Goal: Task Accomplishment & Management: Manage account settings

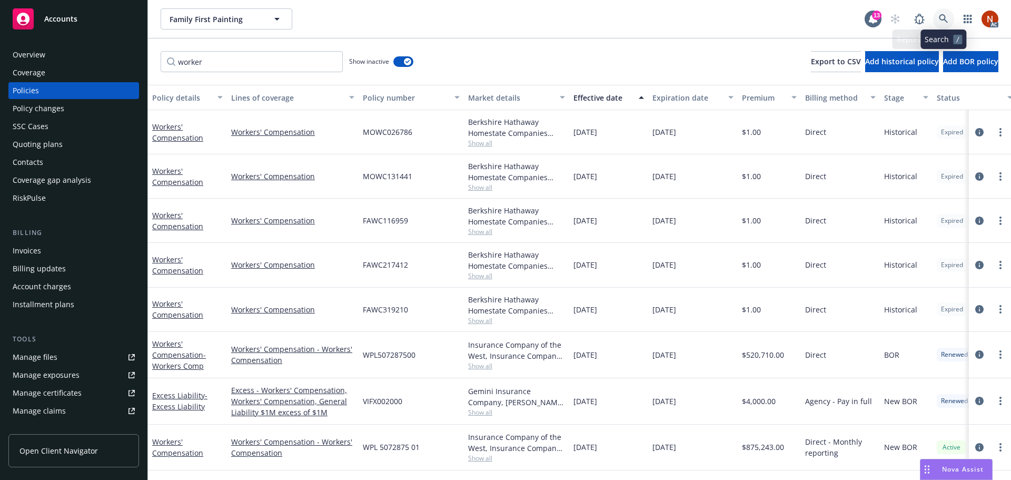
click at [945, 16] on icon at bounding box center [943, 18] width 9 height 9
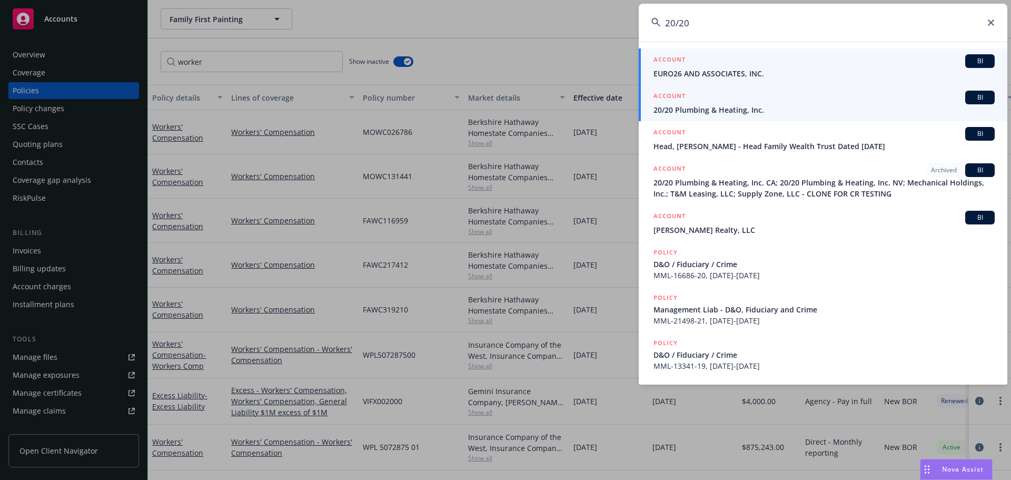
type input "20/20"
click at [726, 101] on div "ACCOUNT BI" at bounding box center [824, 98] width 341 height 14
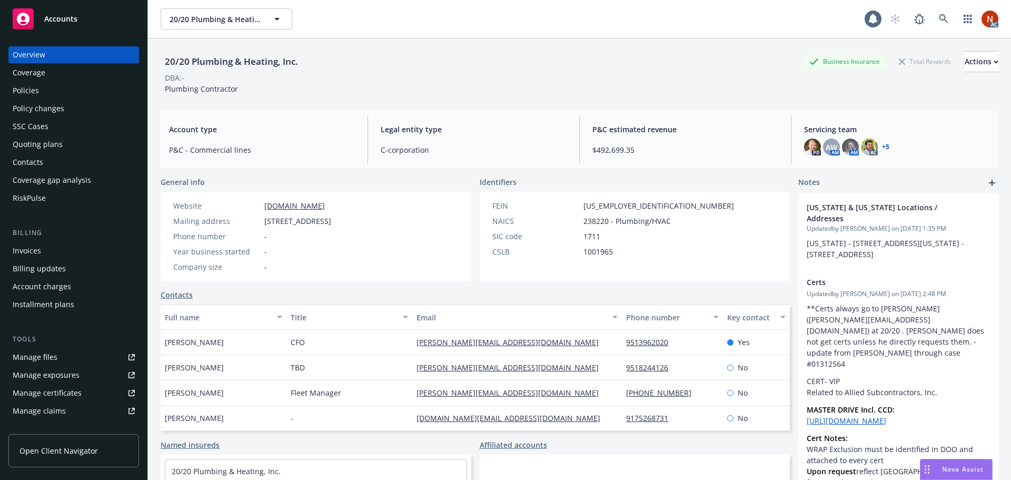
click at [42, 94] on div "Policies" at bounding box center [74, 90] width 122 height 17
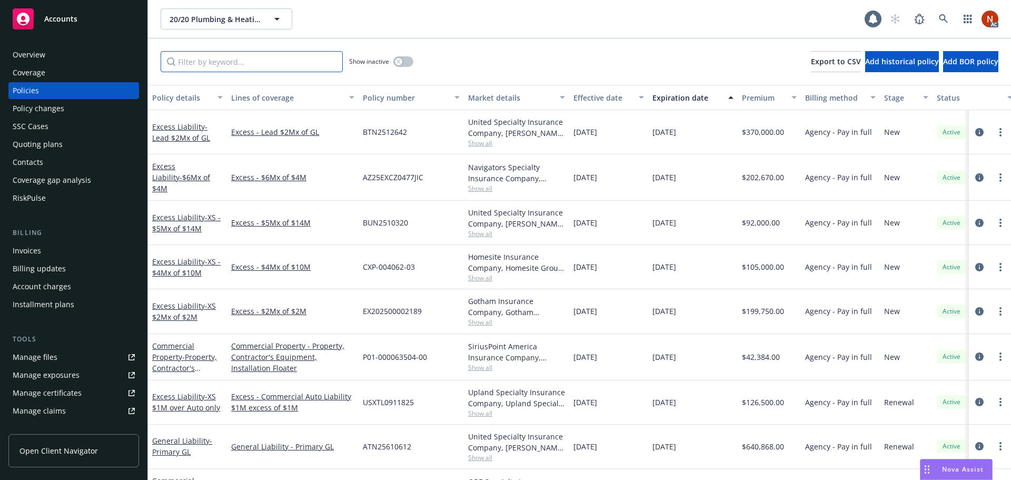
click at [206, 61] on input "Filter by keyword..." at bounding box center [252, 61] width 182 height 21
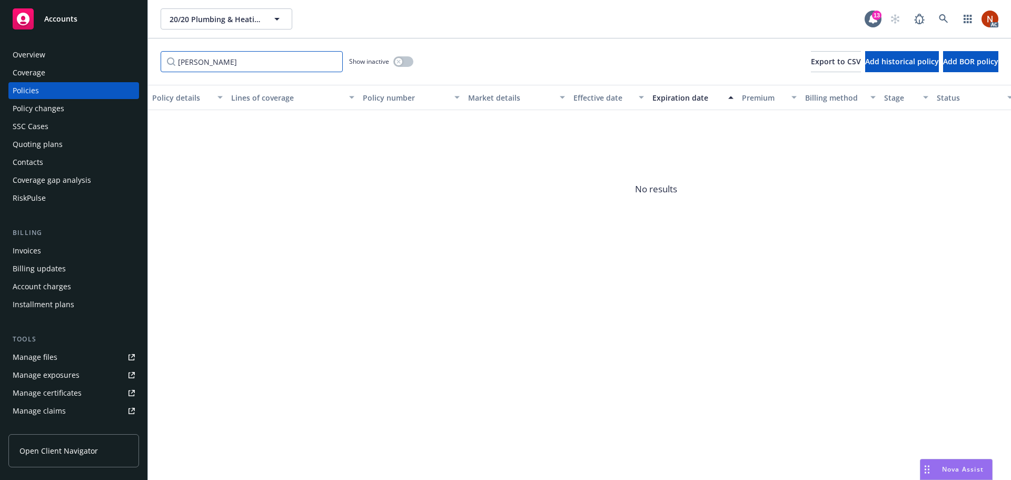
drag, startPoint x: 211, startPoint y: 61, endPoint x: 94, endPoint y: 64, distance: 117.5
click at [94, 64] on div "Accounts Overview Coverage Policies Policy changes SSC Cases Quoting plans Cont…" at bounding box center [505, 240] width 1011 height 480
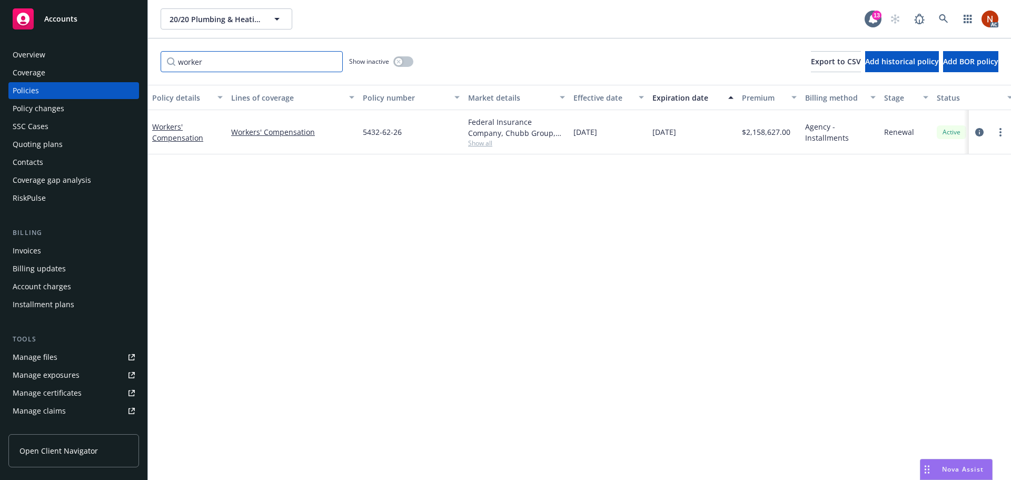
type input "worker"
click at [48, 56] on div "Overview" at bounding box center [74, 54] width 122 height 17
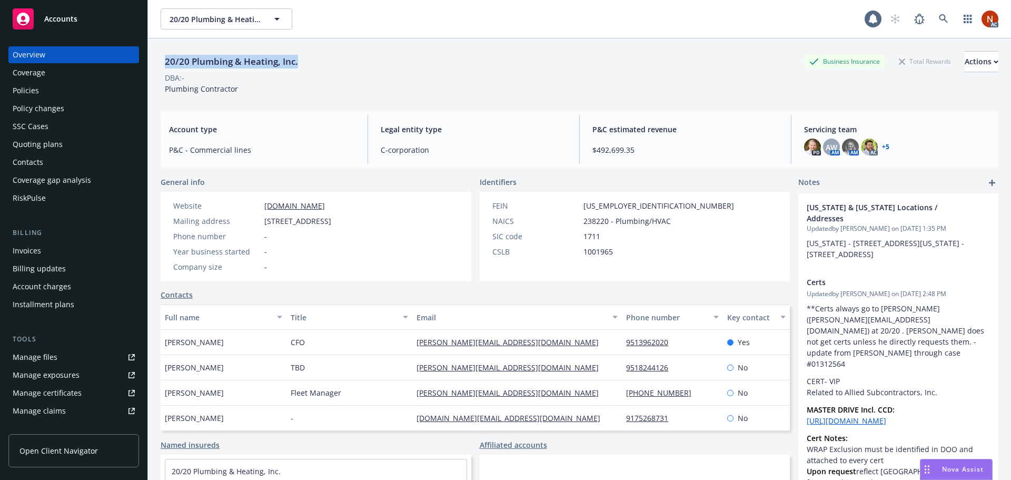
drag, startPoint x: 275, startPoint y: 58, endPoint x: 155, endPoint y: 57, distance: 120.6
click at [155, 57] on div "20/20 Plumbing & Heating, Inc. Business Insurance Total Rewards Actions DBA: - …" at bounding box center [579, 278] width 863 height 480
copy div "20/20 Plumbing & Heating, Inc."
click at [60, 96] on div "Policies" at bounding box center [74, 90] width 122 height 17
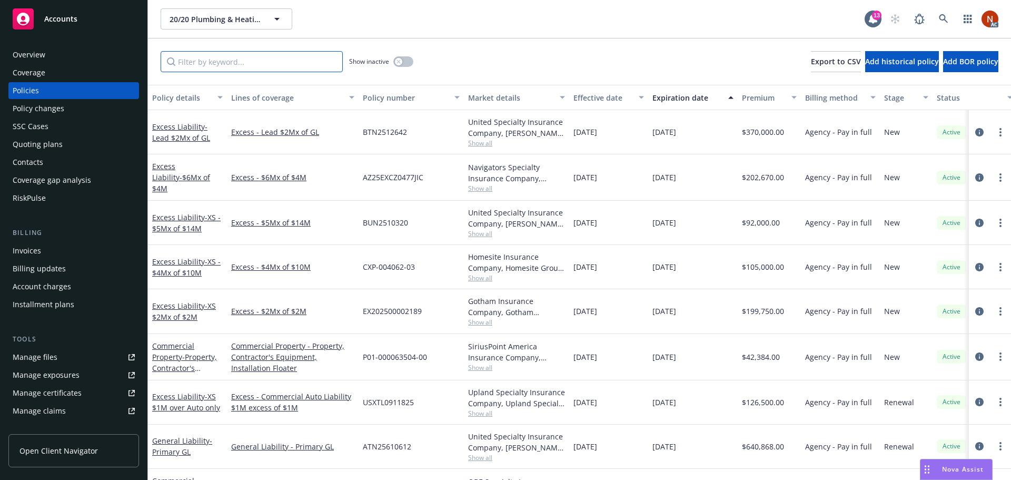
click at [210, 55] on input "Filter by keyword..." at bounding box center [252, 61] width 182 height 21
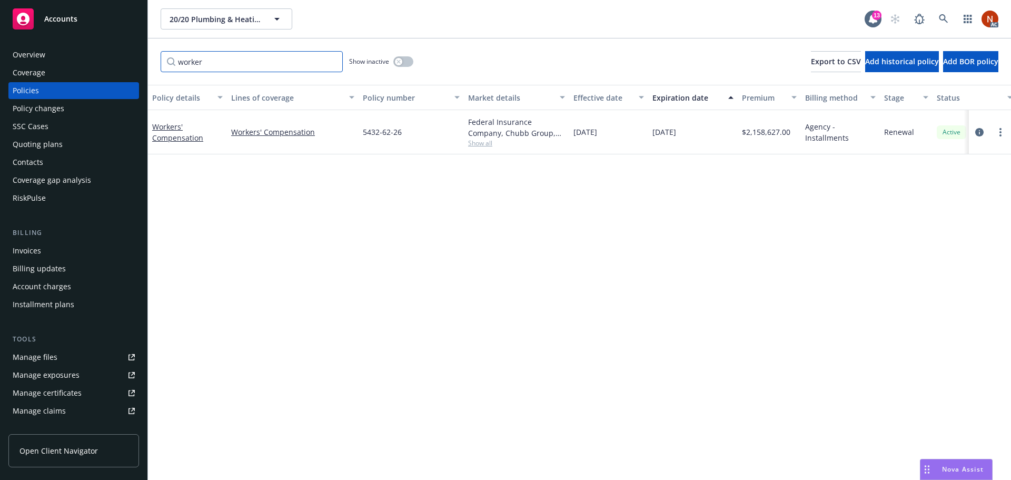
type input "worker"
click at [403, 64] on button "button" at bounding box center [403, 61] width 20 height 11
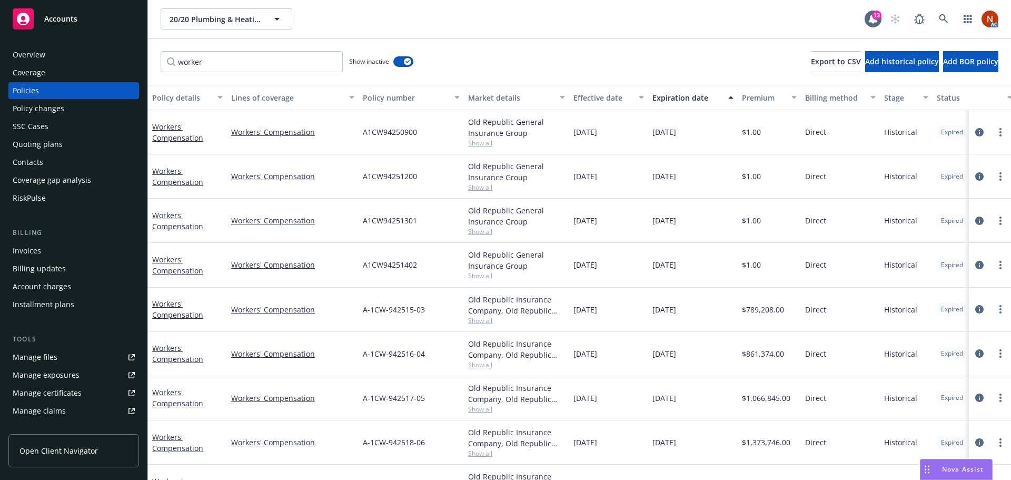
click at [629, 97] on div "Effective date" at bounding box center [603, 97] width 59 height 11
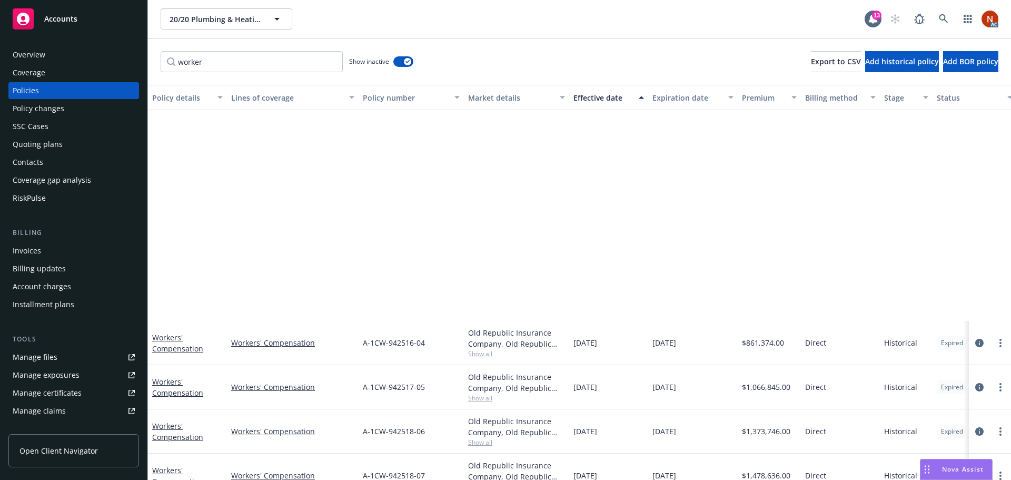
scroll to position [270, 0]
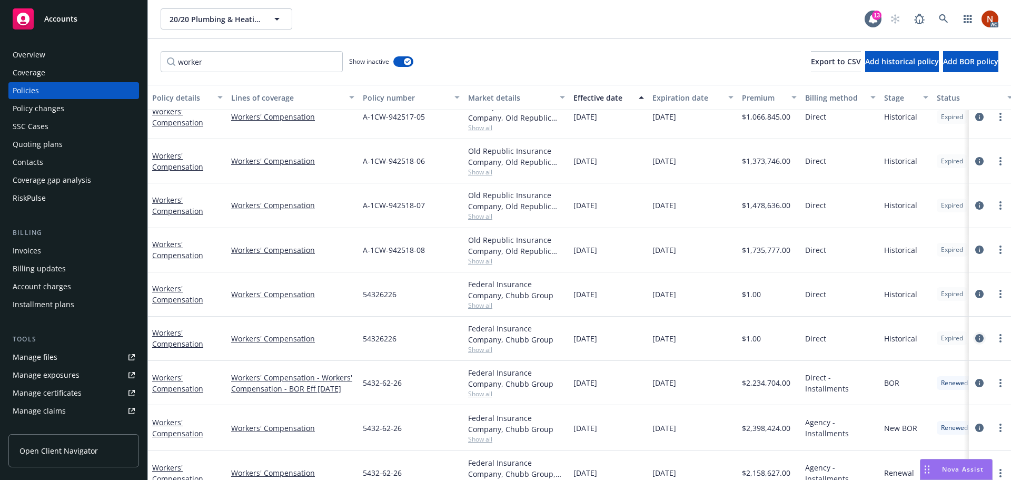
click at [975, 337] on icon "circleInformation" at bounding box center [979, 338] width 8 height 8
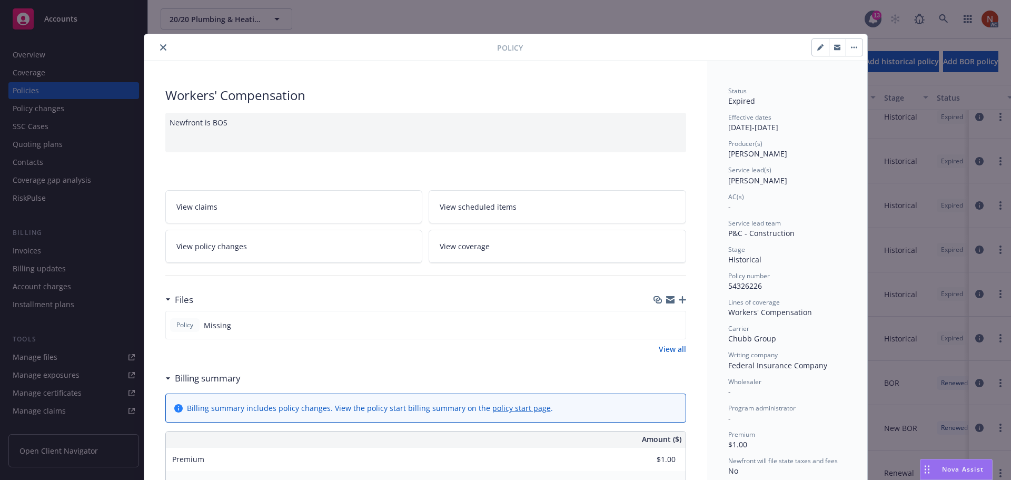
click at [162, 46] on button "close" at bounding box center [163, 47] width 13 height 13
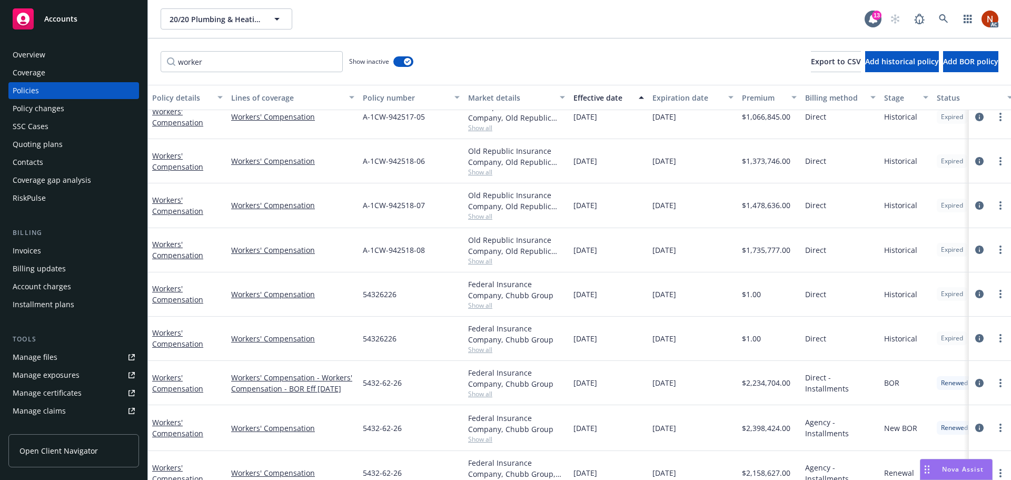
click at [57, 360] on link "Manage files" at bounding box center [73, 357] width 131 height 17
click at [62, 51] on div "Overview" at bounding box center [74, 54] width 122 height 17
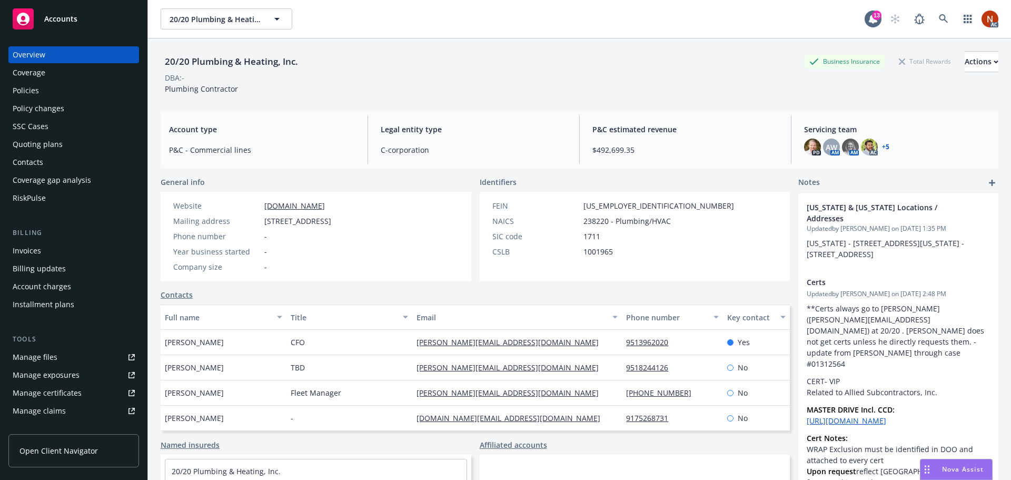
drag, startPoint x: 339, startPoint y: 62, endPoint x: 303, endPoint y: 65, distance: 36.0
click at [339, 62] on div "20/20 Plumbing & Heating, Inc. Business Insurance Total Rewards Actions" at bounding box center [580, 61] width 838 height 21
drag, startPoint x: 304, startPoint y: 62, endPoint x: 166, endPoint y: 65, distance: 138.5
click at [166, 65] on div "20/20 Plumbing & Heating, Inc. Business Insurance Total Rewards Actions" at bounding box center [580, 61] width 838 height 21
copy div "20/20 Plumbing & Heating, Inc."
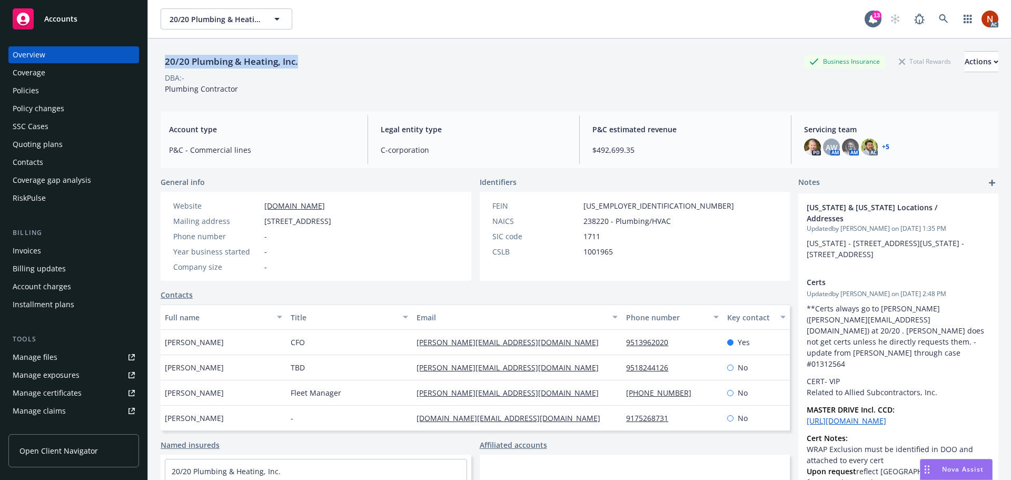
copy div "20/20 Plumbing & Heating, Inc."
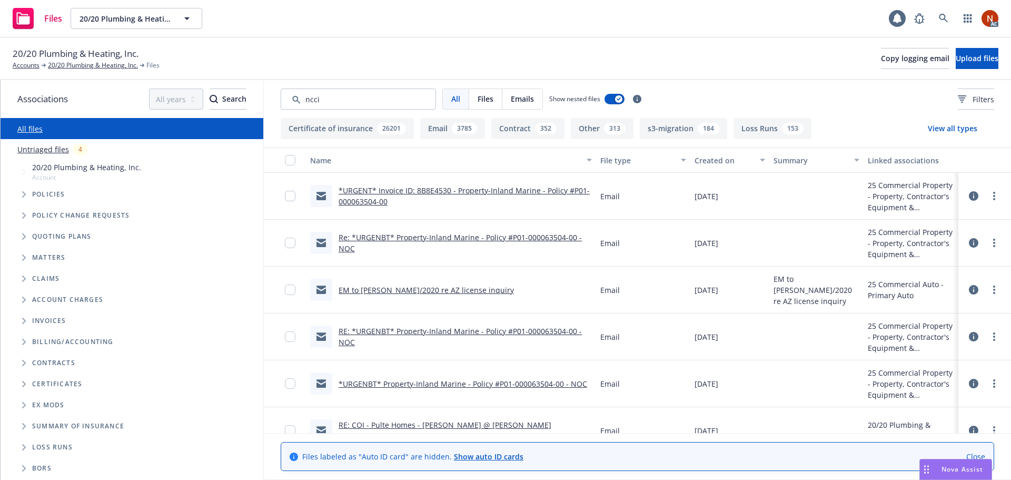
type input "ncci"
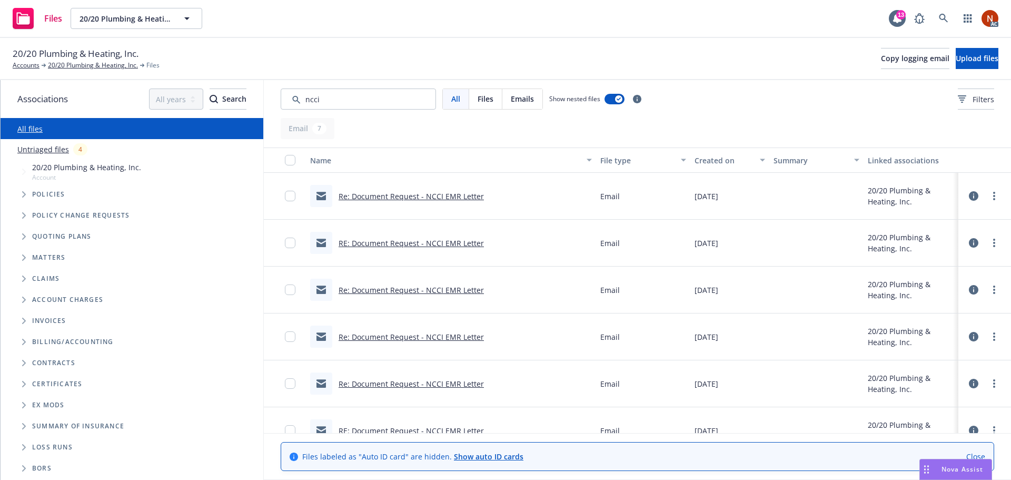
click at [645, 155] on div "File type" at bounding box center [637, 160] width 75 height 11
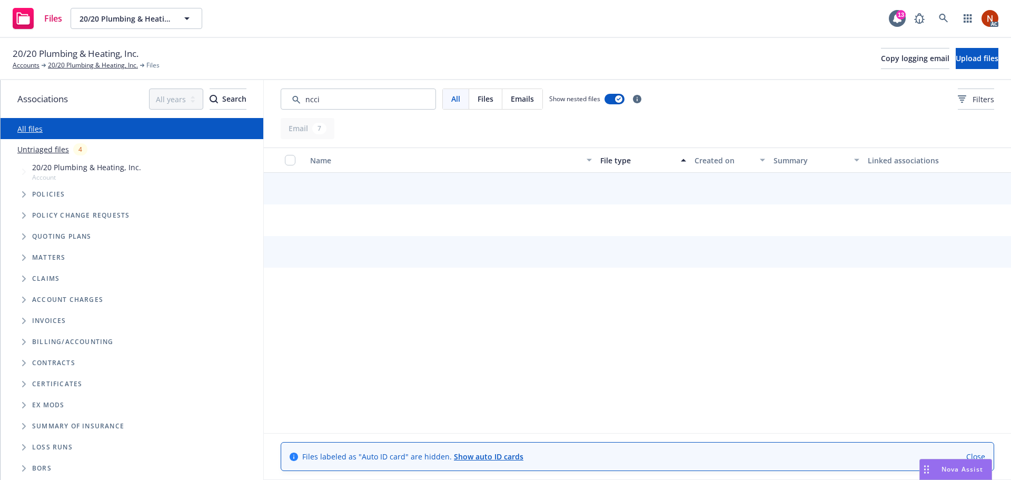
click at [630, 160] on div "File type" at bounding box center [637, 160] width 75 height 11
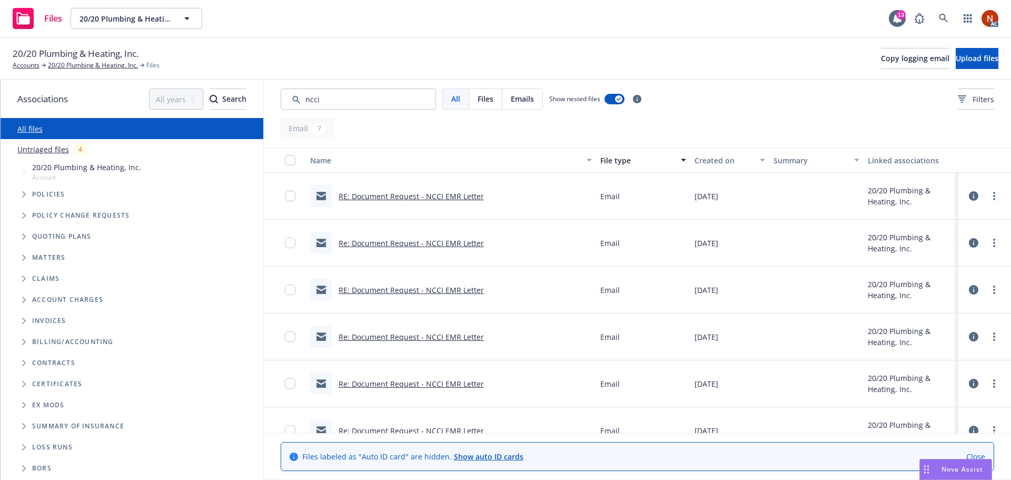
drag, startPoint x: 697, startPoint y: 162, endPoint x: 707, endPoint y: 165, distance: 10.5
click at [697, 163] on div "Created on" at bounding box center [724, 160] width 59 height 11
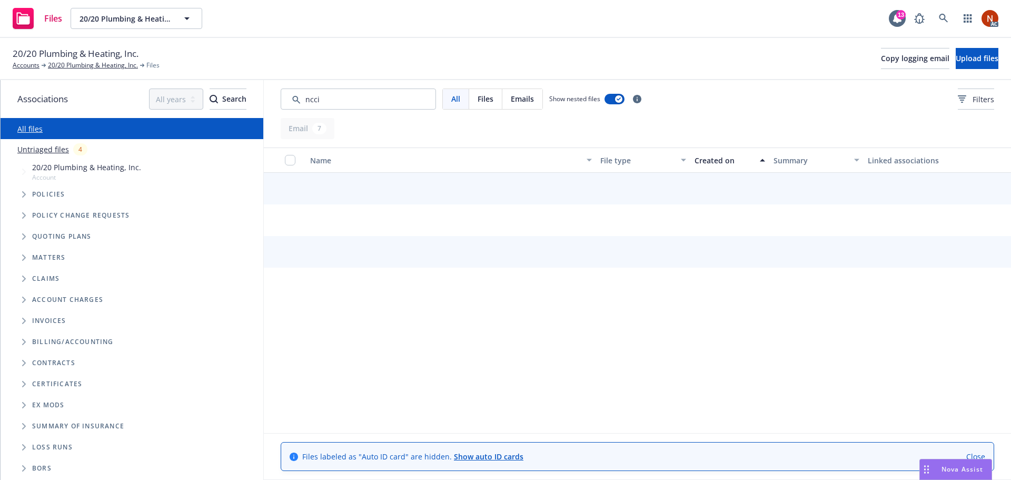
click at [726, 164] on div "Created on" at bounding box center [724, 160] width 59 height 11
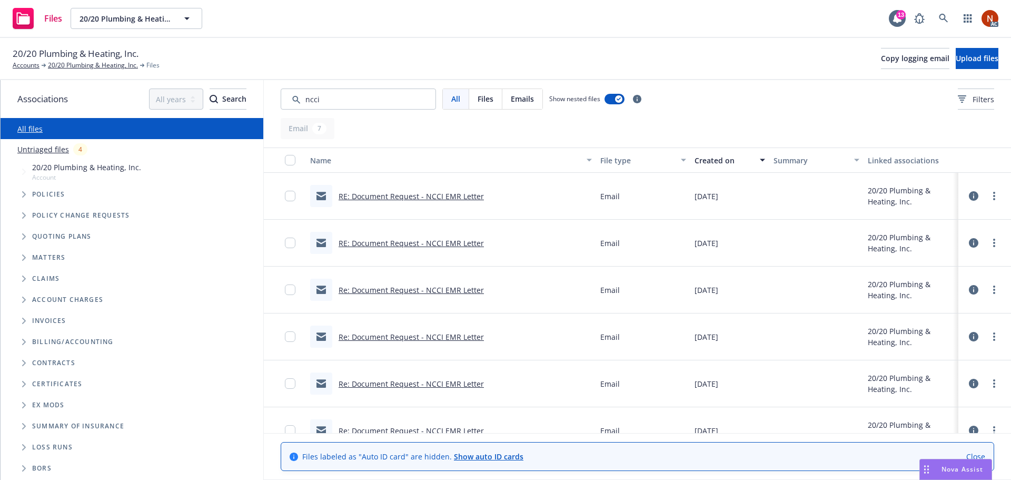
click at [451, 194] on link "RE: Document Request - NCCI EMR Letter" at bounding box center [411, 196] width 145 height 10
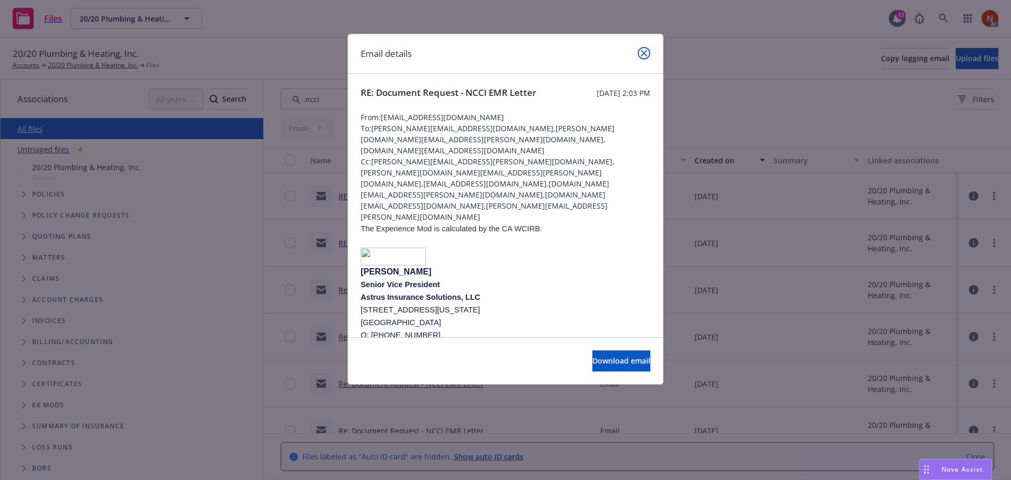
click at [644, 55] on icon "close" at bounding box center [644, 53] width 6 height 6
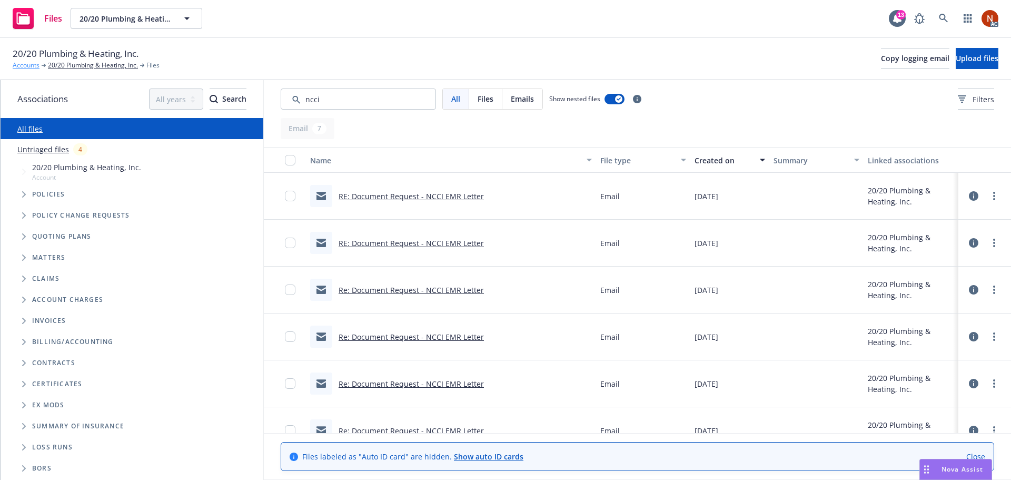
click at [29, 62] on link "Accounts" at bounding box center [26, 65] width 27 height 9
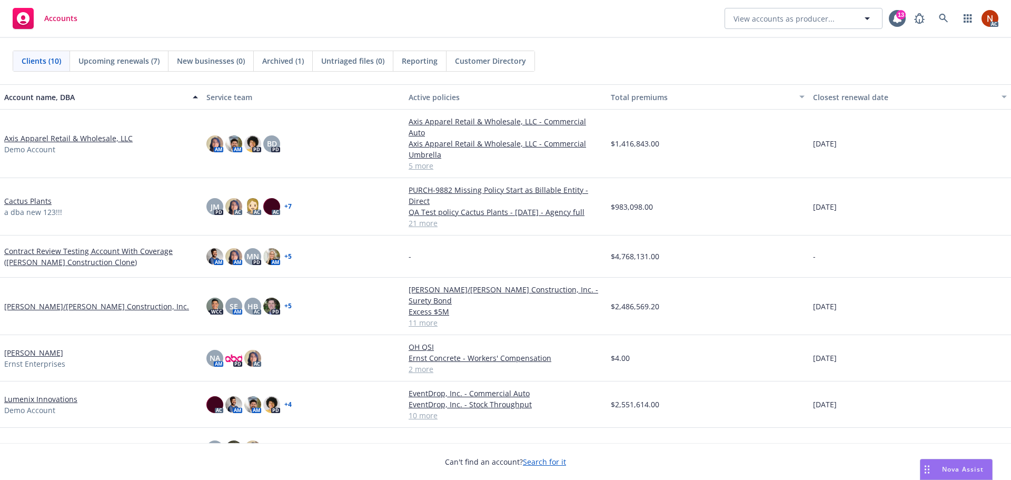
click at [954, 469] on span "Nova Assist" at bounding box center [963, 469] width 42 height 9
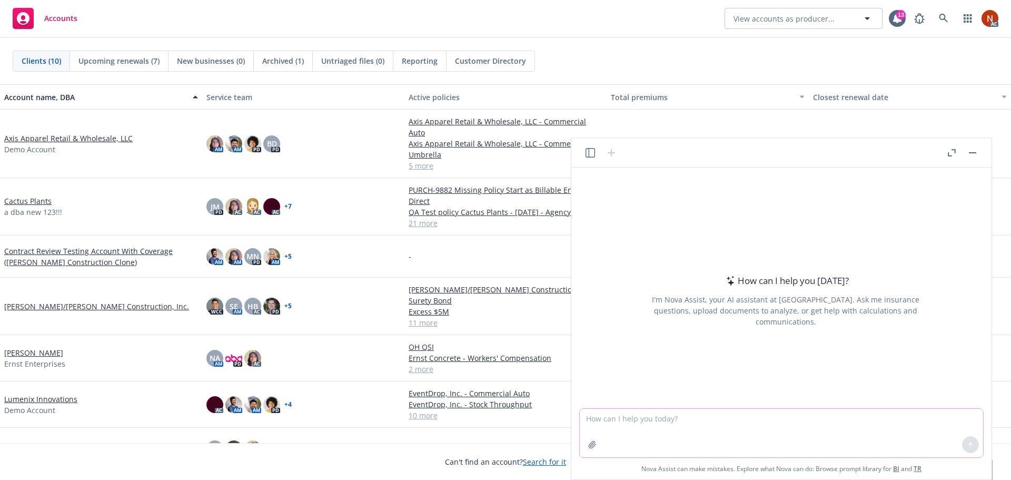
click at [673, 424] on textarea at bounding box center [781, 433] width 403 height 48
click at [590, 151] on icon "button" at bounding box center [590, 152] width 9 height 9
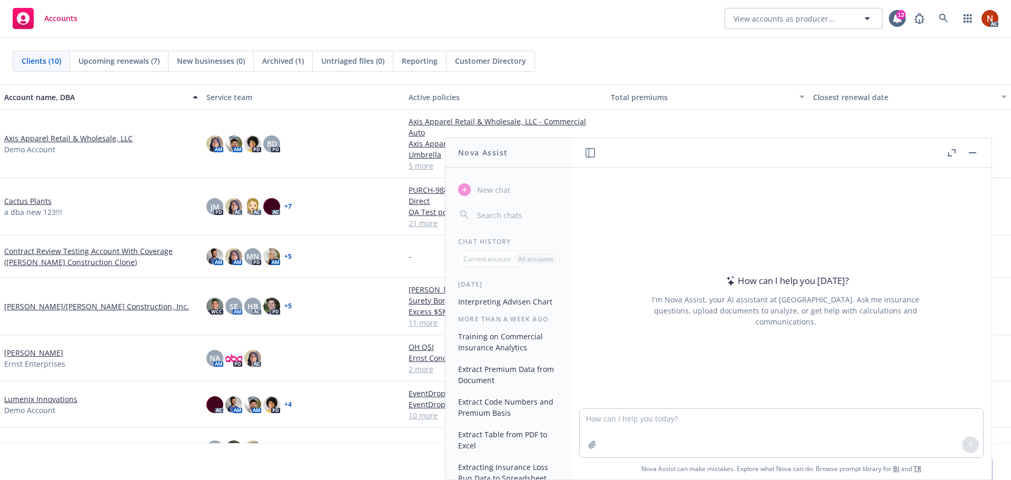
click at [521, 300] on button "Interpreting Advisen Chart" at bounding box center [508, 301] width 109 height 17
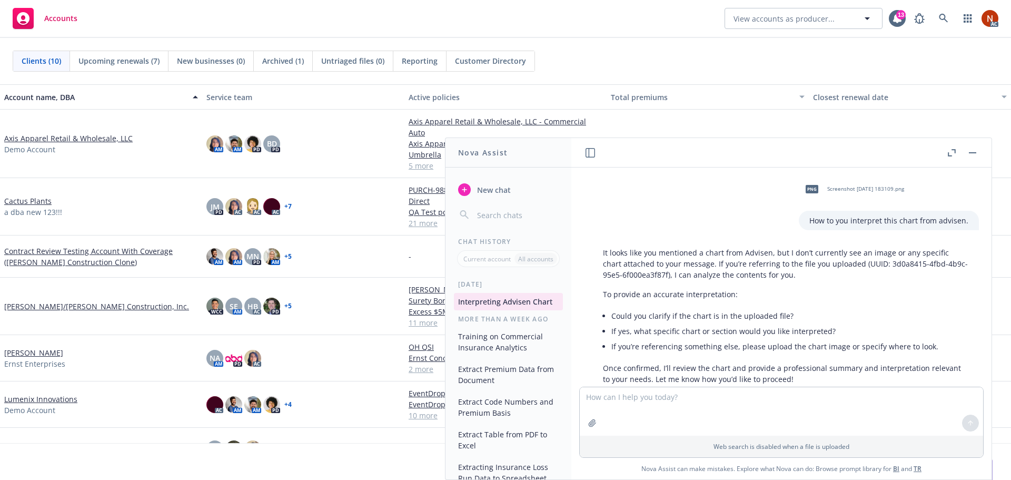
click at [613, 399] on textarea at bounding box center [781, 411] width 403 height 48
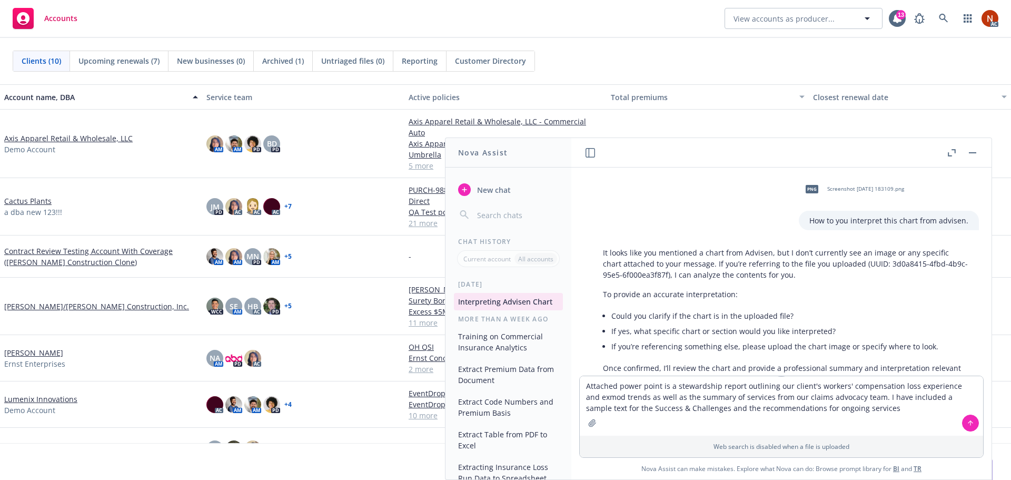
click at [926, 396] on textarea "Attached power point is a stewardship report outlining our client's workers' co…" at bounding box center [781, 406] width 403 height 60
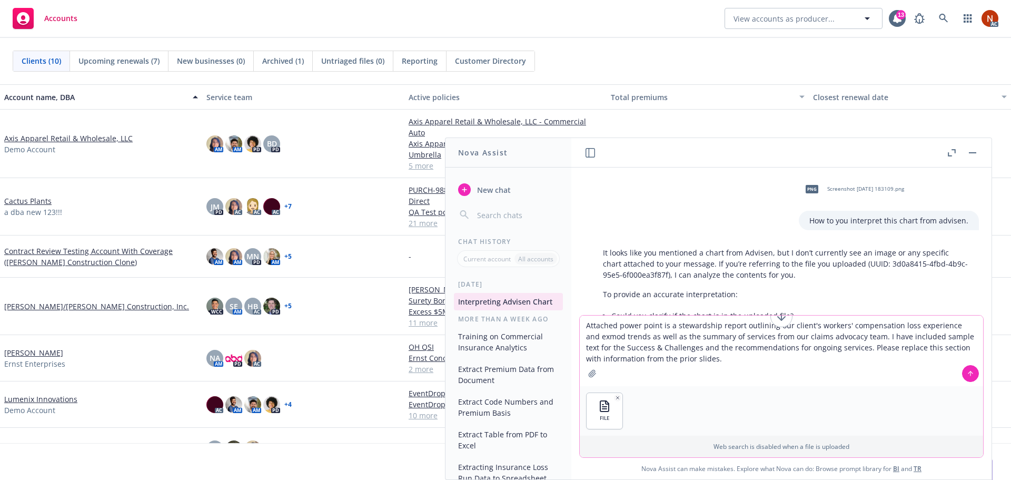
drag, startPoint x: 842, startPoint y: 347, endPoint x: 857, endPoint y: 359, distance: 19.5
click at [857, 359] on textarea "Attached power point is a stewardship report outlining our client's workers' co…" at bounding box center [781, 350] width 403 height 71
paste textarea "Analyze the PowerPoint presentation to identify successes, challenges, and prop…"
click at [912, 359] on textarea "Attached power point is a stewardship report outlining our client's workers' co…" at bounding box center [781, 350] width 403 height 71
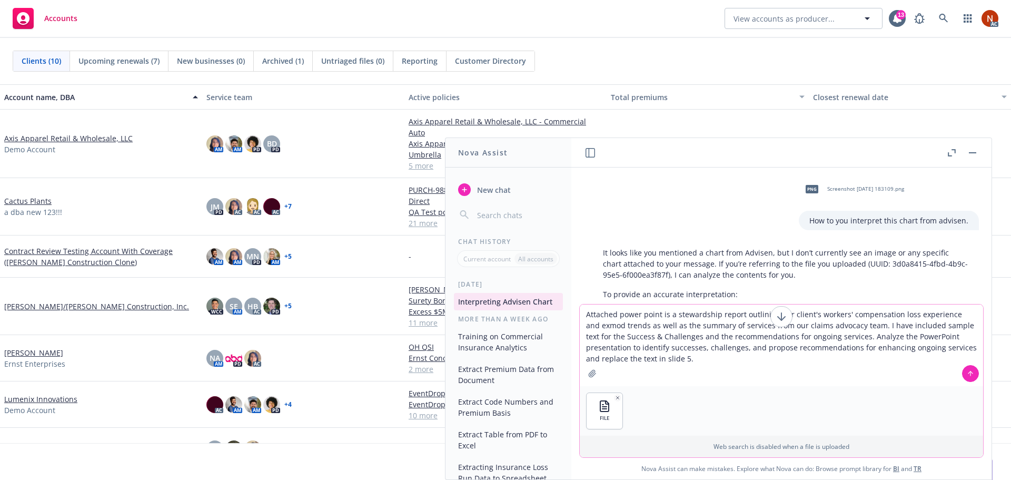
click at [595, 326] on textarea "Attached power point is a stewardship report outlining our client's workers' co…" at bounding box center [781, 345] width 403 height 82
click at [670, 359] on textarea "Attached power point is a stewardship report outlining our client's workers' co…" at bounding box center [781, 345] width 403 height 82
type textarea "Attached power point is a stewardship report outlining our client's workers' co…"
click at [968, 373] on icon at bounding box center [970, 373] width 7 height 7
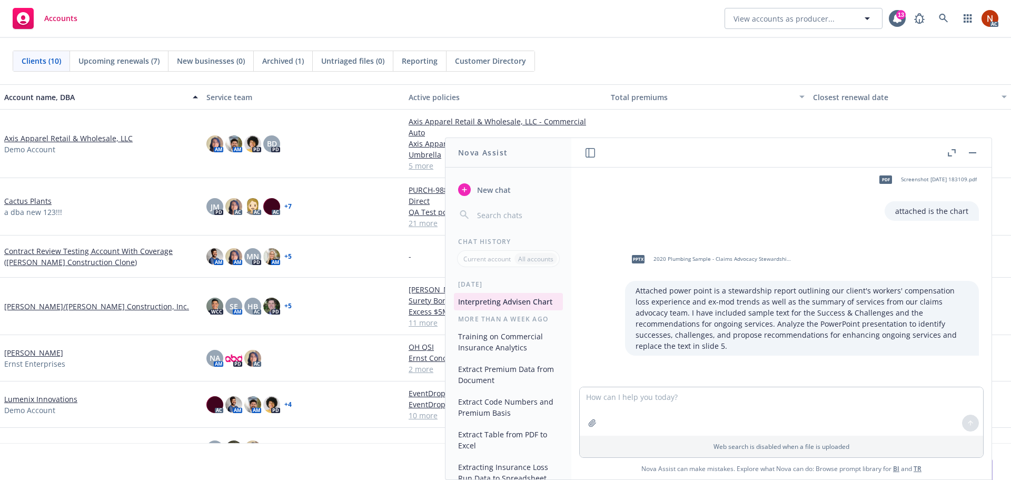
scroll to position [274, 0]
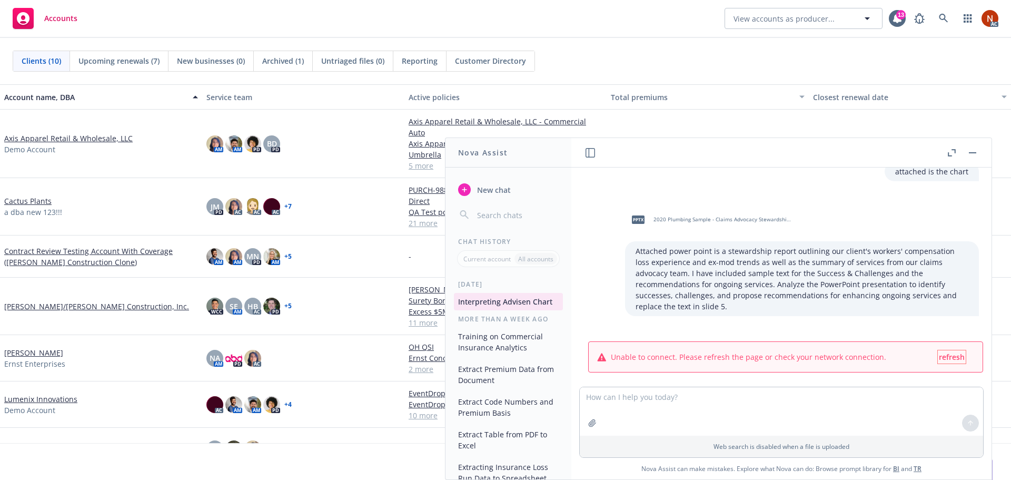
click at [947, 352] on span "refresh" at bounding box center [952, 357] width 26 height 10
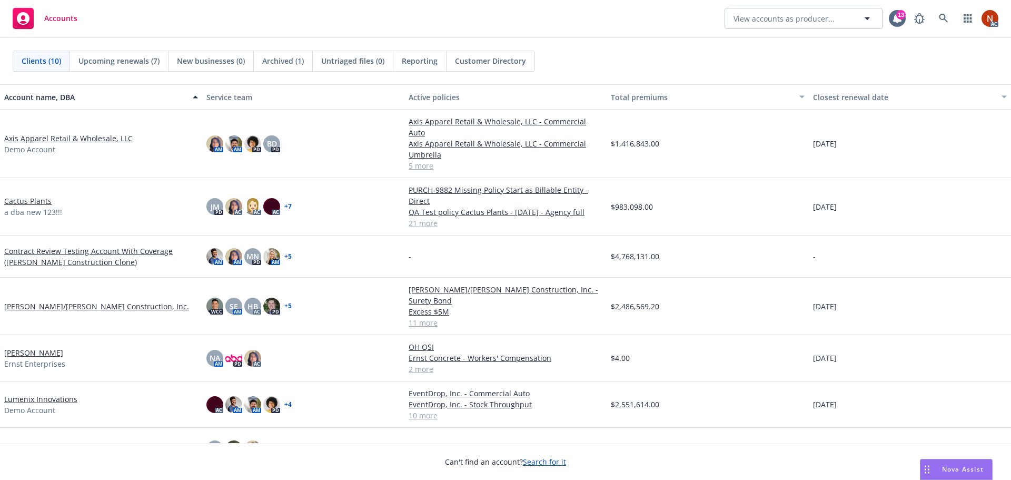
click at [943, 472] on span "Nova Assist" at bounding box center [963, 469] width 42 height 9
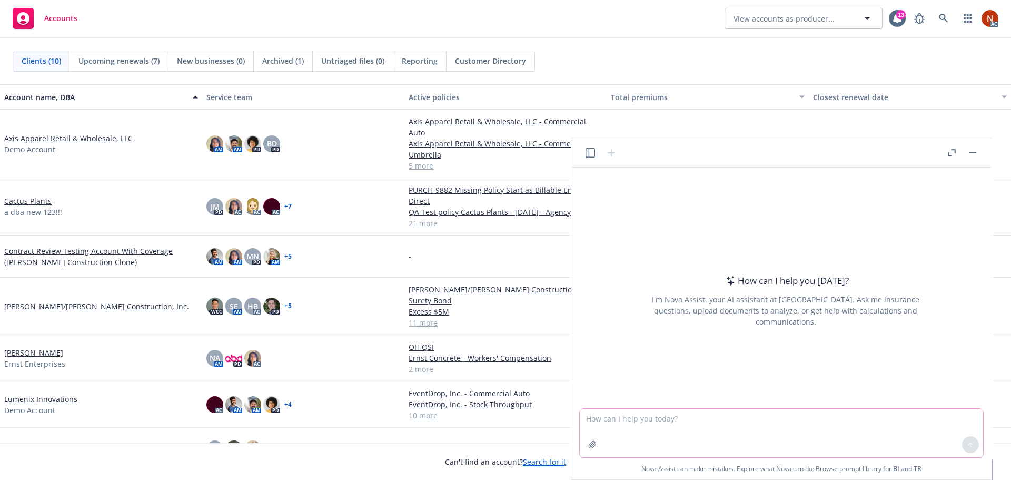
click at [710, 425] on textarea at bounding box center [781, 433] width 403 height 48
click at [589, 151] on icon "button" at bounding box center [590, 152] width 9 height 9
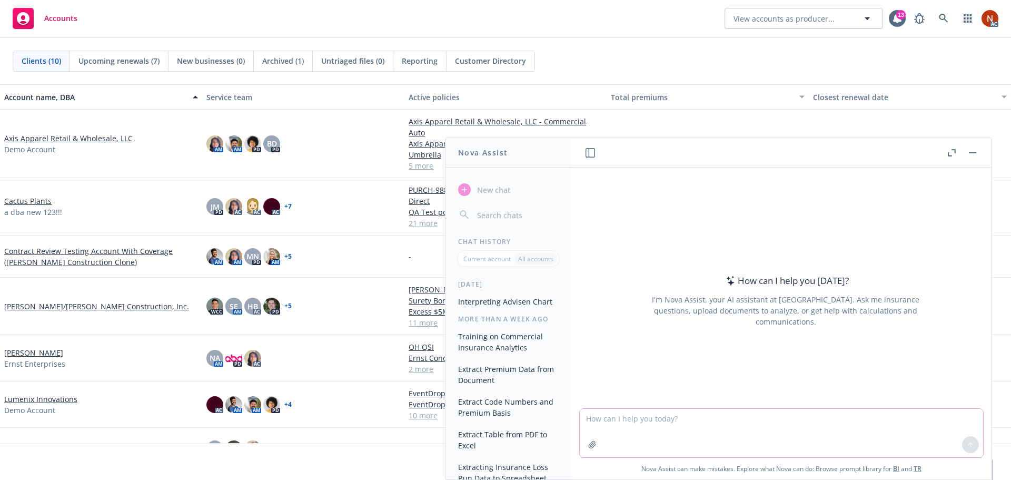
click at [614, 417] on textarea at bounding box center [781, 433] width 403 height 48
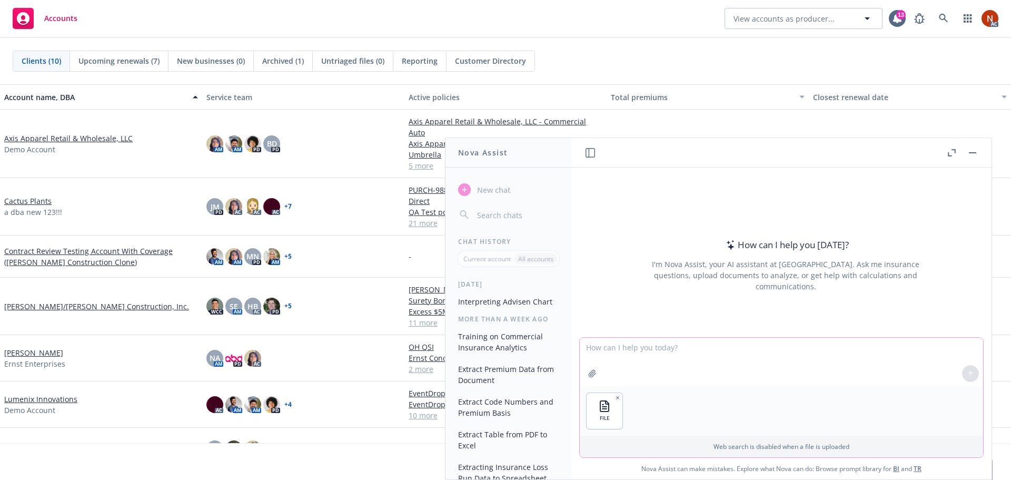
click at [720, 347] on textarea at bounding box center [781, 362] width 403 height 48
paste textarea "Your task is to analyze the provided PowerPoint presentation content. Based on …"
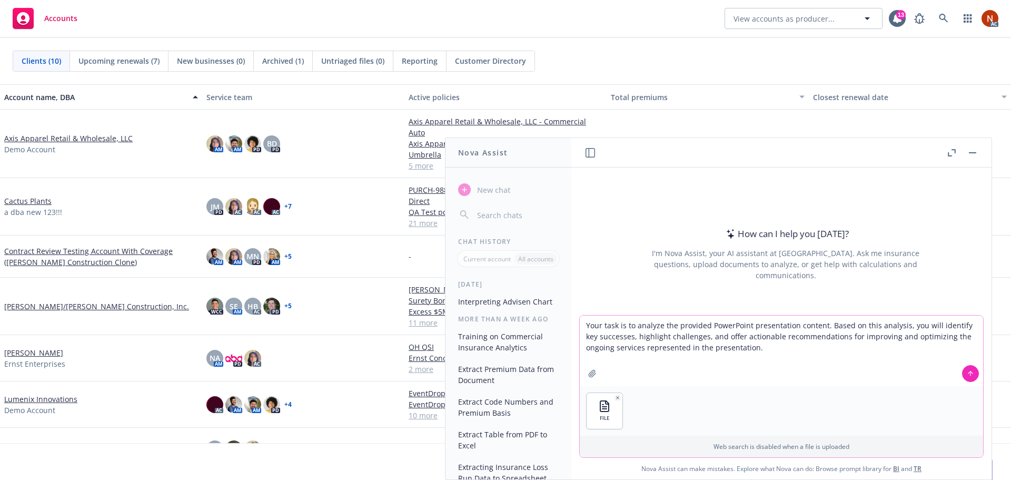
click at [734, 347] on textarea "Your task is to analyze the provided PowerPoint presentation content. Based on …" at bounding box center [781, 350] width 403 height 71
click at [743, 352] on textarea "Your task is to analyze the provided PowerPoint presentation content. Based on …" at bounding box center [781, 350] width 403 height 71
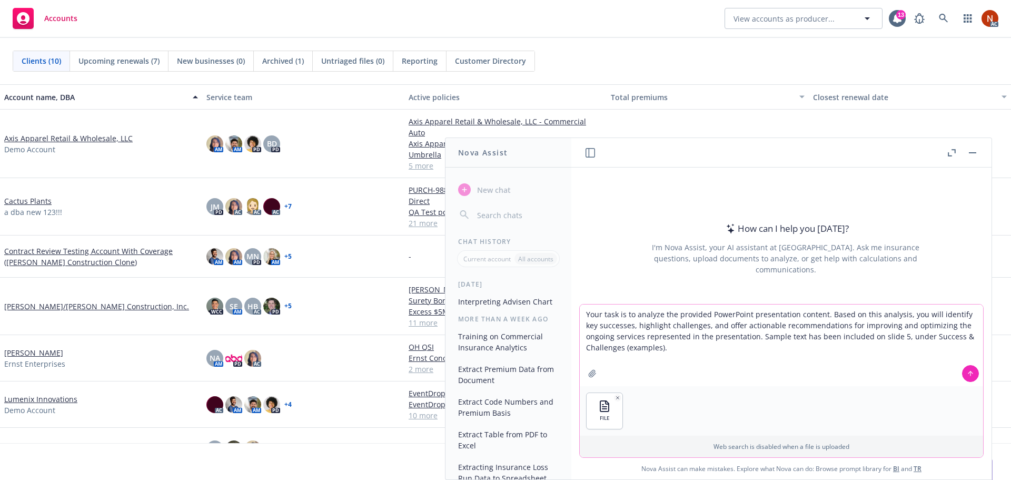
type textarea "Your task is to analyze the provided PowerPoint presentation content. Based on …"
click at [967, 373] on button at bounding box center [970, 373] width 17 height 17
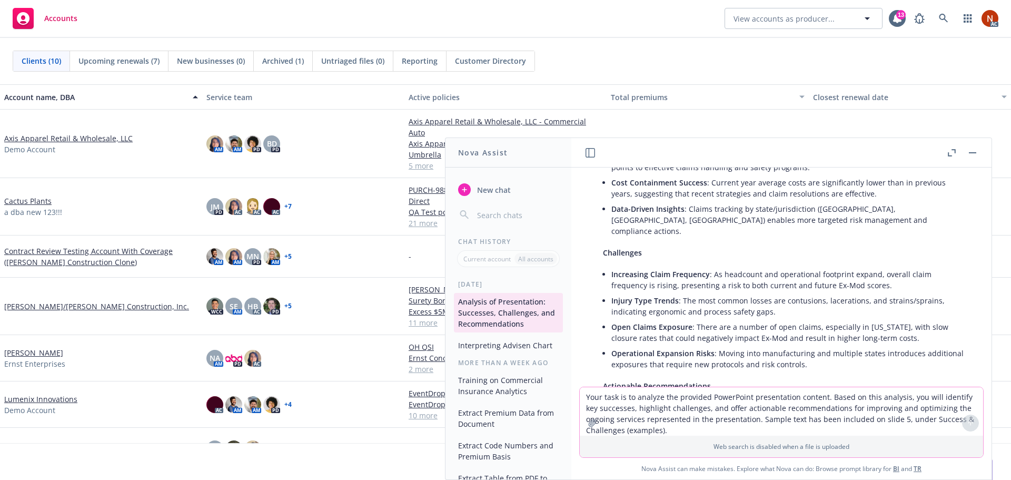
scroll to position [211, 0]
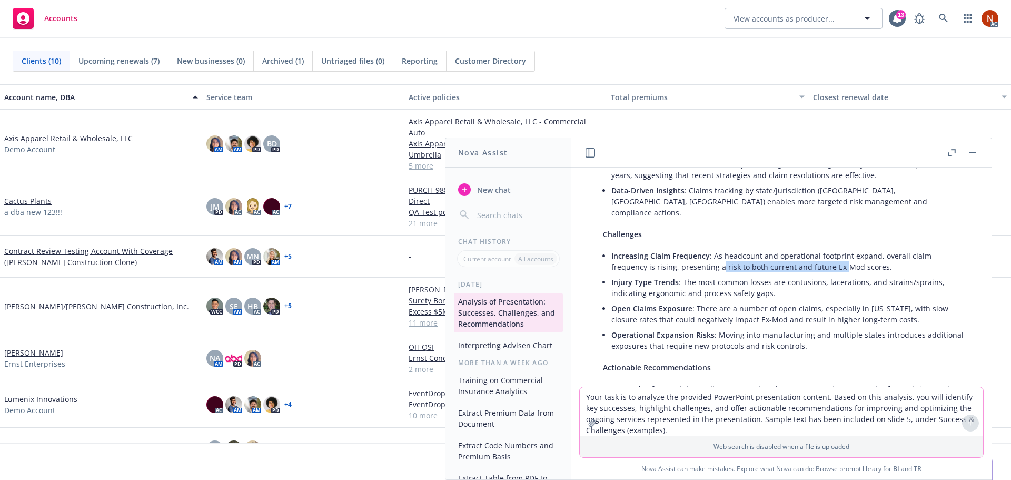
drag, startPoint x: 683, startPoint y: 256, endPoint x: 804, endPoint y: 252, distance: 120.7
click at [804, 252] on li "Increasing Claim Frequency : As headcount and operational footprint expand, ove…" at bounding box center [789, 261] width 357 height 26
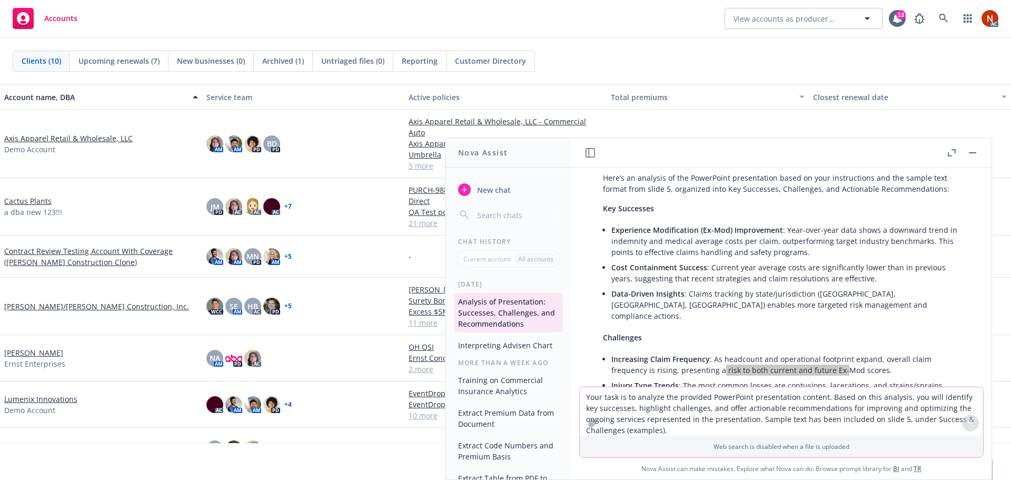
scroll to position [106, 0]
click at [641, 395] on textarea "Your task is to analyze the provided PowerPoint presentation content. Based on …" at bounding box center [781, 411] width 403 height 48
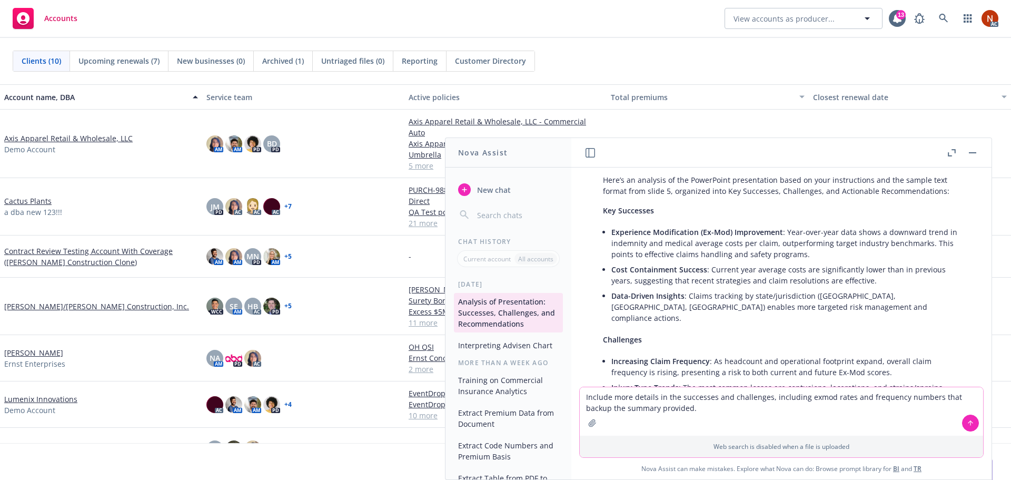
type textarea "Include more details in the successes and challenges, including exmod rates and…"
click at [972, 421] on icon at bounding box center [970, 422] width 7 height 7
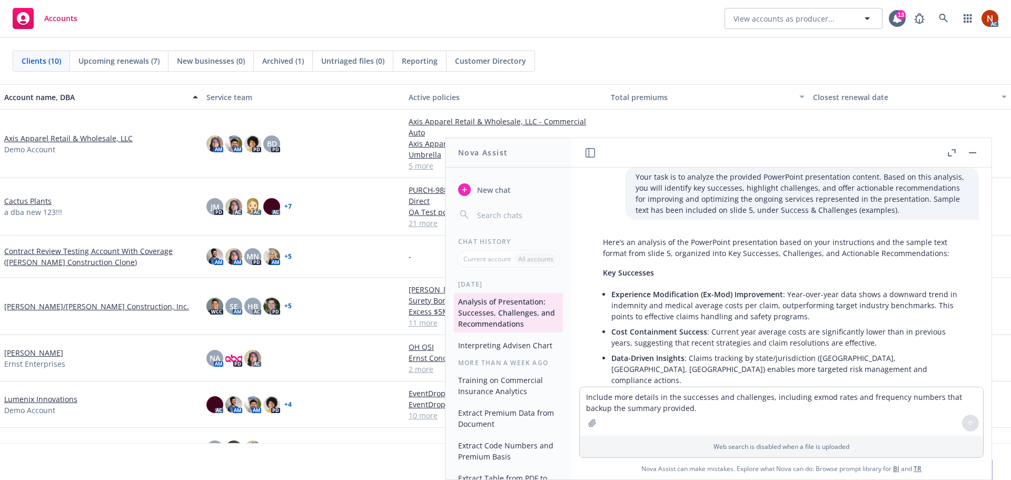
scroll to position [0, 0]
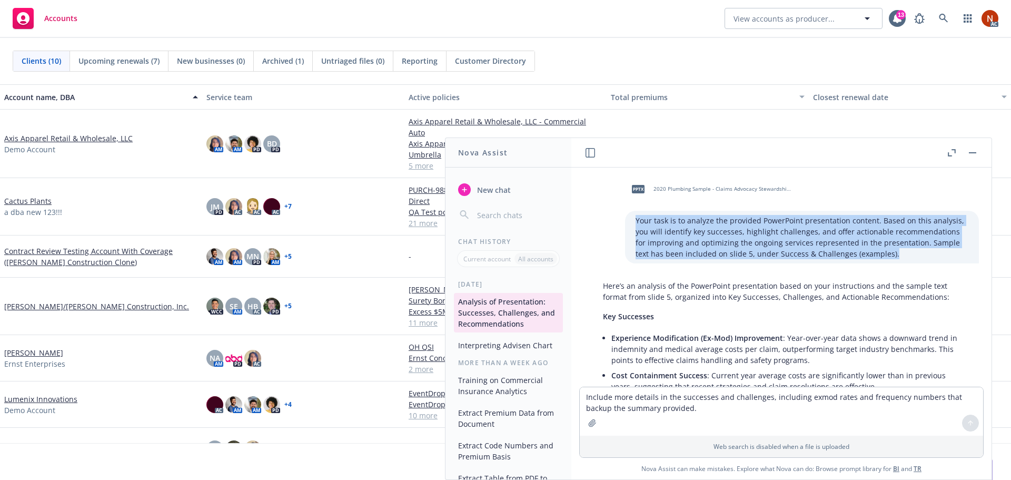
drag, startPoint x: 627, startPoint y: 219, endPoint x: 861, endPoint y: 255, distance: 236.6
click at [861, 255] on div "Your task is to analyze the provided PowerPoint presentation content. Based on …" at bounding box center [802, 237] width 354 height 53
copy p "Your task is to analyze the provided PowerPoint presentation content. Based on …"
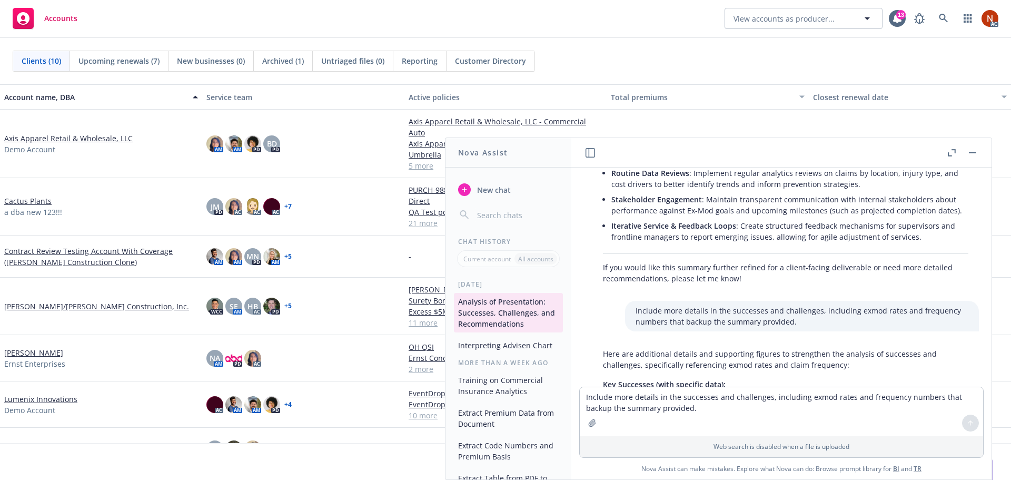
scroll to position [527, 0]
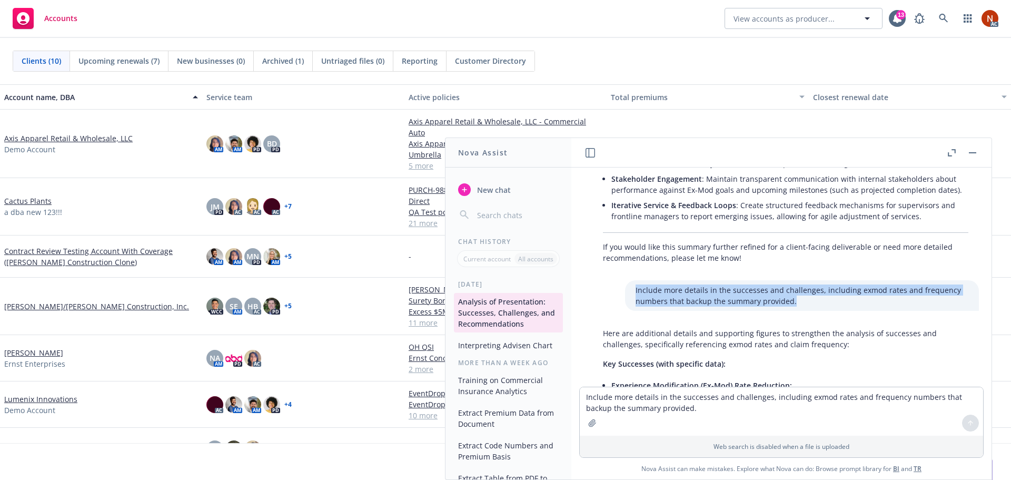
drag, startPoint x: 626, startPoint y: 279, endPoint x: 791, endPoint y: 286, distance: 165.0
click at [791, 286] on div "Include more details in the successes and challenges, including exmod rates and…" at bounding box center [802, 295] width 354 height 31
copy p "Include more details in the successes and challenges, including exmod rates and…"
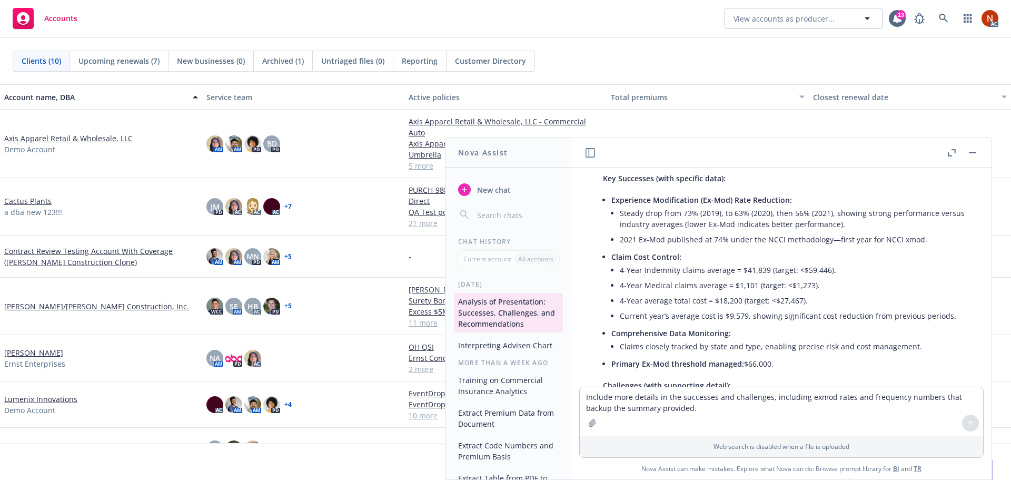
scroll to position [667, 0]
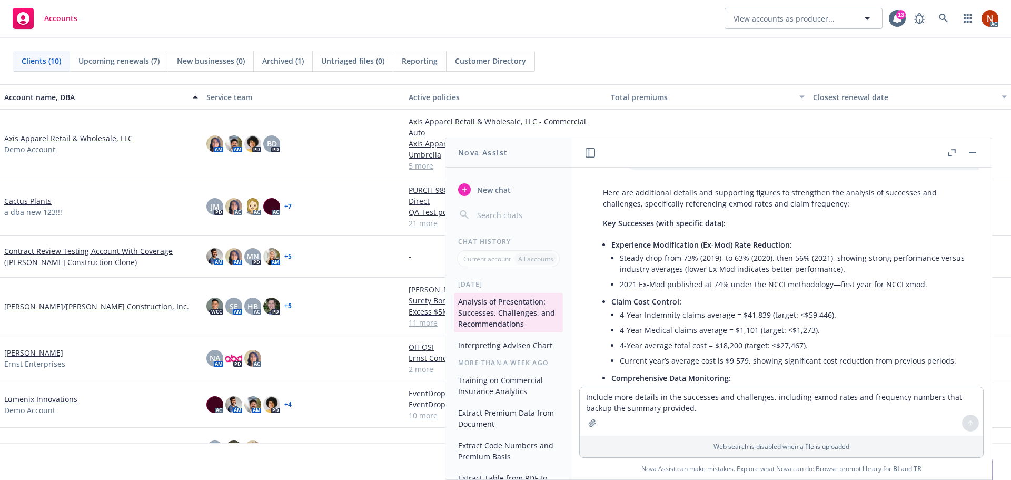
click at [790, 239] on li "Experience Modification (Ex-Mod) Rate Reduction: Steady drop from 73% (2019), t…" at bounding box center [789, 265] width 357 height 57
drag, startPoint x: 789, startPoint y: 232, endPoint x: 785, endPoint y: 235, distance: 5.4
click at [785, 237] on li "Experience Modification (Ex-Mod) Rate Reduction: Steady drop from 73% (2019), t…" at bounding box center [789, 265] width 357 height 57
click at [794, 237] on li "Experience Modification (Ex-Mod) Rate Reduction: Steady drop from 73% (2019), t…" at bounding box center [789, 265] width 357 height 57
click at [788, 237] on li "Experience Modification (Ex-Mod) Rate Reduction: Steady drop from 73% (2019), t…" at bounding box center [789, 265] width 357 height 57
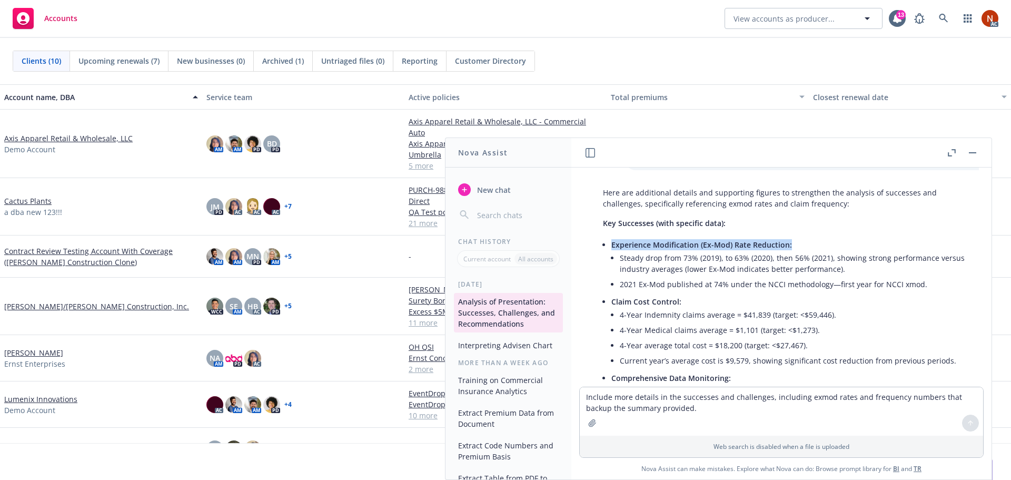
copy span "Experience Modification (Ex-Mod) Rate Reduction:"
click at [865, 218] on p "Key Successes (with specific data):" at bounding box center [785, 223] width 365 height 11
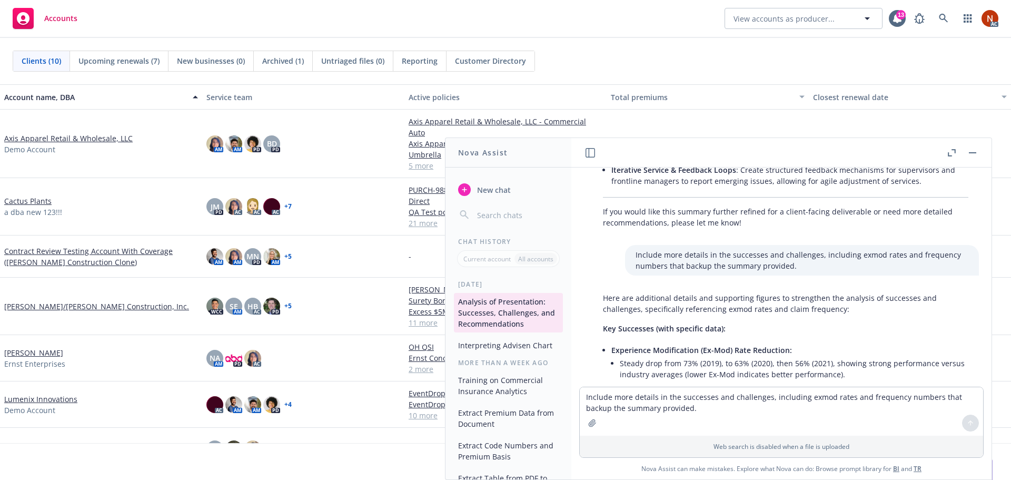
scroll to position [615, 0]
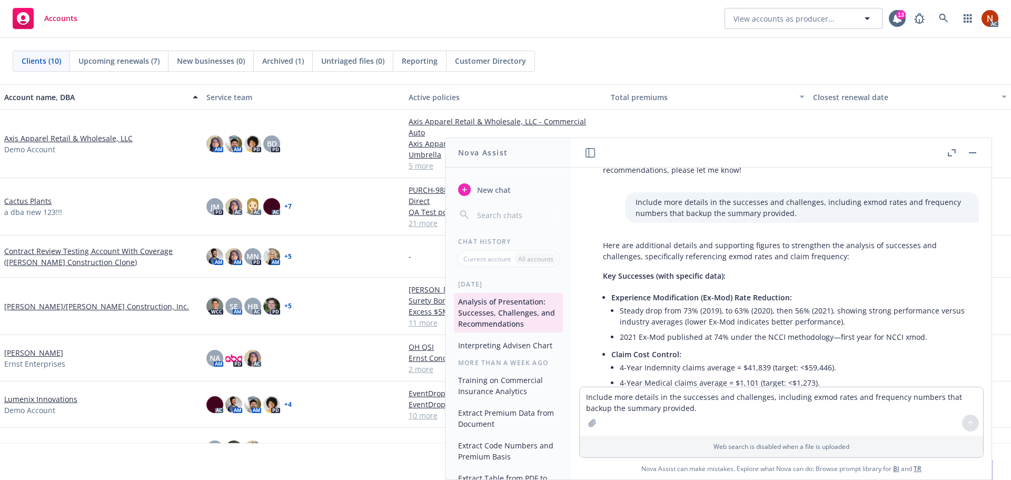
click at [841, 311] on li "Steady drop from 73% (2019), to 63% (2020), then 56% (2021), showing strong per…" at bounding box center [794, 316] width 349 height 26
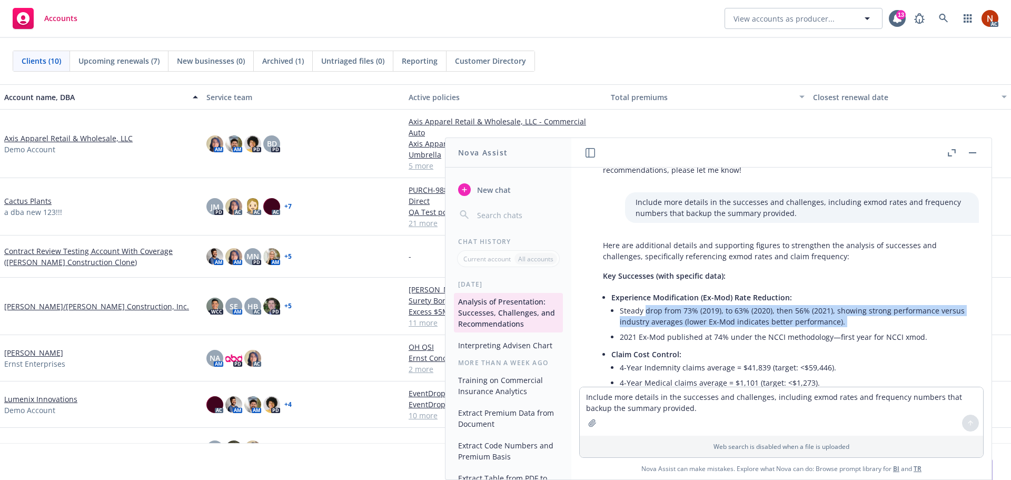
drag, startPoint x: 841, startPoint y: 311, endPoint x: 645, endPoint y: 302, distance: 196.7
click at [645, 303] on li "Steady drop from 73% (2019), to 63% (2020), then 56% (2021), showing strong per…" at bounding box center [794, 316] width 349 height 26
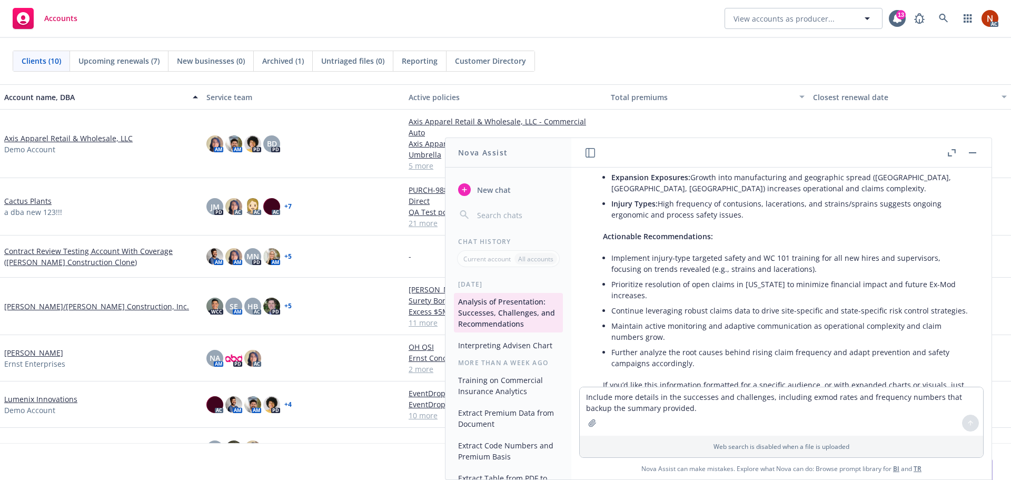
scroll to position [124, 0]
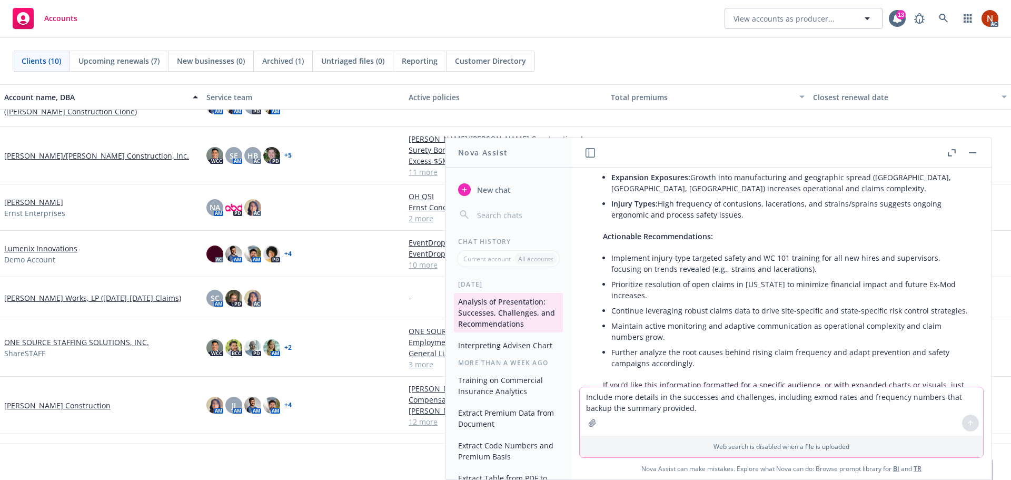
click at [641, 399] on textarea "Include more details in the successes and challenges, including exmod rates and…" at bounding box center [781, 411] width 403 height 48
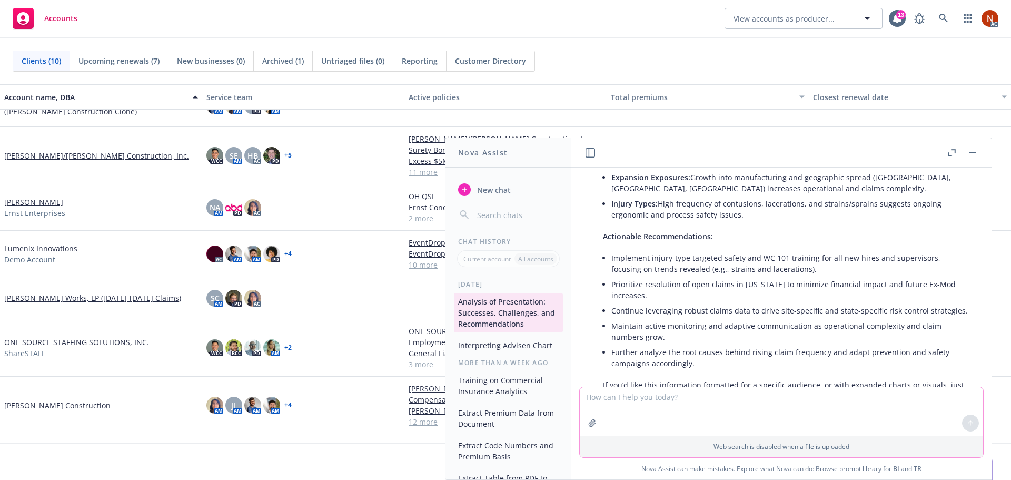
paste textarea "Your task is to analyze the provided PowerPoint presentation content. Based on …"
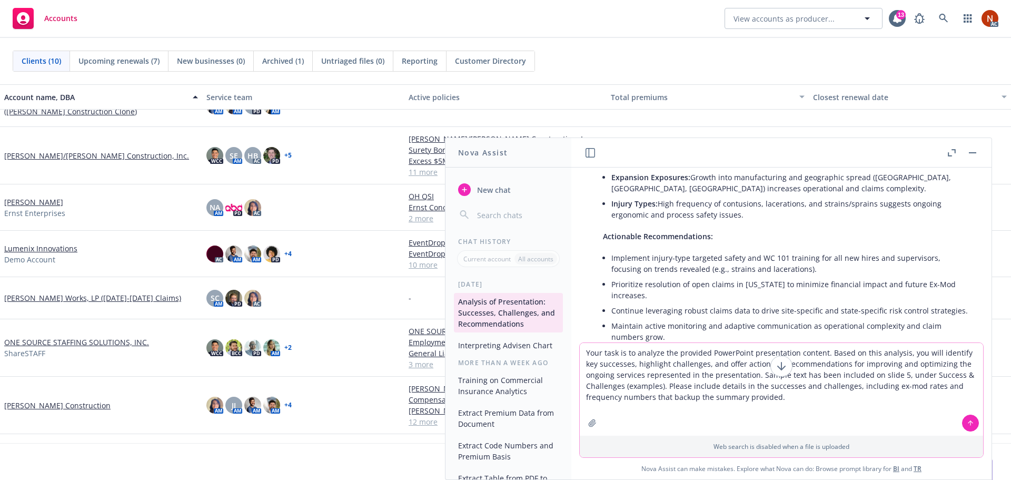
drag, startPoint x: 730, startPoint y: 373, endPoint x: 628, endPoint y: 385, distance: 102.8
click at [628, 385] on textarea "Your task is to analyze the provided PowerPoint presentation content. Based on …" at bounding box center [781, 389] width 403 height 93
drag, startPoint x: 837, startPoint y: 394, endPoint x: 826, endPoint y: 397, distance: 11.3
click at [827, 397] on textarea "Your task is to analyze the provided PowerPoint presentation content. Based on …" at bounding box center [781, 395] width 403 height 82
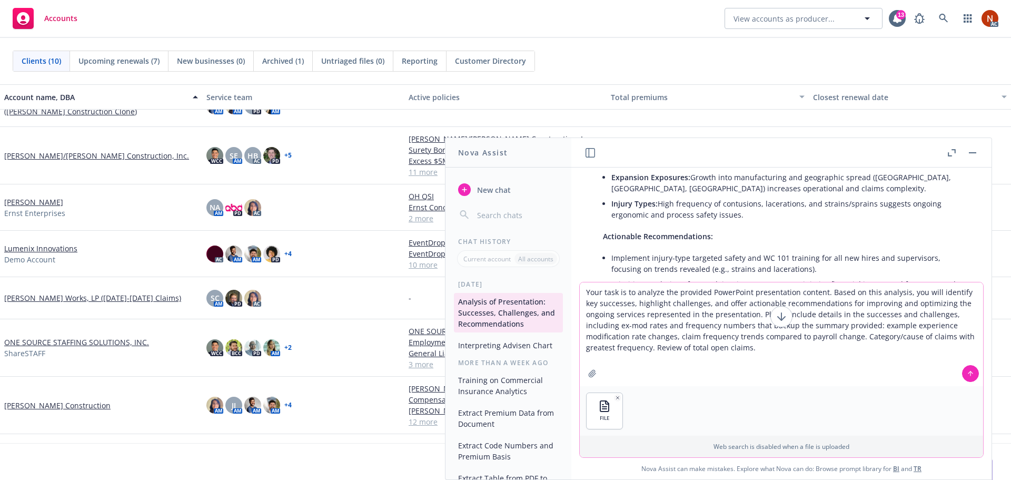
drag, startPoint x: 768, startPoint y: 342, endPoint x: 784, endPoint y: 339, distance: 15.6
click at [768, 341] on textarea "Your task is to analyze the provided PowerPoint presentation content. Based on …" at bounding box center [781, 334] width 403 height 104
click at [813, 323] on textarea "Your task is to analyze the provided PowerPoint presentation content. Based on …" at bounding box center [781, 334] width 403 height 104
type textarea "Your task is to analyze the provided PowerPoint presentation content. Based on …"
click at [967, 371] on icon at bounding box center [970, 373] width 7 height 7
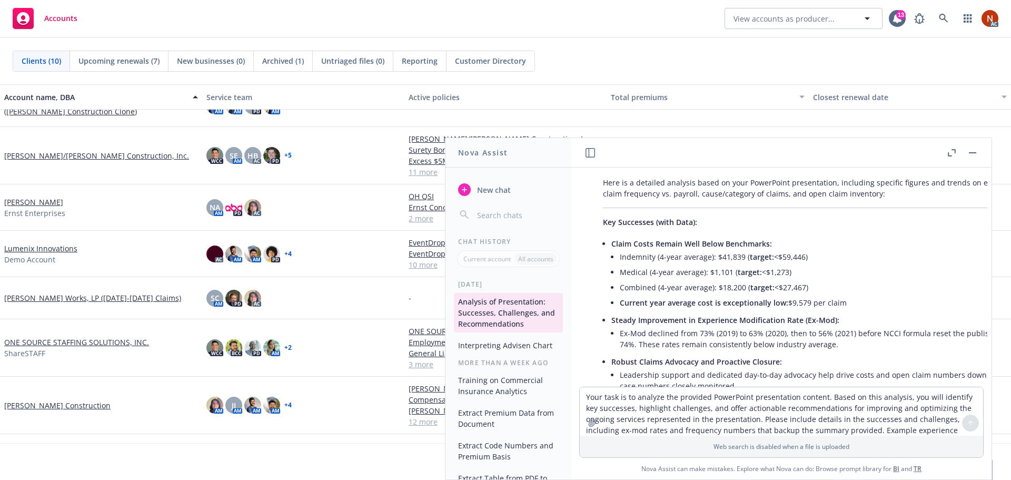
scroll to position [1468, 0]
click at [752, 325] on li "Ex-Mod declined from 73% (2019) to 63% (2020), then to 56% (2021) before NCCI f…" at bounding box center [831, 338] width 422 height 26
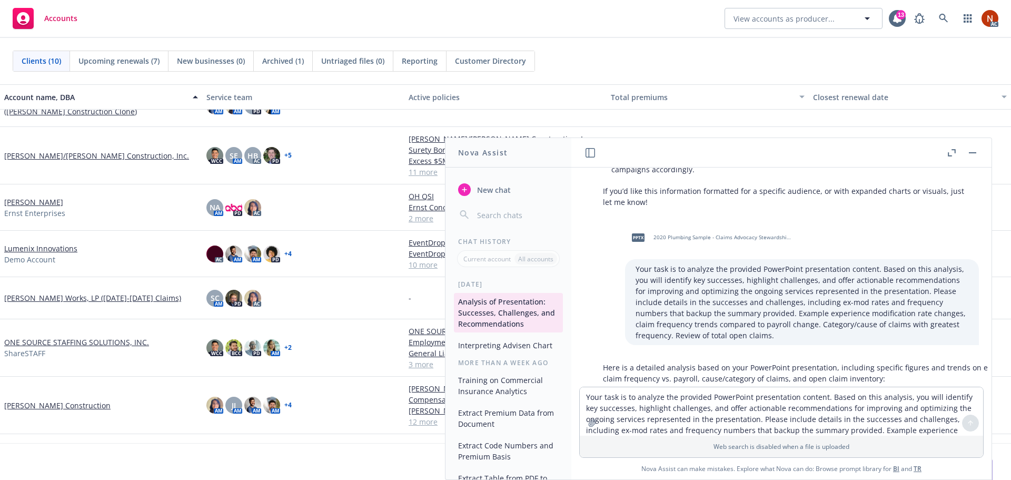
scroll to position [1257, 0]
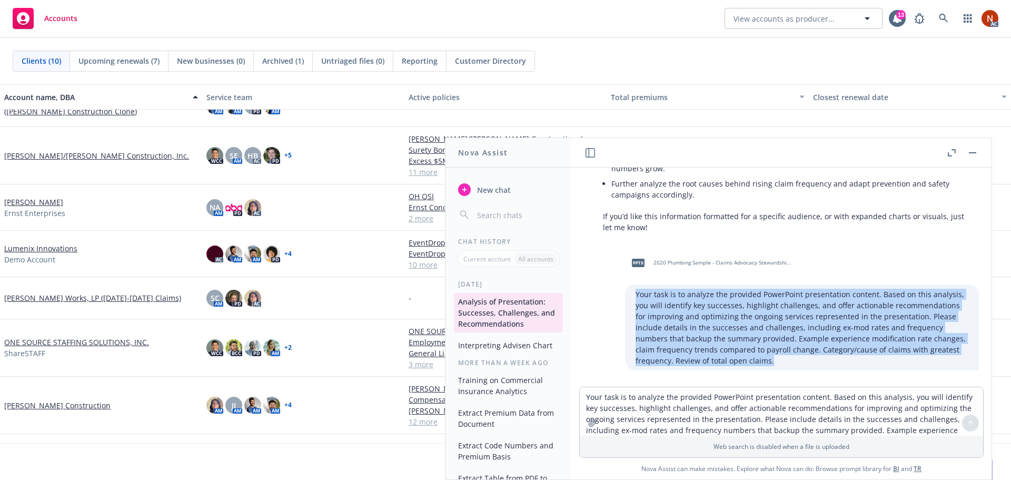
drag, startPoint x: 629, startPoint y: 248, endPoint x: 698, endPoint y: 317, distance: 97.2
click at [698, 317] on p "Your task is to analyze the provided PowerPoint presentation content. Based on …" at bounding box center [802, 327] width 333 height 77
copy p "Your task is to analyze the provided PowerPoint presentation content. Based on …"
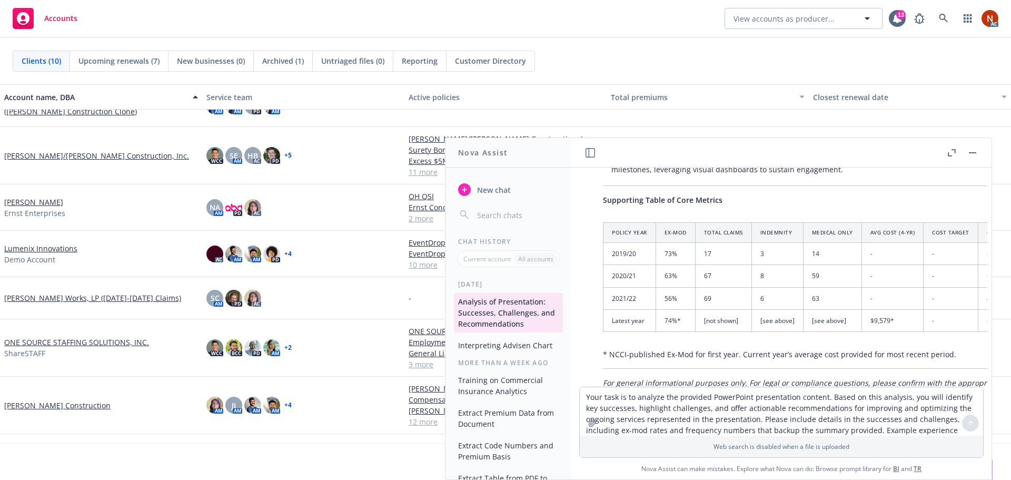
scroll to position [2205, 0]
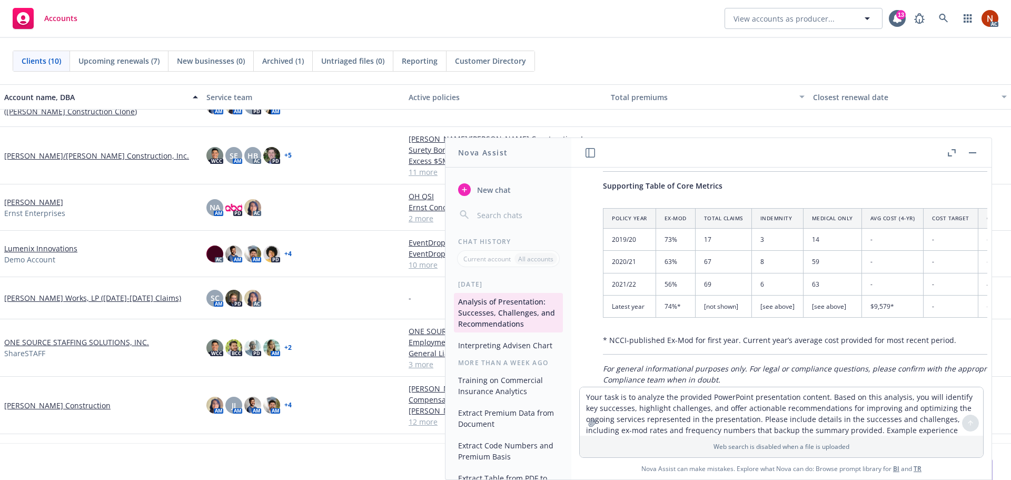
click at [472, 190] on button "New chat" at bounding box center [508, 189] width 109 height 19
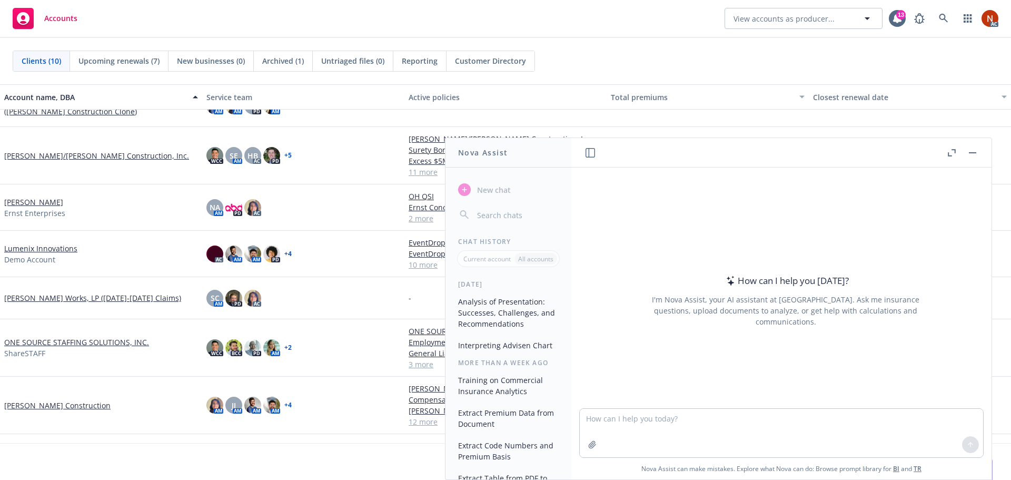
click at [623, 418] on textarea at bounding box center [781, 433] width 403 height 48
click at [615, 417] on textarea at bounding box center [781, 433] width 403 height 48
paste textarea "Your task is to analyze the provided PowerPoint presentation content. Based on …"
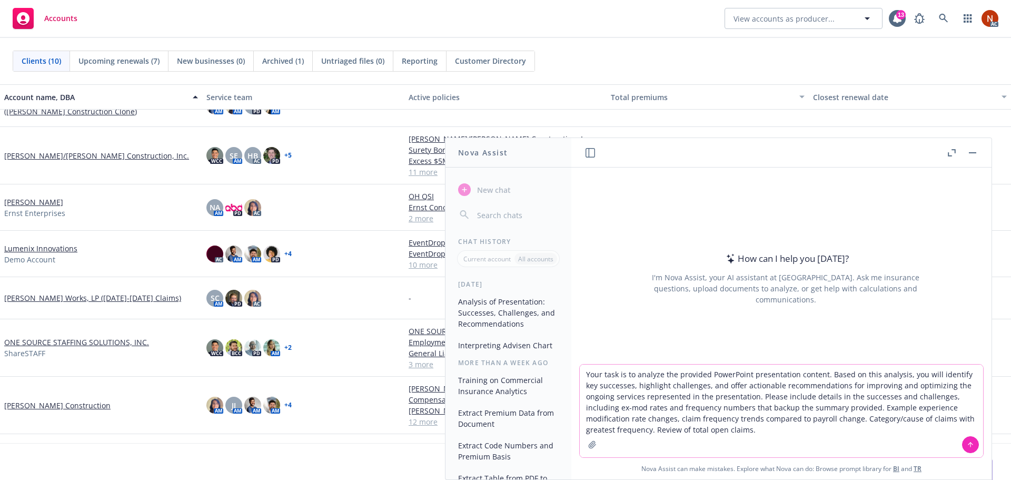
type textarea "Your task is to analyze the provided PowerPoint presentation content. Based on …"
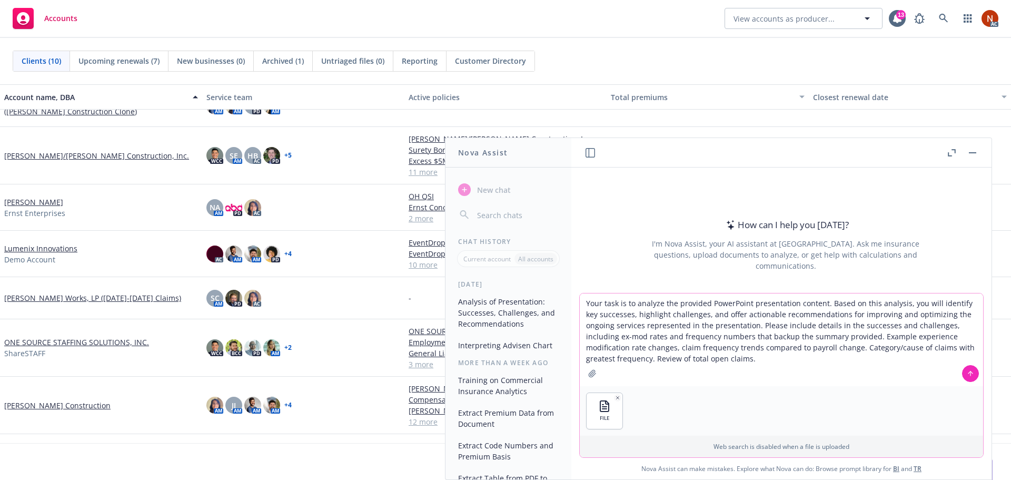
click at [965, 373] on button at bounding box center [970, 373] width 17 height 17
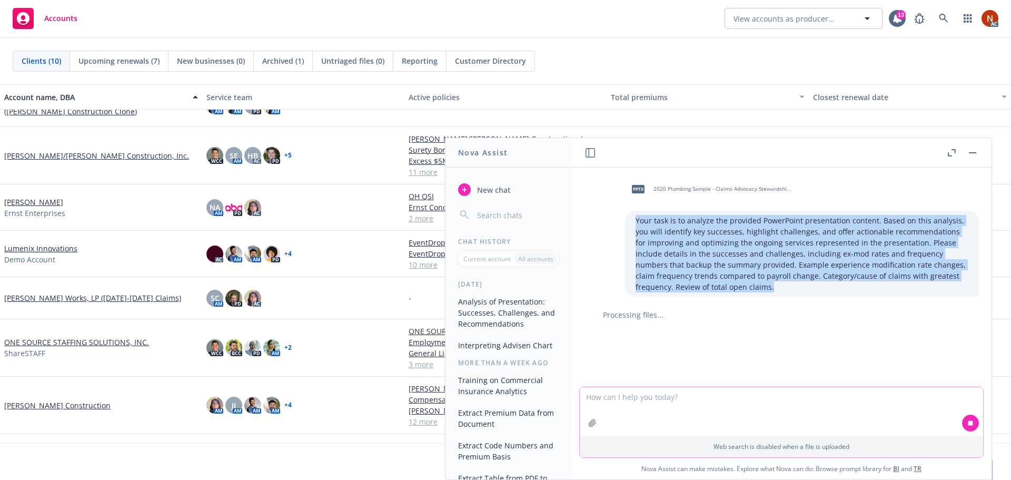
drag, startPoint x: 680, startPoint y: 288, endPoint x: 628, endPoint y: 222, distance: 83.7
click at [636, 222] on p "Your task is to analyze the provided PowerPoint presentation content. Based on …" at bounding box center [802, 253] width 333 height 77
copy p "Your task is to analyze the provided PowerPoint presentation content. Based on …"
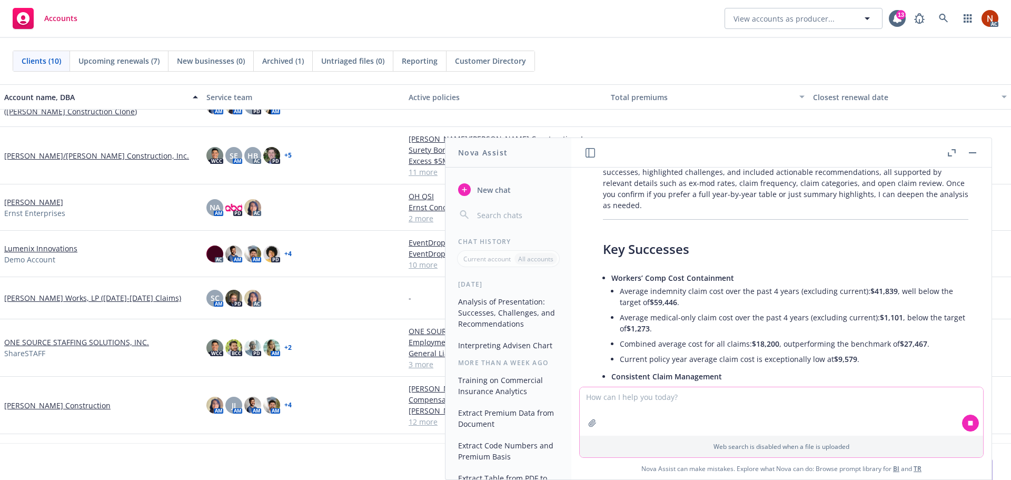
scroll to position [211, 0]
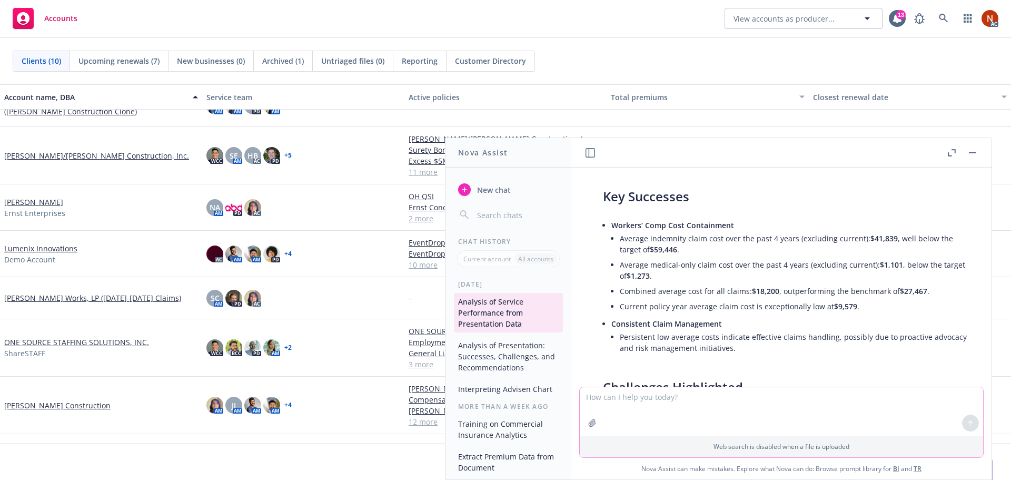
drag, startPoint x: 742, startPoint y: 269, endPoint x: 736, endPoint y: 268, distance: 5.9
click at [742, 269] on li "Average medical-only claim cost over the past 4 years (excluding current): $1,1…" at bounding box center [794, 270] width 349 height 26
drag, startPoint x: 625, startPoint y: 239, endPoint x: 647, endPoint y: 250, distance: 25.2
click at [652, 239] on li "Average indemnity claim cost over the past 4 years (excluding current): $41,839…" at bounding box center [794, 244] width 349 height 26
click at [645, 266] on li "Average medical-only claim cost over the past 4 years (excluding current): $1,1…" at bounding box center [794, 270] width 349 height 26
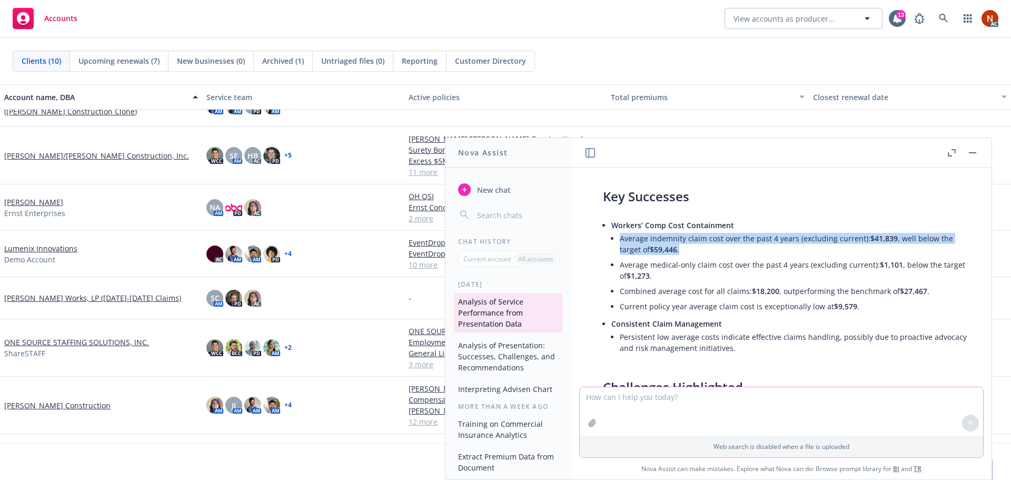
drag, startPoint x: 619, startPoint y: 236, endPoint x: 685, endPoint y: 251, distance: 67.5
click at [685, 251] on li "Workers’ Comp Cost Containment Average indemnity claim cost over the past 4 yea…" at bounding box center [789, 267] width 357 height 98
copy li "Average indemnity claim cost over the past 4 years (excluding current): $41,839…"
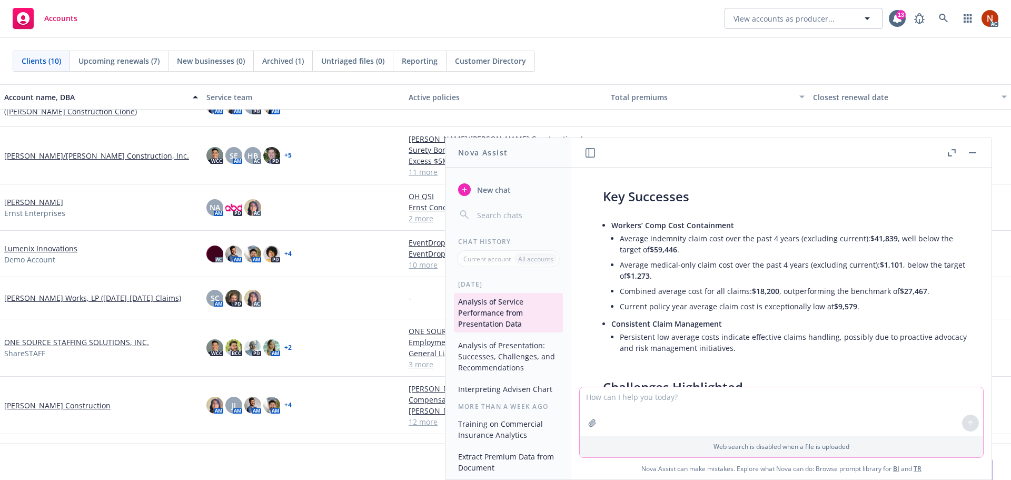
click at [683, 270] on li "Average medical-only claim cost over the past 4 years (excluding current): $1,1…" at bounding box center [794, 270] width 349 height 26
drag, startPoint x: 934, startPoint y: 293, endPoint x: 621, endPoint y: 288, distance: 312.9
click at [621, 288] on li "Combined average cost for all claims: $18,200 , outperforming the benchmark of …" at bounding box center [794, 290] width 349 height 15
copy li "Combined average cost for all claims: $18,200 , outperforming the benchmark of …"
click at [729, 347] on li "Persistent low average costs indicate effective claims handling, possibly due t…" at bounding box center [794, 342] width 349 height 26
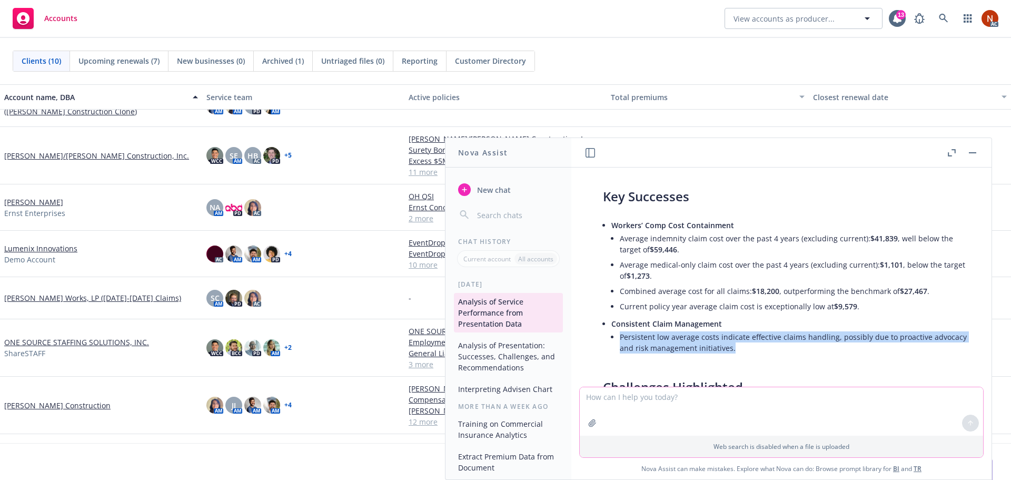
drag, startPoint x: 738, startPoint y: 349, endPoint x: 620, endPoint y: 338, distance: 118.0
click at [620, 338] on li "Persistent low average costs indicate effective claims handling, possibly due t…" at bounding box center [794, 342] width 349 height 26
copy li "Persistent low average costs indicate effective claims handling, possibly due t…"
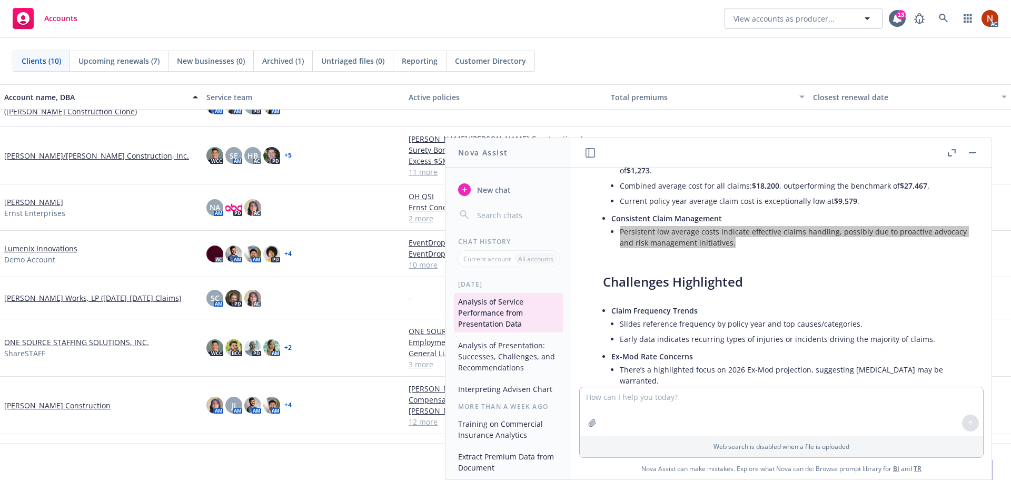
scroll to position [369, 0]
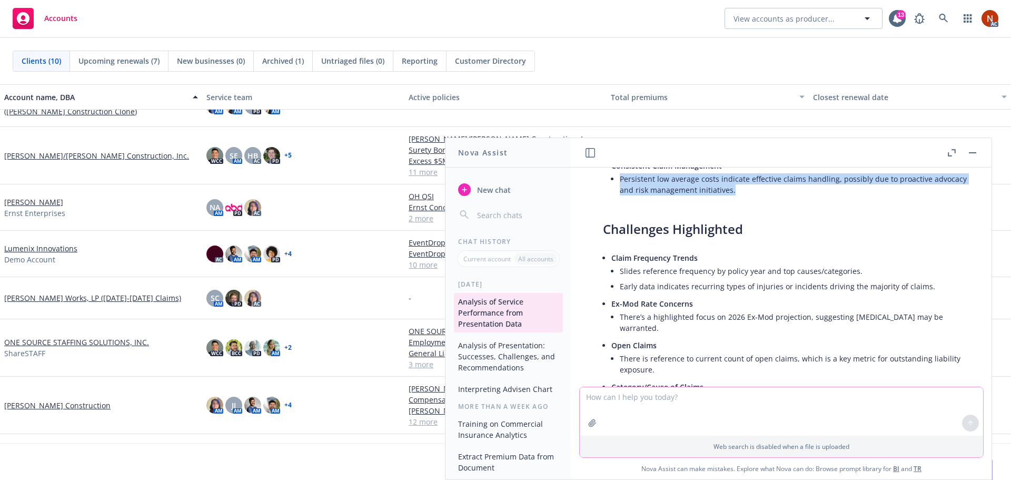
drag, startPoint x: 666, startPoint y: 329, endPoint x: 621, endPoint y: 319, distance: 46.3
click at [621, 319] on li "There’s a highlighted focus on 2026 Ex-Mod projection, suggesting close monitor…" at bounding box center [794, 322] width 349 height 26
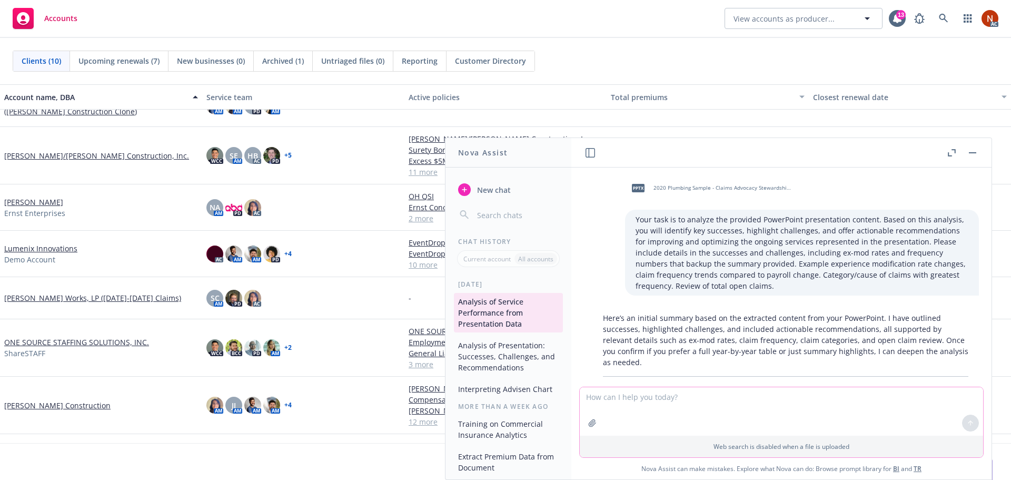
scroll to position [0, 0]
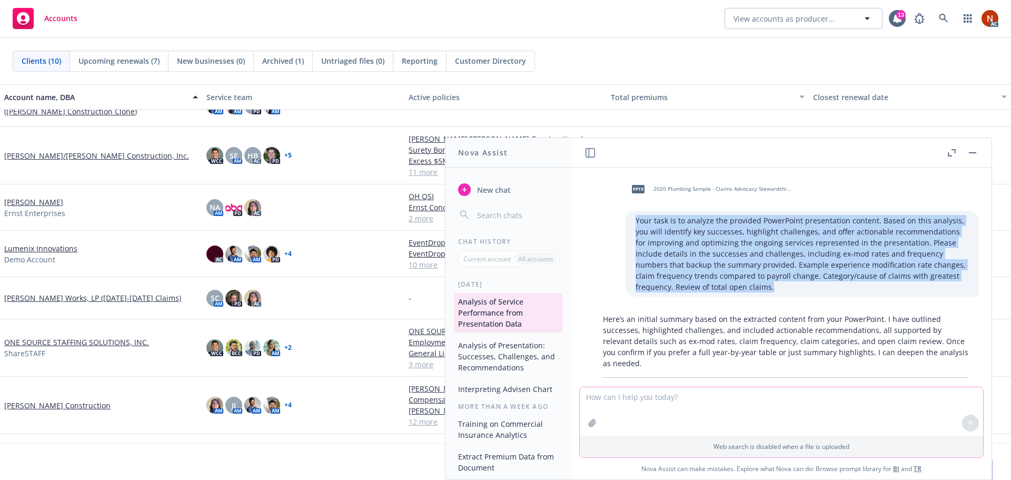
drag, startPoint x: 657, startPoint y: 269, endPoint x: 626, endPoint y: 221, distance: 57.1
click at [626, 221] on div "Your task is to analyze the provided PowerPoint presentation content. Based on …" at bounding box center [802, 254] width 354 height 86
copy p "Your task is to analyze the provided PowerPoint presentation content. Based on …"
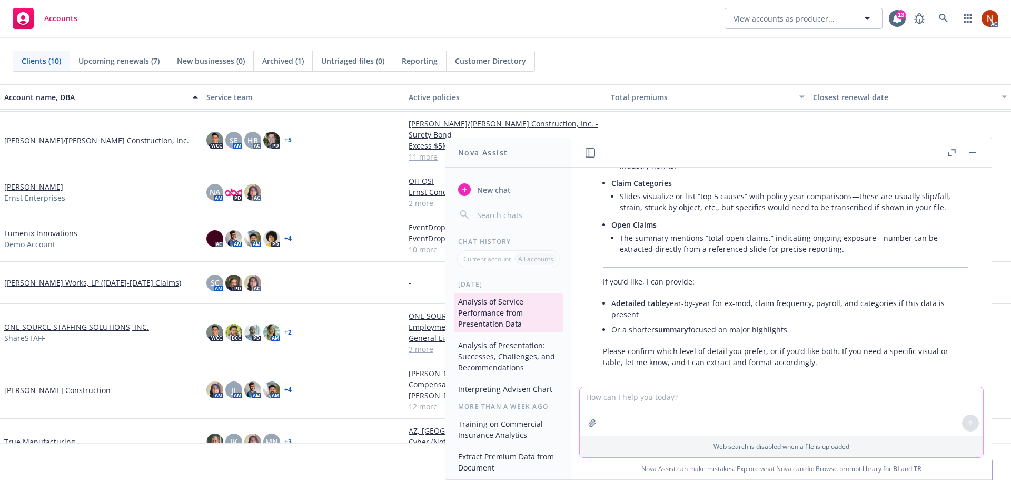
scroll to position [124, 0]
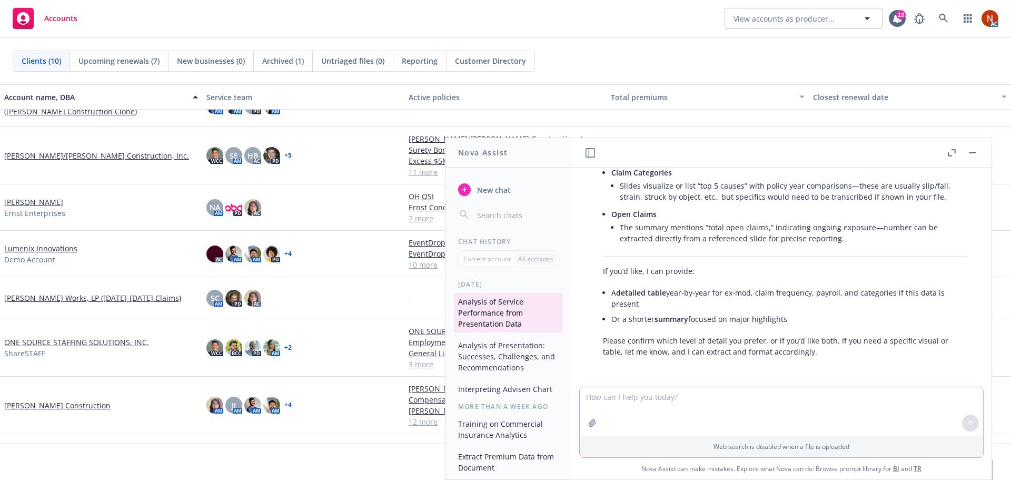
click at [624, 400] on textarea at bounding box center [781, 411] width 403 height 48
paste textarea "Your task is to analyze the provided PowerPoint presentation content. Based on …"
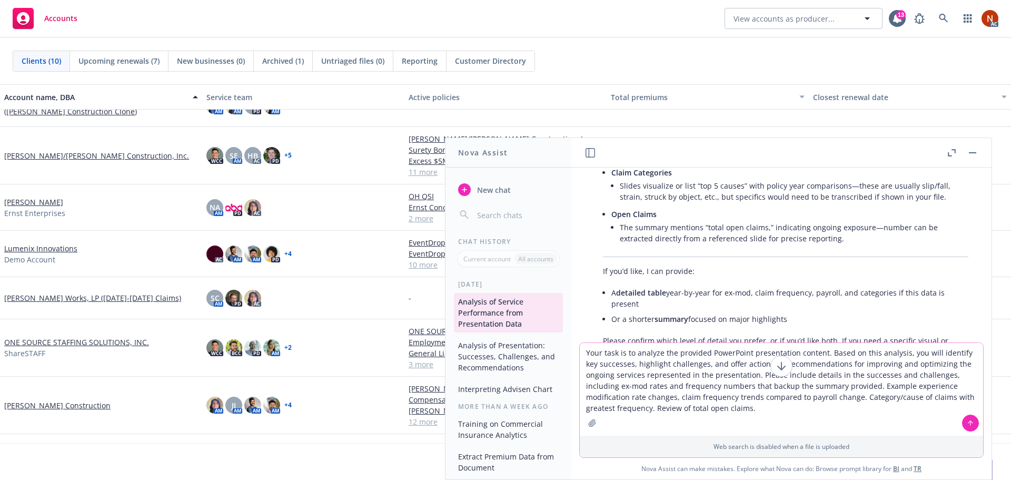
click at [826, 364] on textarea "Your task is to analyze the provided PowerPoint presentation content. Based on …" at bounding box center [781, 389] width 403 height 93
drag, startPoint x: 753, startPoint y: 374, endPoint x: 915, endPoint y: 378, distance: 162.3
click at [915, 378] on textarea "Your task is to analyze the provided PowerPoint presentation content. Based on …" at bounding box center [781, 389] width 403 height 93
drag, startPoint x: 935, startPoint y: 374, endPoint x: 647, endPoint y: 386, distance: 287.8
click at [647, 386] on textarea "Your task is to analyze the provided PowerPoint presentation content. Based on …" at bounding box center [781, 389] width 403 height 93
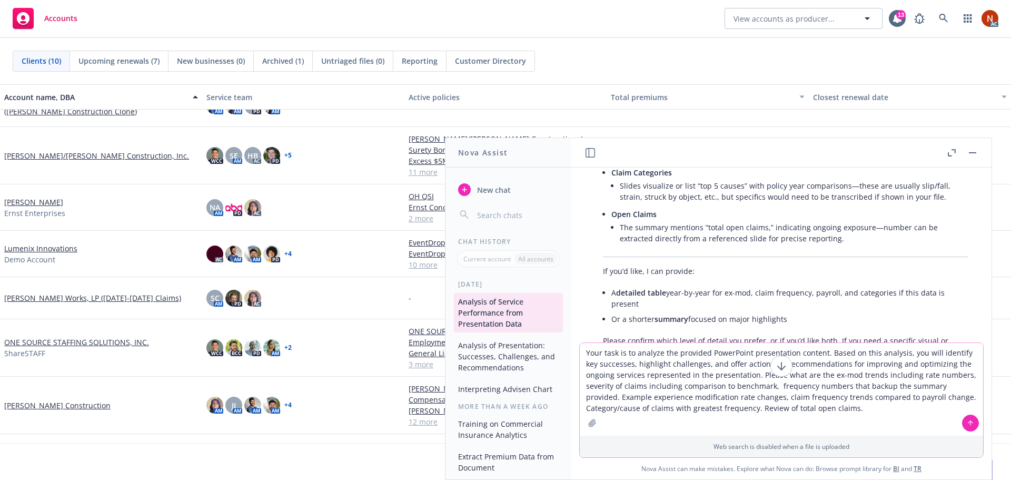
drag, startPoint x: 746, startPoint y: 386, endPoint x: 930, endPoint y: 383, distance: 183.8
click at [930, 383] on textarea "Your task is to analyze the provided PowerPoint presentation content. Based on …" at bounding box center [781, 389] width 403 height 93
click at [826, 374] on textarea "Your task is to analyze the provided PowerPoint presentation content. Based on …" at bounding box center [781, 389] width 403 height 93
drag, startPoint x: 856, startPoint y: 386, endPoint x: 814, endPoint y: 399, distance: 44.0
click at [814, 399] on textarea "Your task is to analyze the provided PowerPoint presentation content. Based on …" at bounding box center [781, 389] width 403 height 93
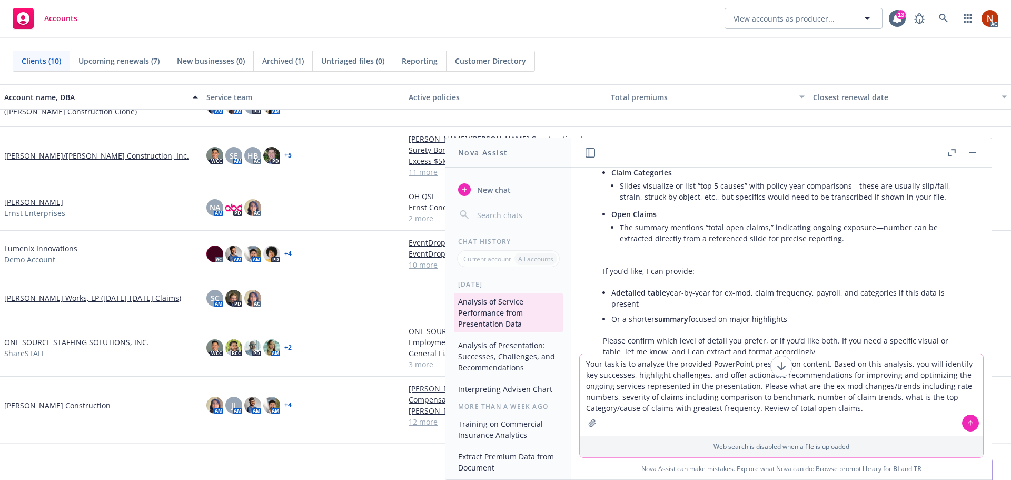
click at [702, 410] on textarea "Your task is to analyze the provided PowerPoint presentation content. Based on …" at bounding box center [781, 395] width 403 height 82
drag, startPoint x: 801, startPoint y: 410, endPoint x: 692, endPoint y: 413, distance: 109.1
click at [692, 413] on textarea "Your task is to analyze the provided PowerPoint presentation content. Based on …" at bounding box center [781, 395] width 403 height 82
click at [724, 410] on textarea "Your task is to analyze the provided PowerPoint presentation content. Based on …" at bounding box center [781, 395] width 403 height 82
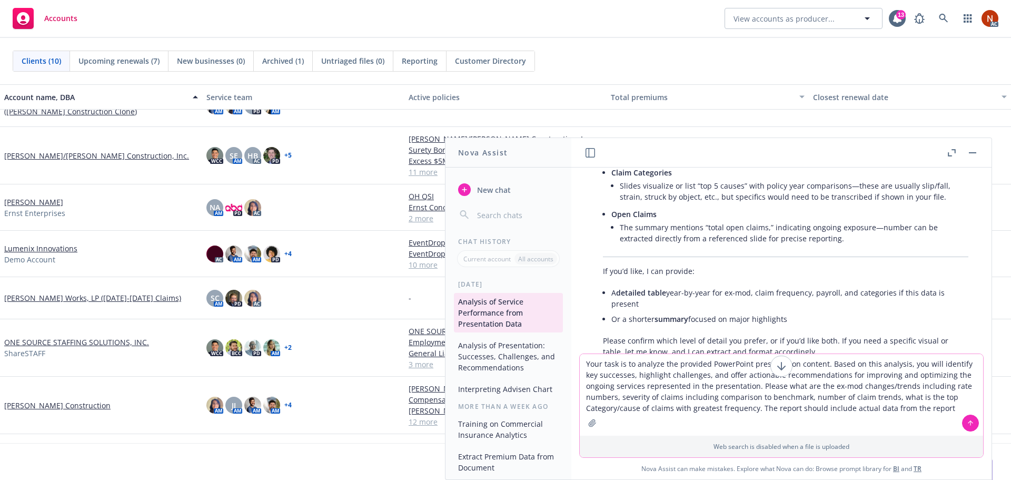
click at [724, 410] on textarea "Your task is to analyze the provided PowerPoint presentation content. Based on …" at bounding box center [781, 395] width 403 height 82
drag, startPoint x: 888, startPoint y: 408, endPoint x: 868, endPoint y: 409, distance: 20.6
click at [868, 409] on textarea "Your task is to analyze the provided PowerPoint presentation content. Based on …" at bounding box center [781, 395] width 403 height 82
type textarea "Your task is to analyze the provided PowerPoint presentation content. Based on …"
click at [971, 421] on icon at bounding box center [971, 423] width 0 height 4
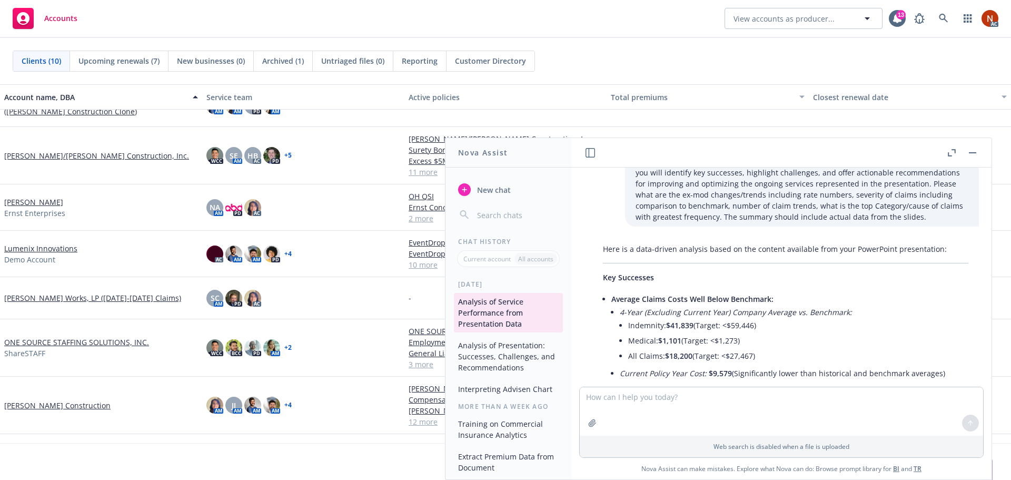
scroll to position [1239, 0]
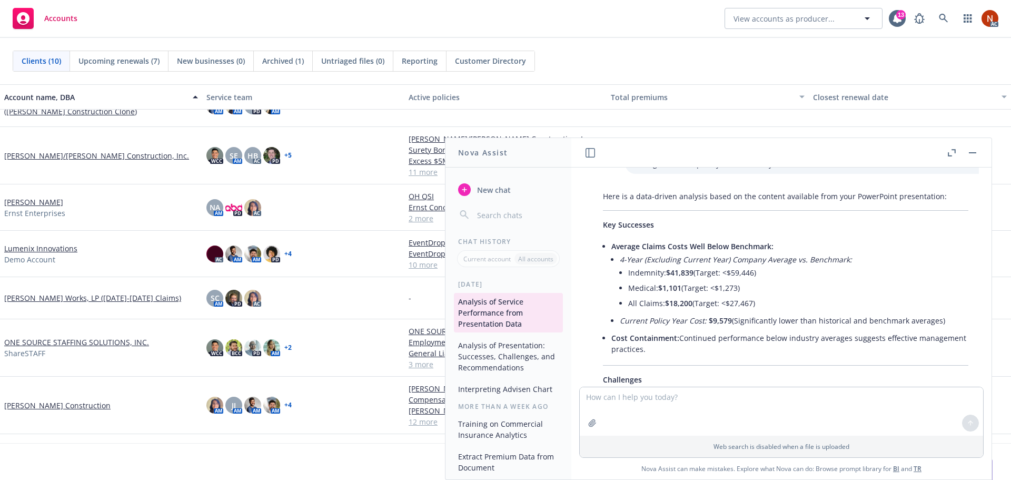
click at [769, 245] on span "Average Claims Costs Well Below Benchmark:" at bounding box center [692, 246] width 162 height 10
drag, startPoint x: 770, startPoint y: 246, endPoint x: 612, endPoint y: 244, distance: 158.0
click at [612, 244] on span "Average Claims Costs Well Below Benchmark:" at bounding box center [692, 246] width 162 height 10
copy span "Average Claims Costs Well Below Benchmark"
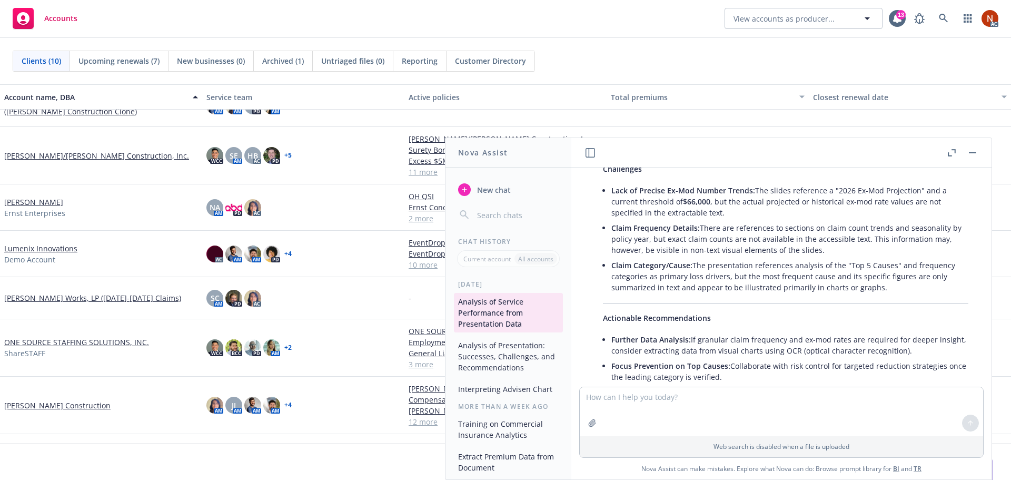
scroll to position [1397, 0]
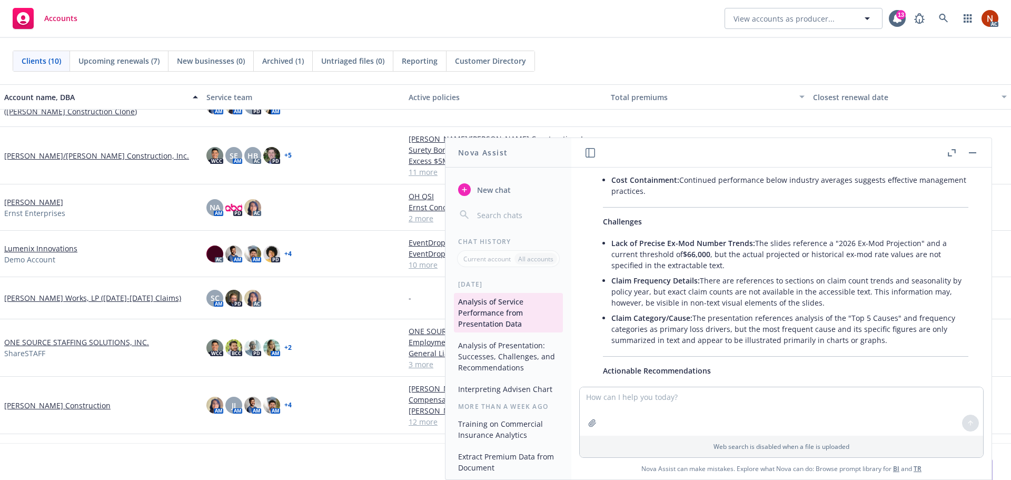
click at [715, 284] on li "Claim Frequency Details: There are references to sections on claim count trends…" at bounding box center [789, 291] width 357 height 37
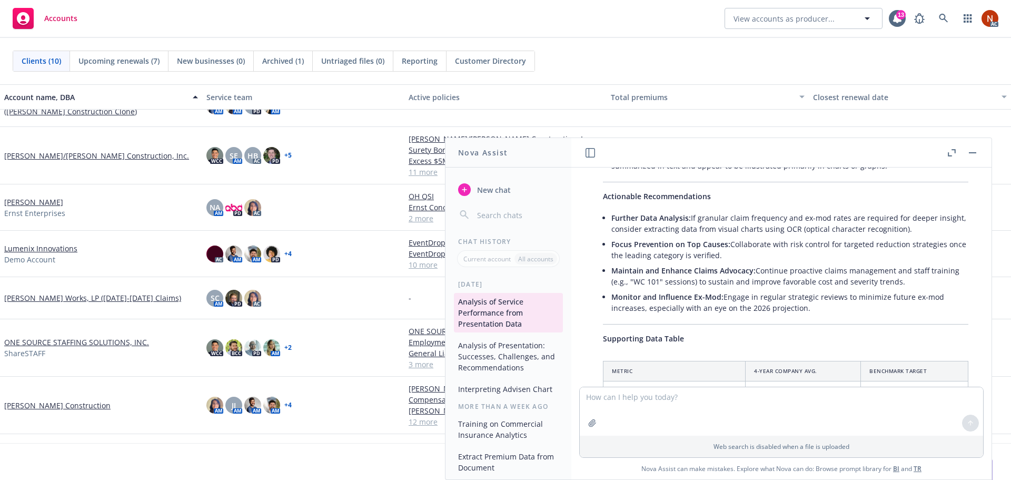
scroll to position [1555, 0]
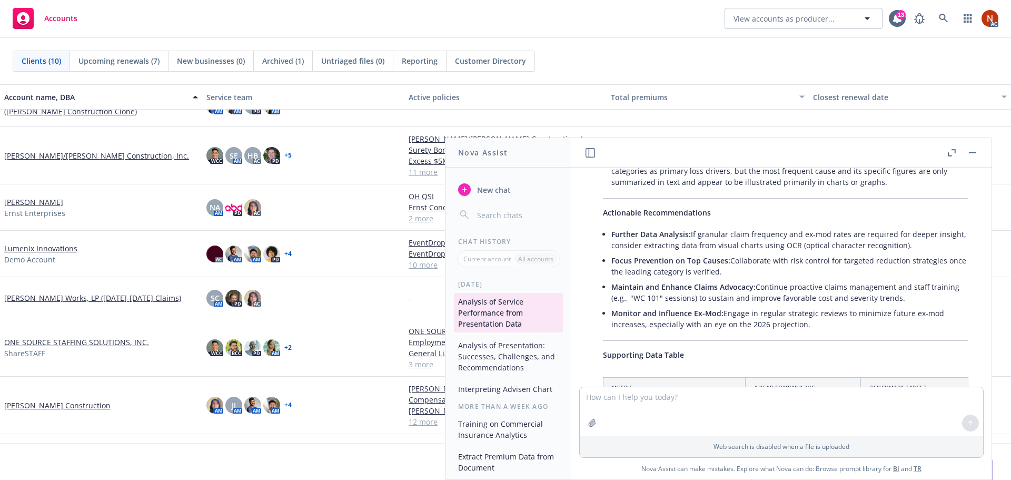
click at [870, 272] on li "Focus Prevention on Top Causes: Collaborate with risk control for targeted redu…" at bounding box center [789, 266] width 357 height 26
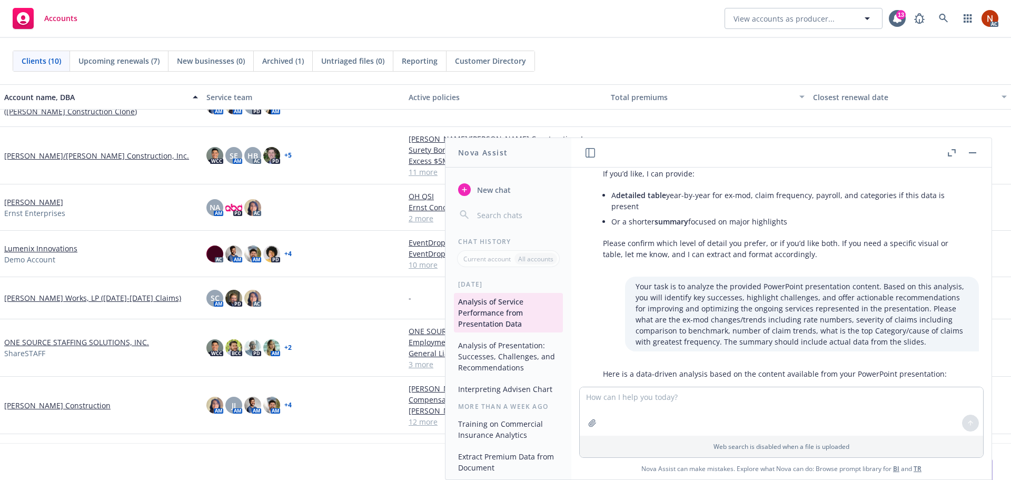
scroll to position [1081, 0]
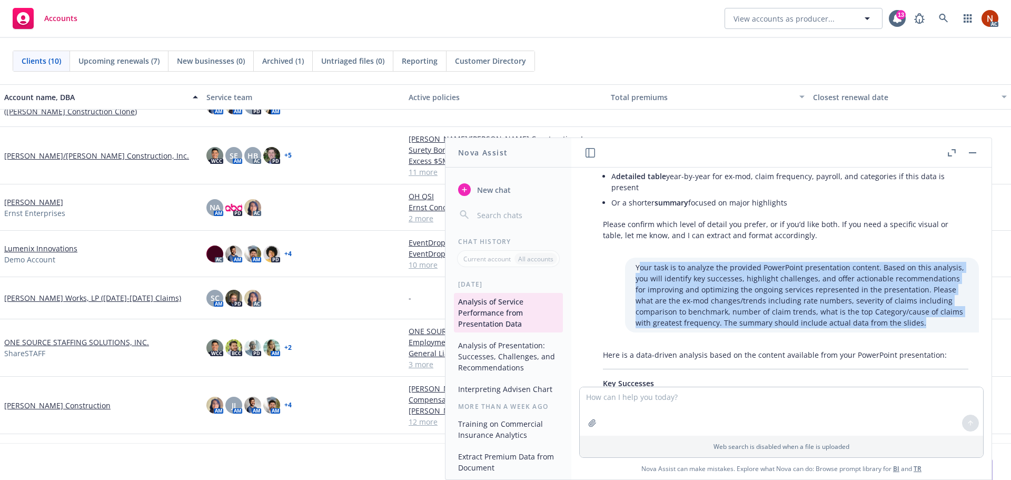
drag, startPoint x: 867, startPoint y: 324, endPoint x: 633, endPoint y: 266, distance: 241.9
click at [636, 266] on p "Your task is to analyze the provided PowerPoint presentation content. Based on …" at bounding box center [802, 295] width 333 height 66
click at [766, 308] on p "Your task is to analyze the provided PowerPoint presentation content. Based on …" at bounding box center [802, 295] width 333 height 66
drag, startPoint x: 754, startPoint y: 316, endPoint x: 625, endPoint y: 265, distance: 138.6
click at [625, 265] on div "Your task is to analyze the provided PowerPoint presentation content. Based on …" at bounding box center [802, 295] width 354 height 75
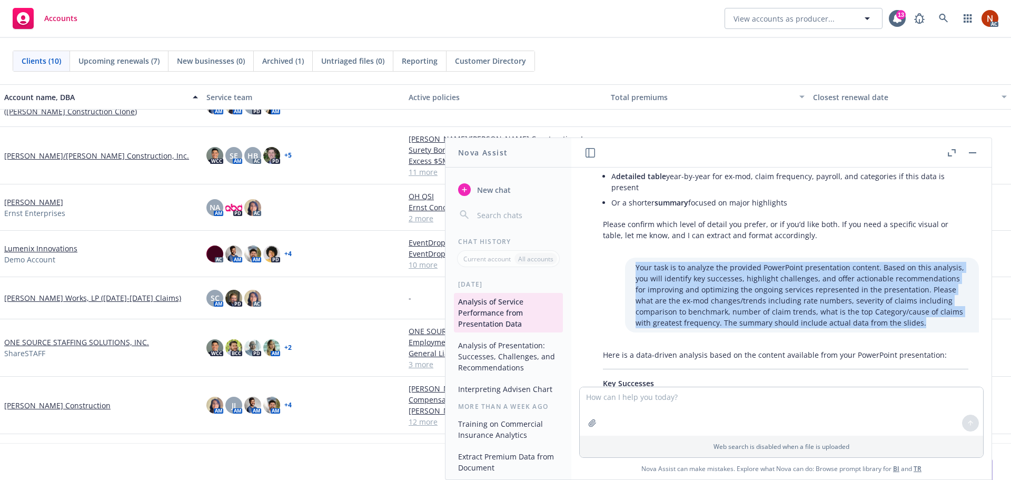
click at [486, 189] on span "New chat" at bounding box center [493, 189] width 36 height 11
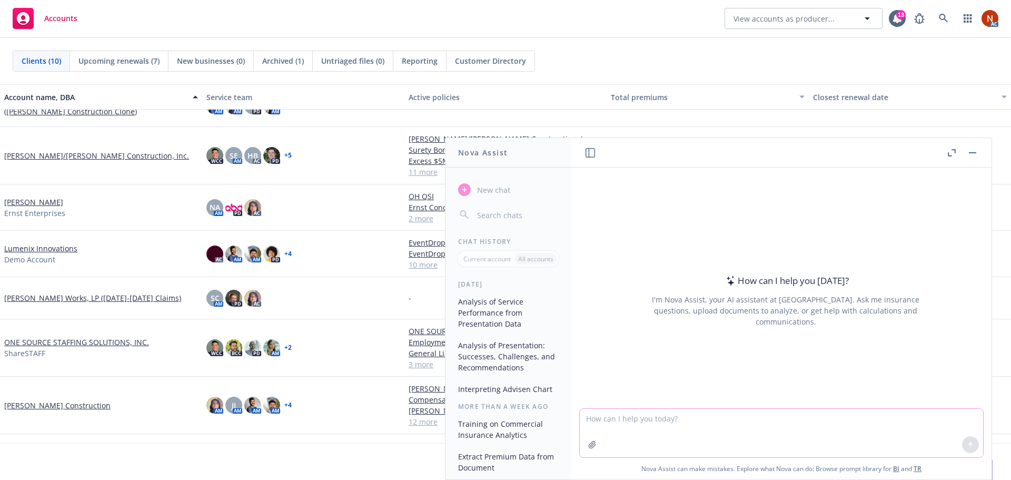
click at [606, 413] on textarea at bounding box center [781, 433] width 403 height 48
paste textarea "Your task is to analyze the attached PowerPoint presentation content. Based on …"
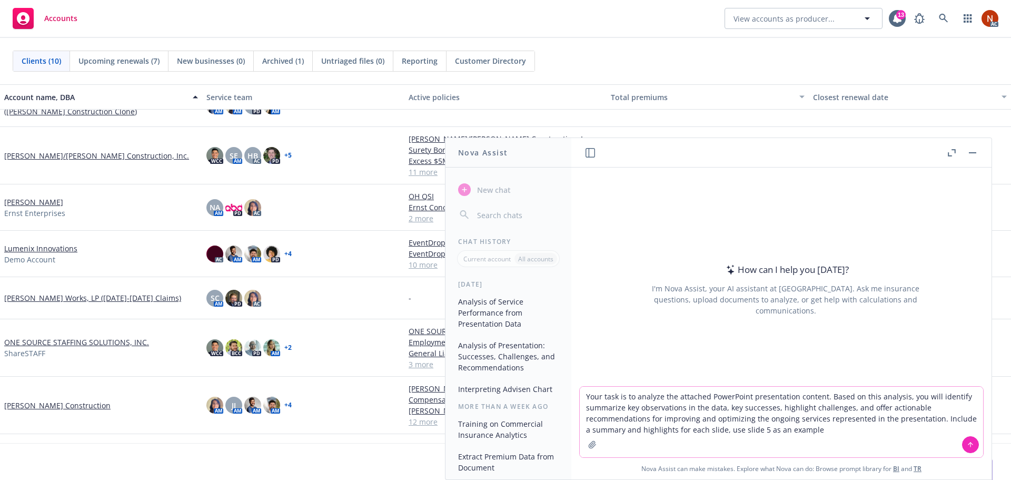
type textarea "Your task is to analyze the attached PowerPoint presentation content. Based on …"
drag, startPoint x: 623, startPoint y: 418, endPoint x: 451, endPoint y: 359, distance: 181.7
click at [571, 359] on div "Nova Assist New chat Chat History Current account All accounts Today Analysis o…" at bounding box center [781, 308] width 421 height 342
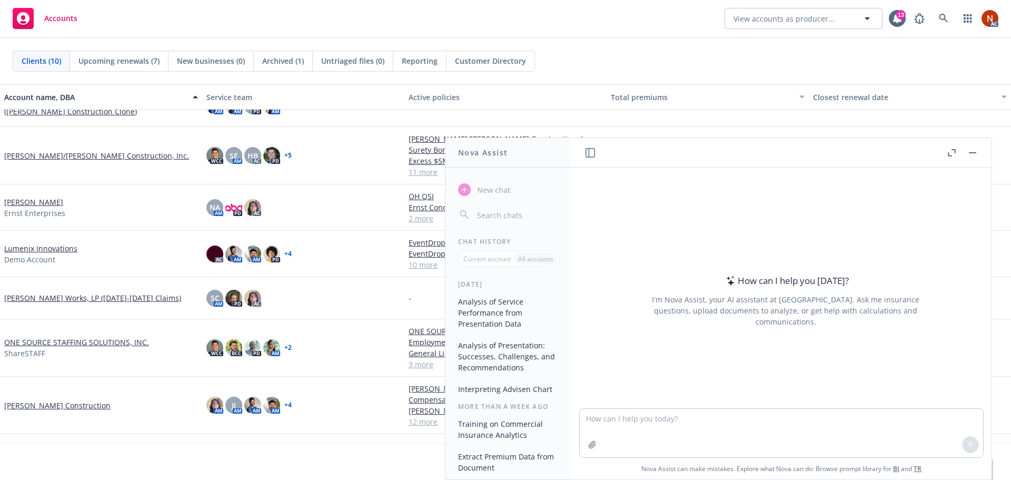
drag, startPoint x: 485, startPoint y: 310, endPoint x: 488, endPoint y: 299, distance: 11.4
click at [485, 310] on button "Analysis of Service Performance from Presentation Data" at bounding box center [508, 312] width 109 height 39
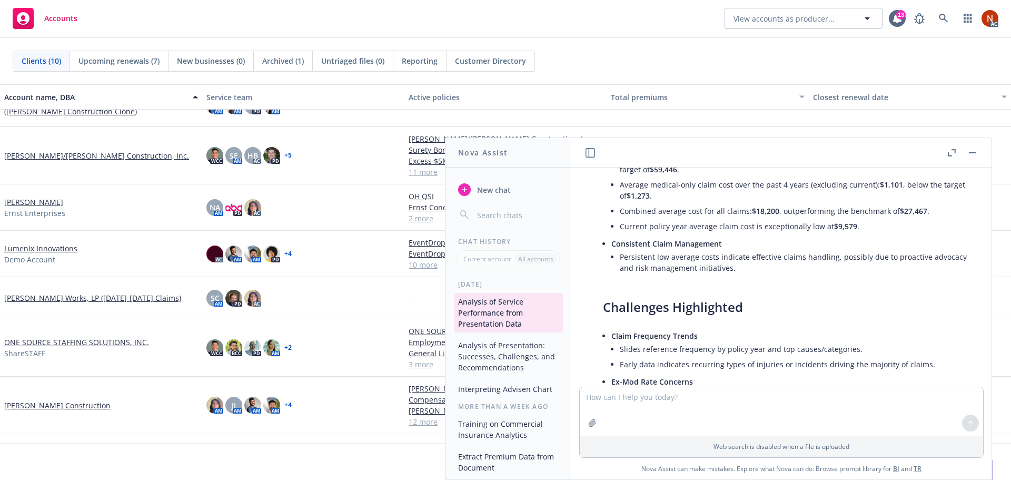
scroll to position [0, 0]
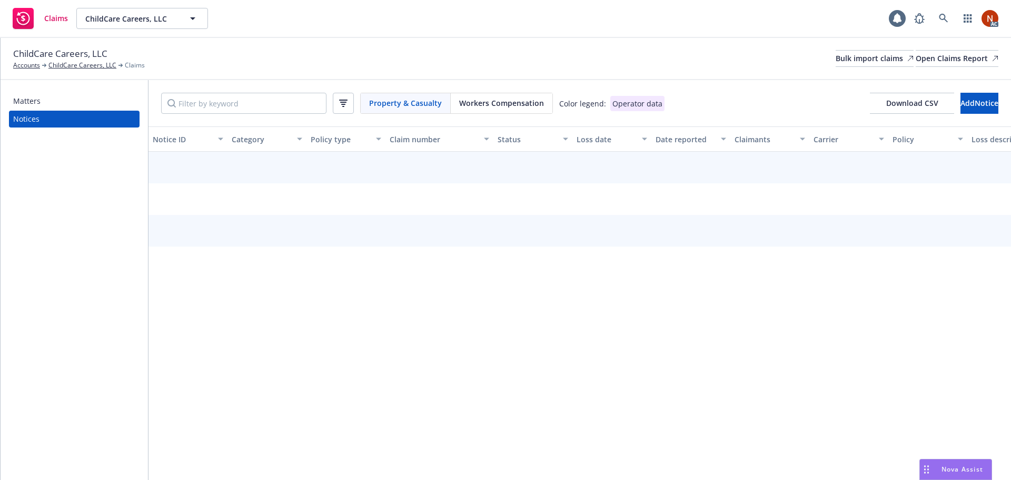
click at [492, 95] on div "Workers Compensation" at bounding box center [502, 103] width 102 height 20
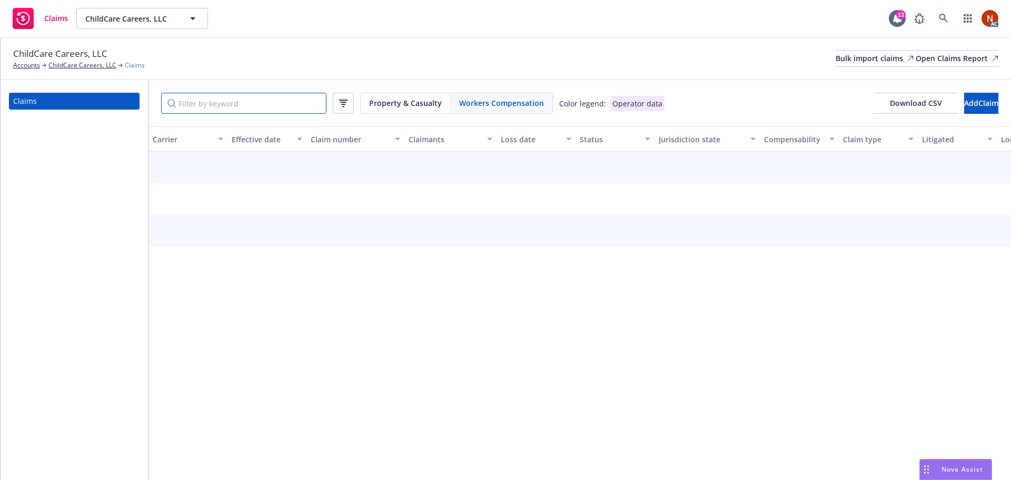
click at [293, 105] on input "Filter by keyword" at bounding box center [243, 103] width 165 height 21
click at [225, 105] on input "Filter by keyword" at bounding box center [243, 103] width 165 height 21
paste input "000-01-293282"
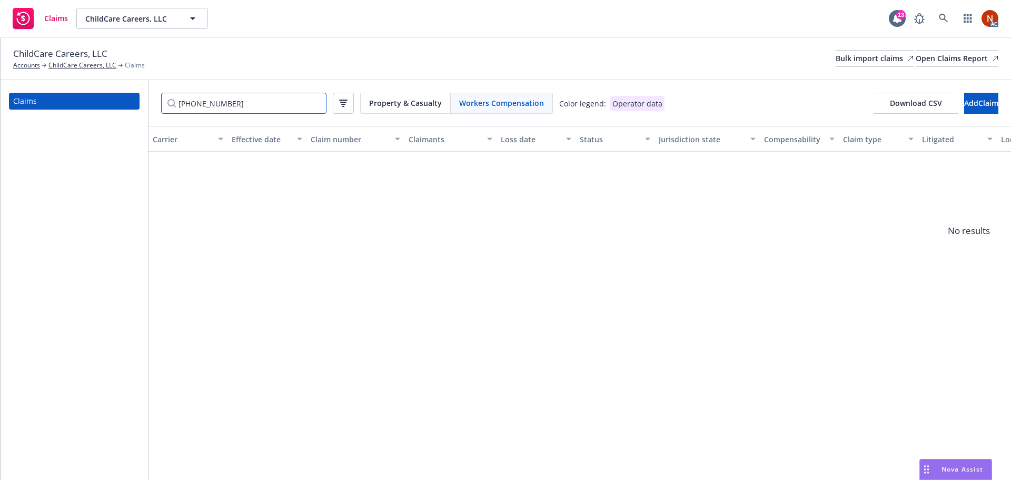
drag, startPoint x: 206, startPoint y: 103, endPoint x: 145, endPoint y: 103, distance: 61.6
click at [145, 103] on div "Claims 000-01-293282 Property & Casualty Workers Compensation Color legend: Ope…" at bounding box center [506, 280] width 1011 height 400
drag, startPoint x: 229, startPoint y: 97, endPoint x: 93, endPoint y: 82, distance: 136.7
click at [90, 82] on div "Claims 293282 Property & Casualty Workers Compensation Color legend: Operator d…" at bounding box center [506, 280] width 1011 height 400
paste input "11/18/2024"
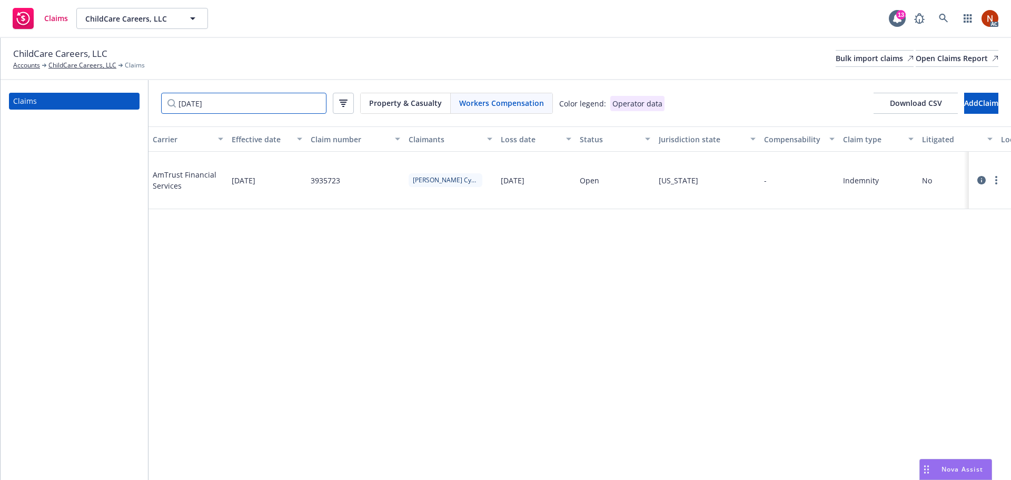
click at [69, 60] on div "ChildCare Careers, LLC Accounts ChildCare Careers, LLC Claims Bulk import claim…" at bounding box center [506, 259] width 1011 height 442
paste input "5/25/2023"
drag, startPoint x: 374, startPoint y: 174, endPoint x: 308, endPoint y: 174, distance: 66.9
click at [308, 174] on div "000-01-299414" at bounding box center [356, 180] width 98 height 57
copy div "000-01-299414"
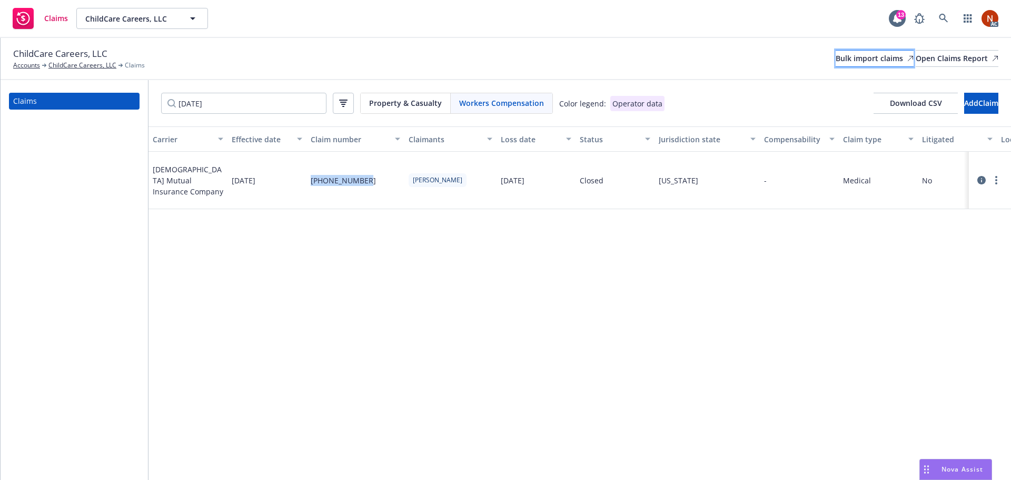
click at [836, 59] on div "Bulk import claims" at bounding box center [875, 59] width 78 height 16
click at [836, 63] on div "Bulk import claims" at bounding box center [875, 59] width 78 height 16
click at [836, 55] on div "Bulk import claims" at bounding box center [875, 59] width 78 height 16
drag, startPoint x: 251, startPoint y: 108, endPoint x: 43, endPoint y: 99, distance: 208.2
click at [41, 98] on div "Claims 5/25/2023 Property & Casualty Workers Compensation Color legend: Operato…" at bounding box center [506, 280] width 1011 height 400
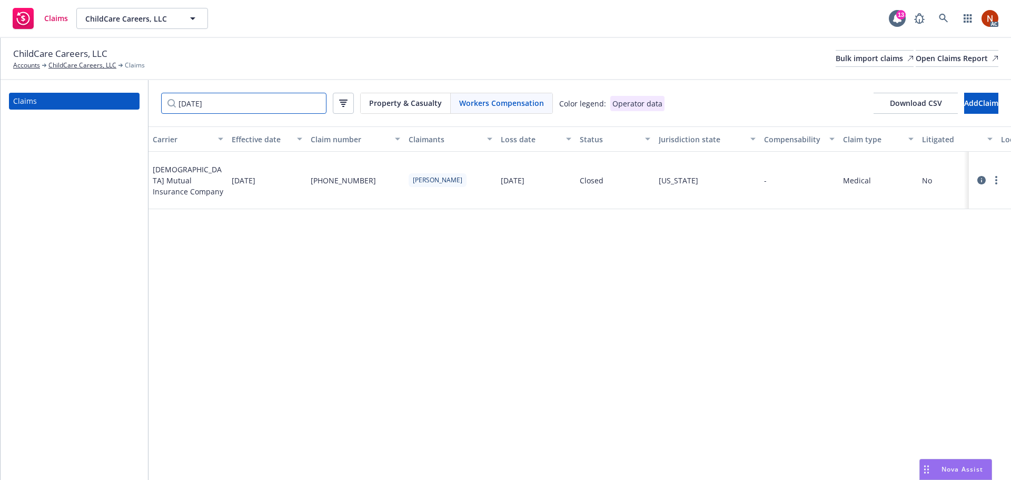
paste input "92024034465"
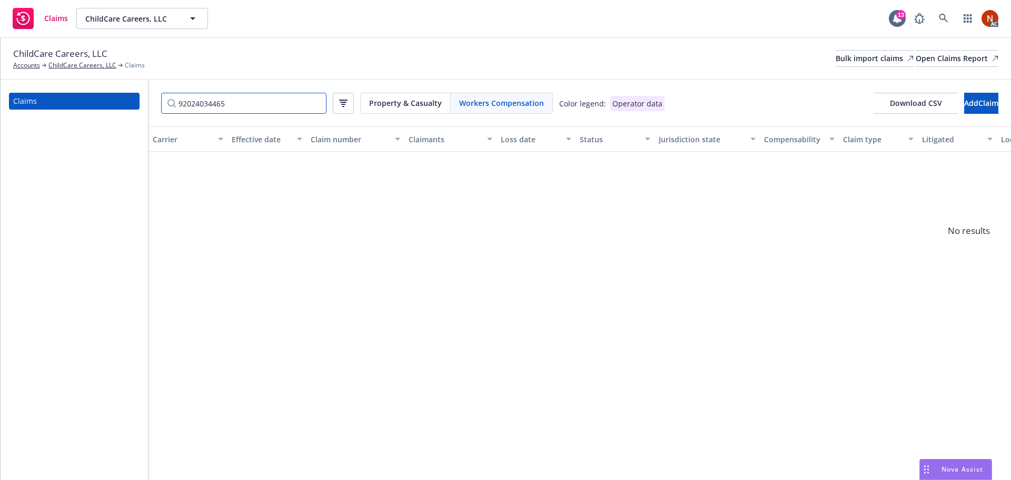
drag, startPoint x: 283, startPoint y: 106, endPoint x: 90, endPoint y: 101, distance: 193.4
click at [91, 101] on div "Claims 92024034465 Property & Casualty Workers Compensation Color legend: Opera…" at bounding box center [506, 280] width 1011 height 400
paste input "5/24/2024"
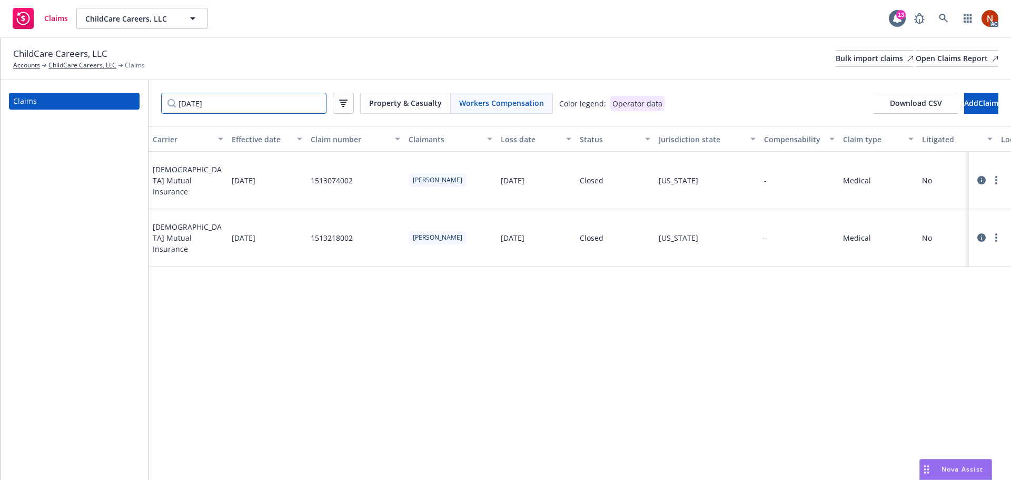
type input "5/24/2024"
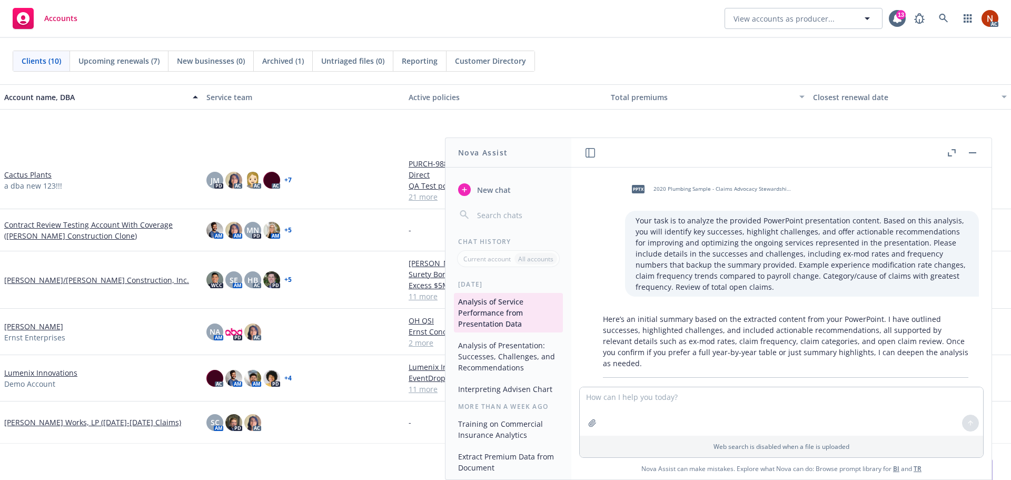
scroll to position [124, 0]
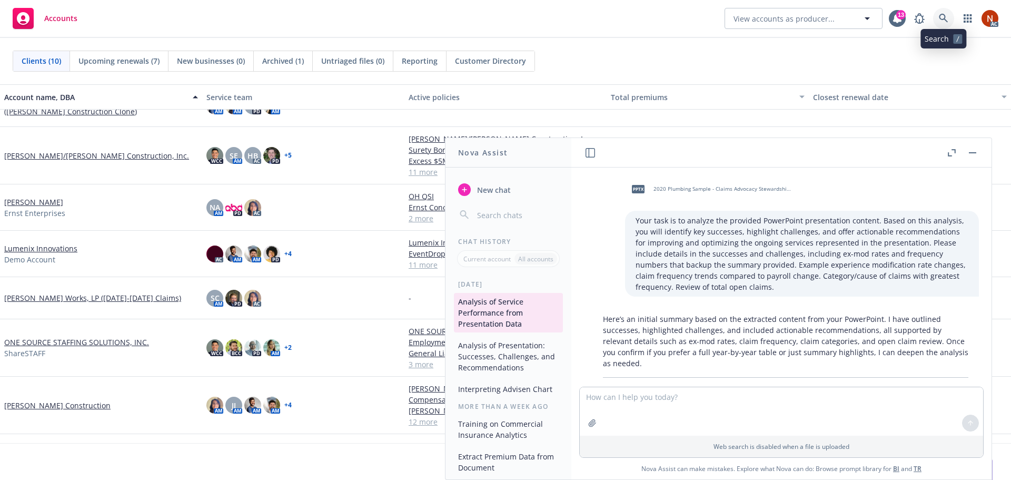
click at [945, 19] on icon at bounding box center [943, 18] width 9 height 9
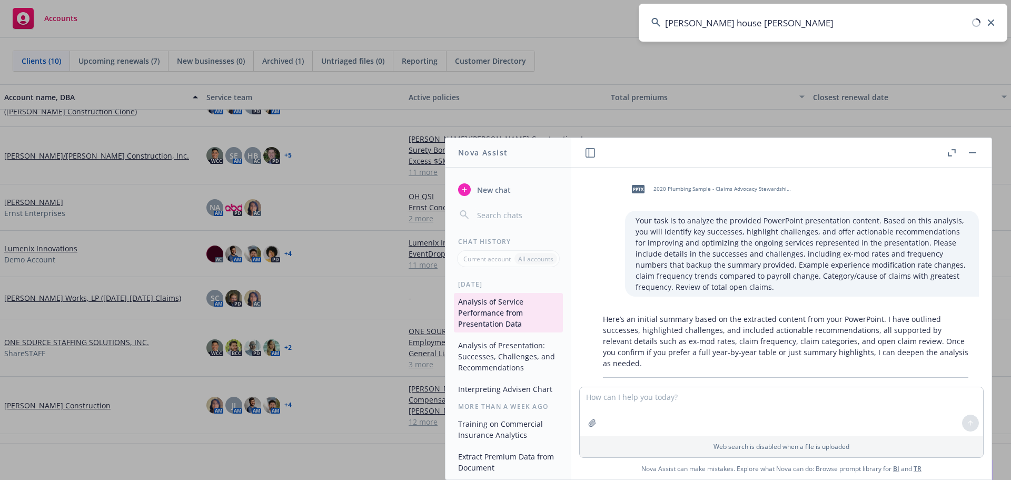
type input "[PERSON_NAME] house charities"
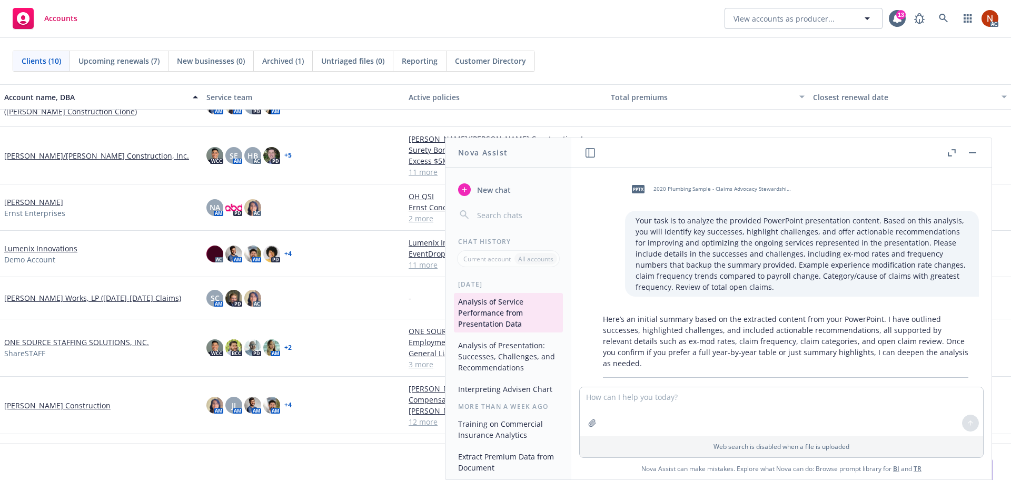
click at [975, 156] on button "button" at bounding box center [972, 152] width 13 height 13
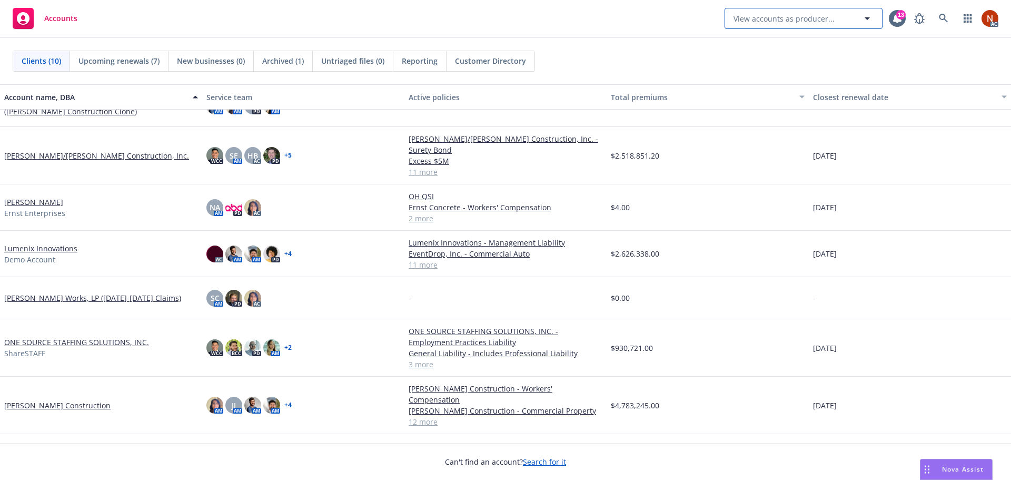
drag, startPoint x: 808, startPoint y: 18, endPoint x: 815, endPoint y: 21, distance: 6.7
click at [808, 18] on span "View accounts as producer..." at bounding box center [784, 18] width 101 height 11
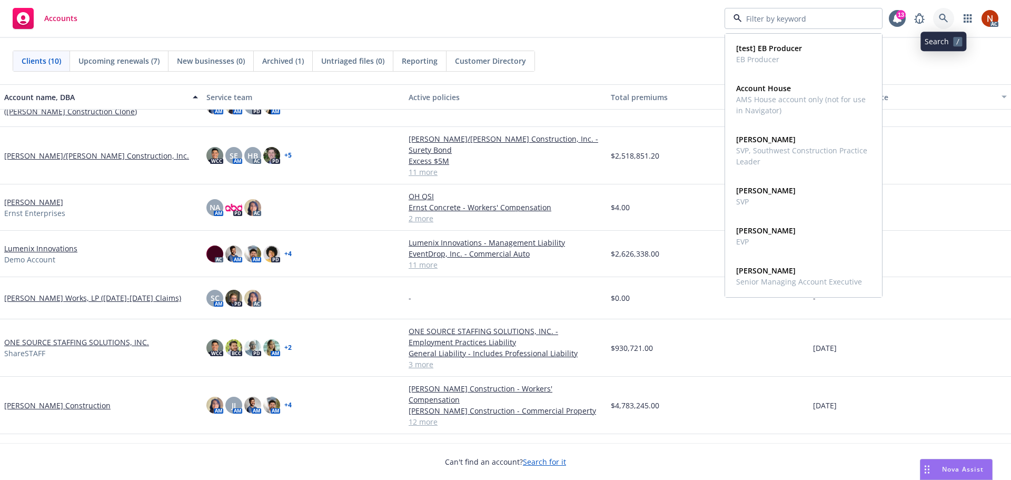
click at [951, 20] on link at bounding box center [943, 18] width 21 height 21
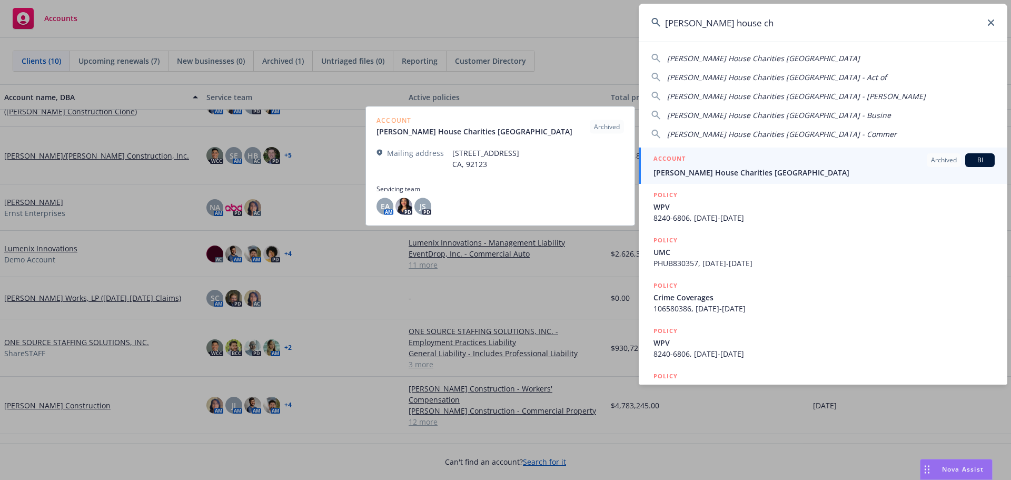
type input "[PERSON_NAME] house ch"
click at [821, 169] on span "[PERSON_NAME] House Charities [GEOGRAPHIC_DATA]" at bounding box center [824, 172] width 341 height 11
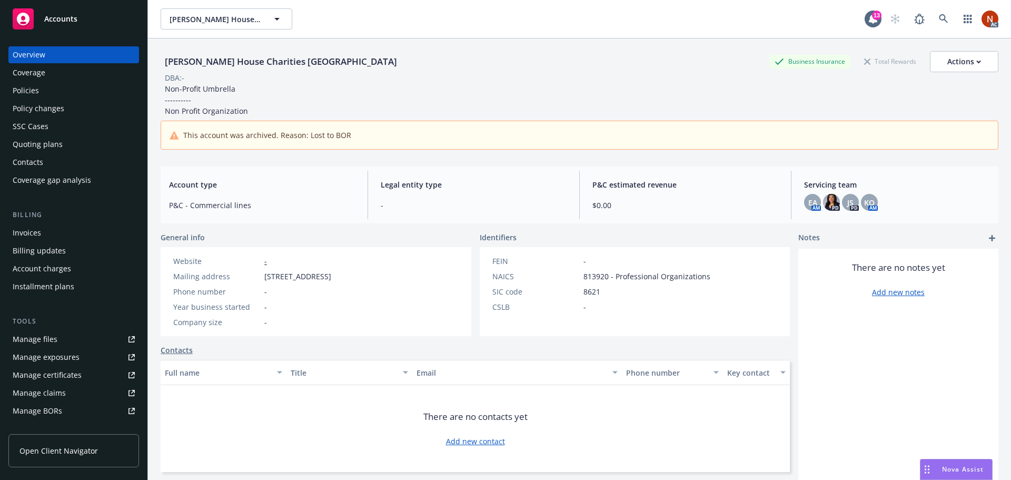
click at [48, 73] on div "Coverage" at bounding box center [74, 72] width 122 height 17
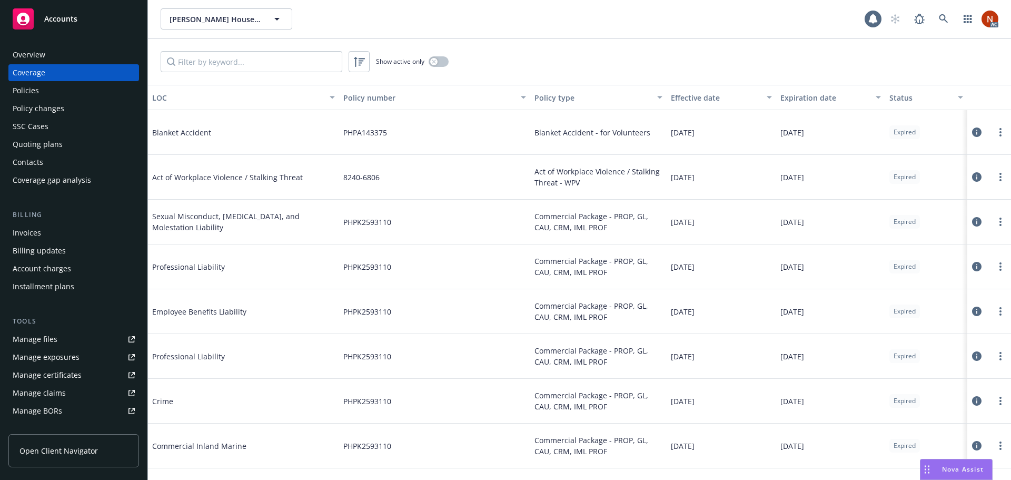
click at [44, 88] on div "Policies" at bounding box center [74, 90] width 122 height 17
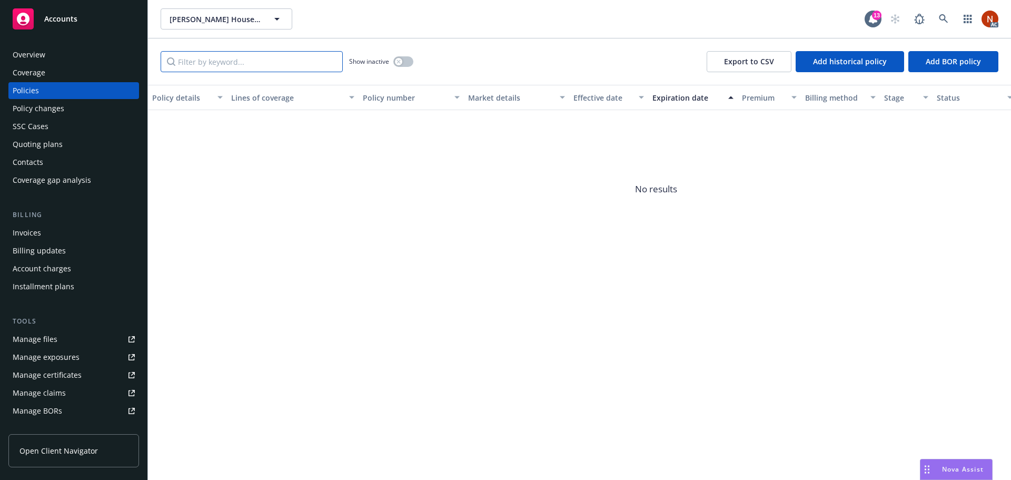
click at [208, 68] on input "Filter by keyword..." at bounding box center [252, 61] width 182 height 21
click at [402, 63] on button "button" at bounding box center [403, 61] width 20 height 11
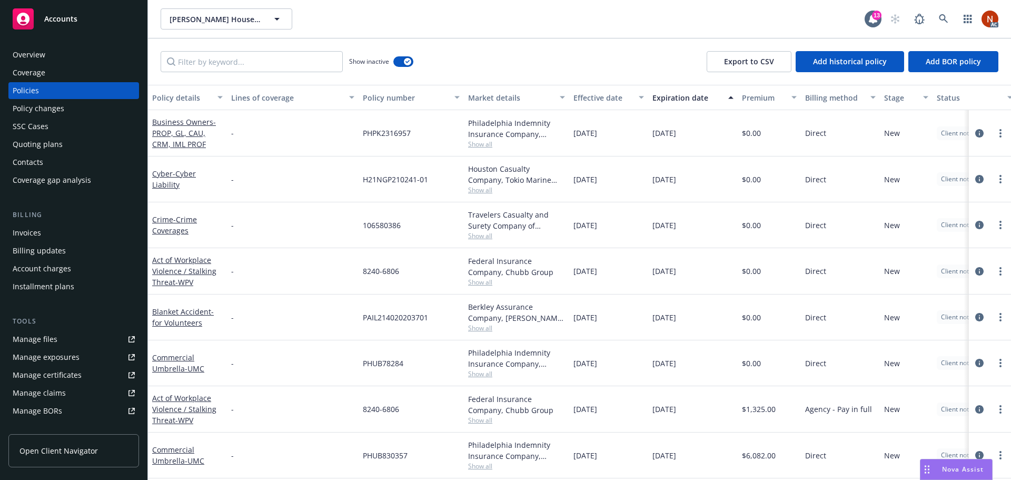
click at [611, 96] on div "Effective date" at bounding box center [603, 97] width 59 height 11
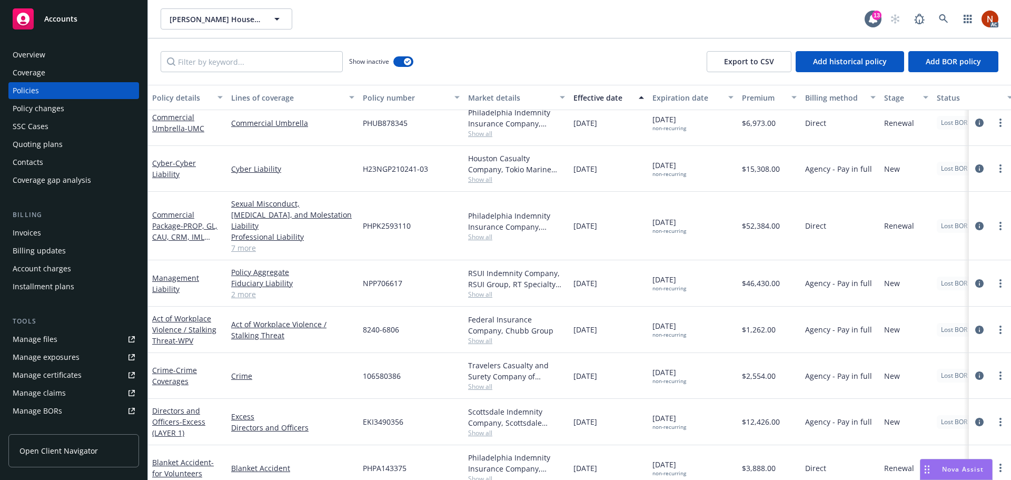
scroll to position [654, 0]
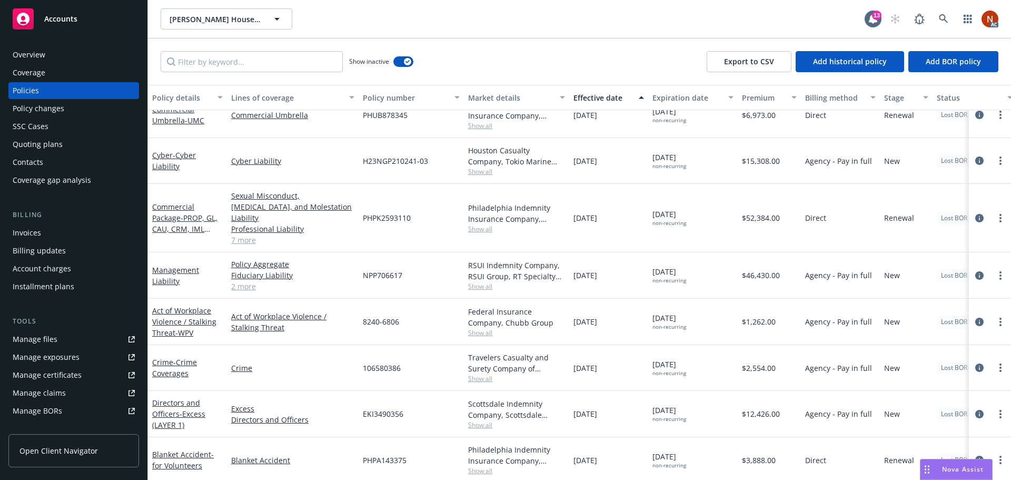
click at [82, 340] on link "Manage files" at bounding box center [73, 339] width 131 height 17
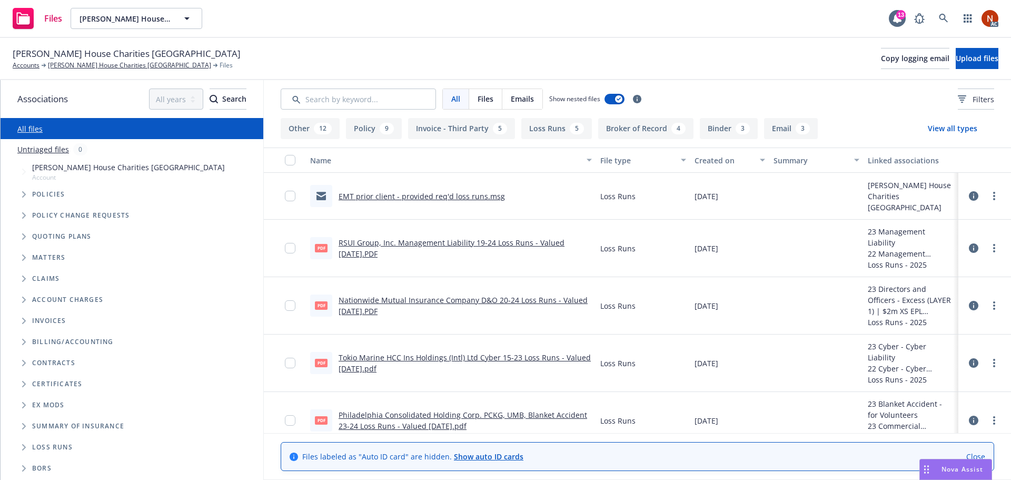
click at [724, 159] on div "Created on" at bounding box center [724, 160] width 59 height 11
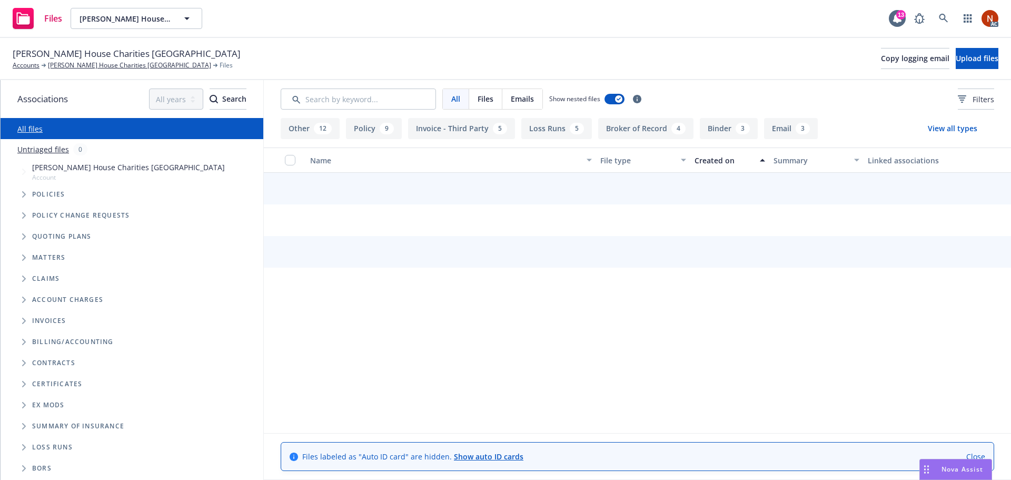
click at [729, 160] on div "Created on" at bounding box center [724, 160] width 59 height 11
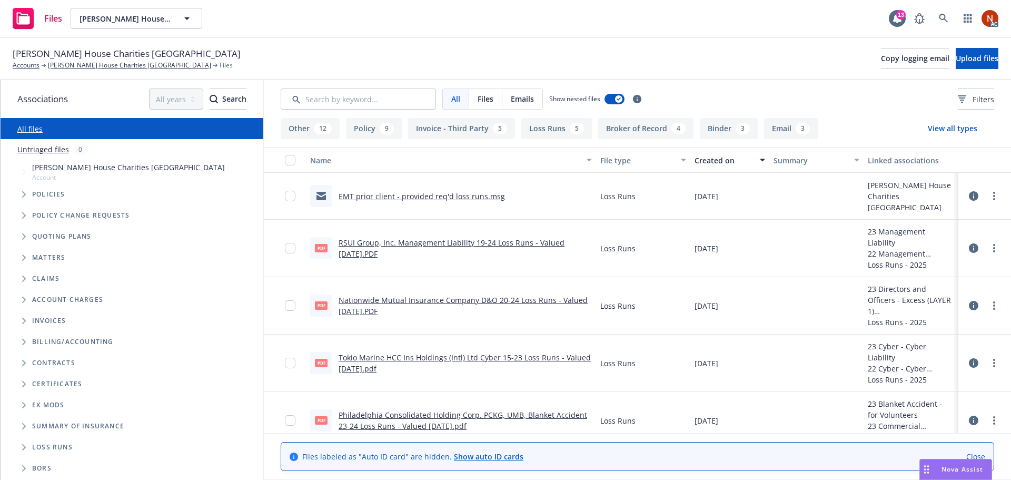
click at [466, 197] on link "EMT prior client - provided req'd loss runs.msg" at bounding box center [422, 196] width 166 height 10
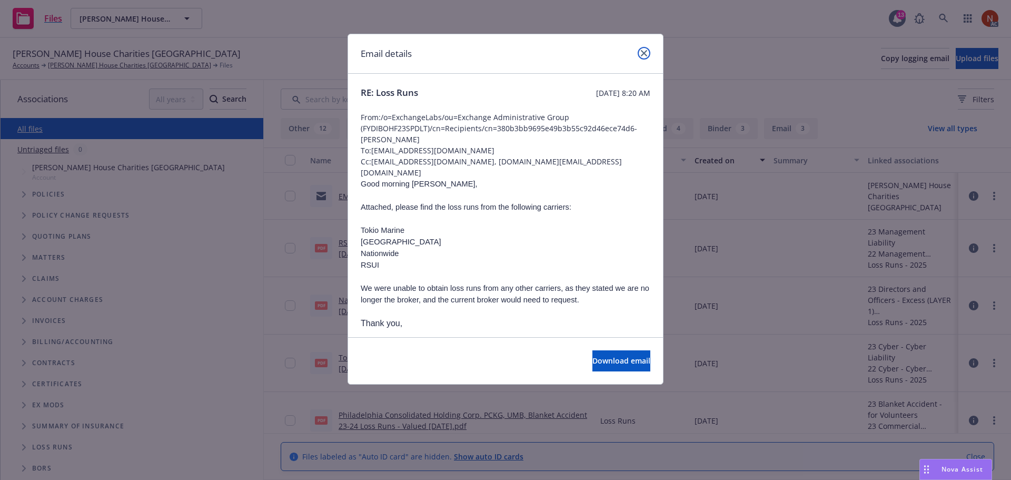
click at [642, 55] on icon "close" at bounding box center [644, 53] width 6 height 6
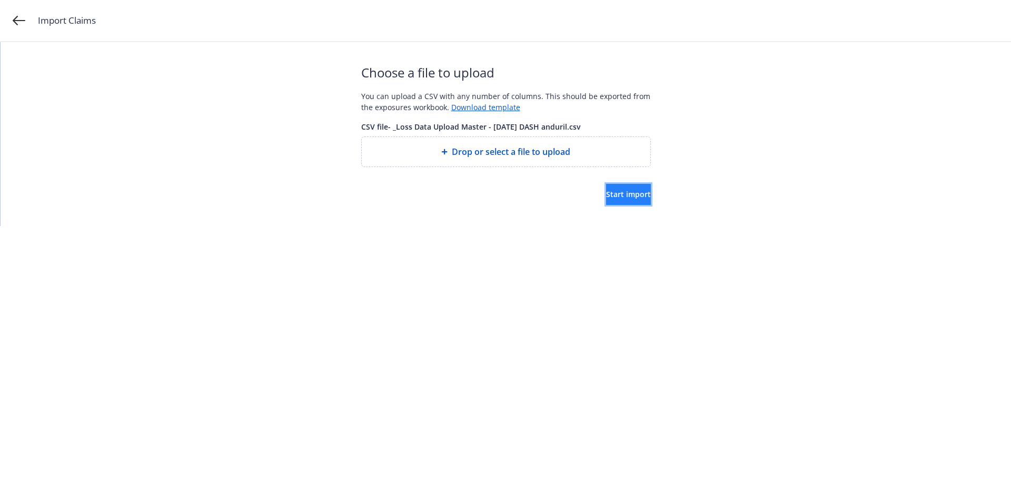
click at [615, 202] on button "Start import" at bounding box center [628, 194] width 45 height 21
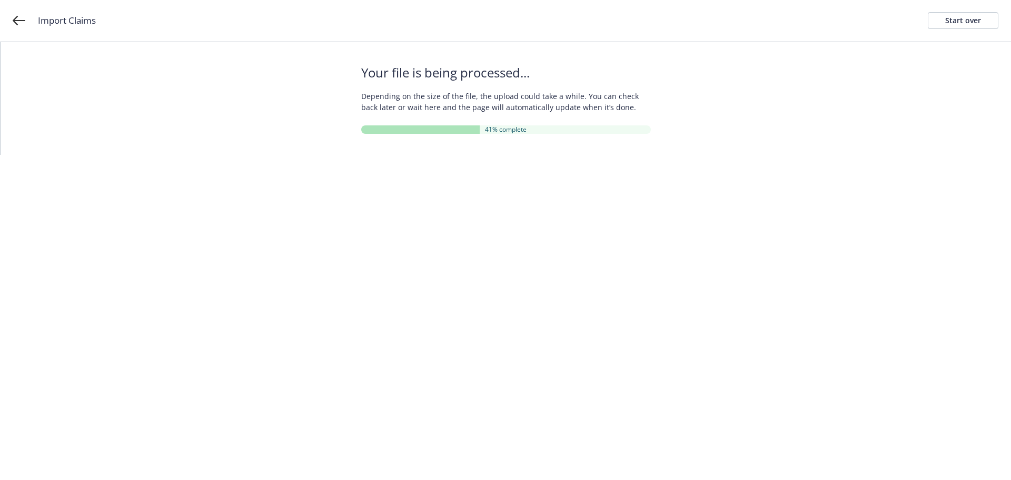
click at [839, 65] on div "Your file is being processed... Depending on the size of the file, the upload c…" at bounding box center [506, 98] width 1011 height 113
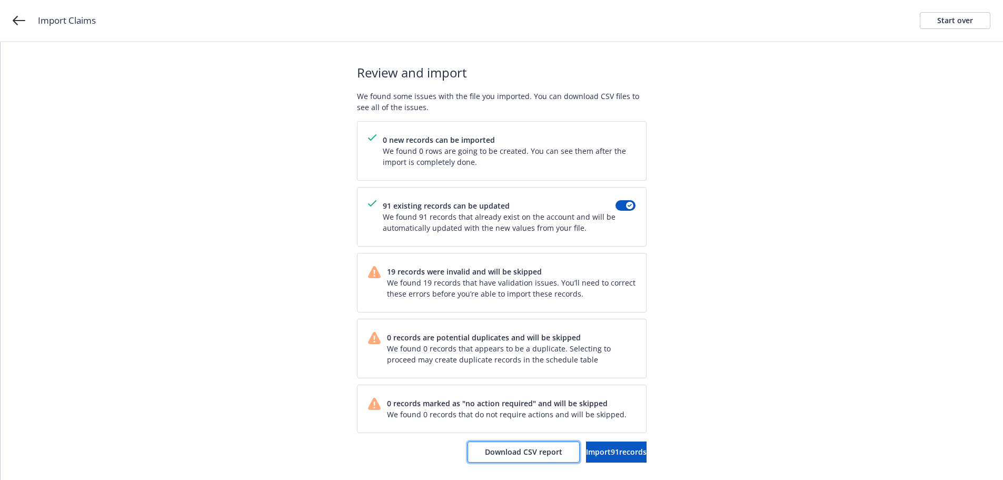
click at [511, 447] on span "Download CSV report" at bounding box center [523, 452] width 77 height 10
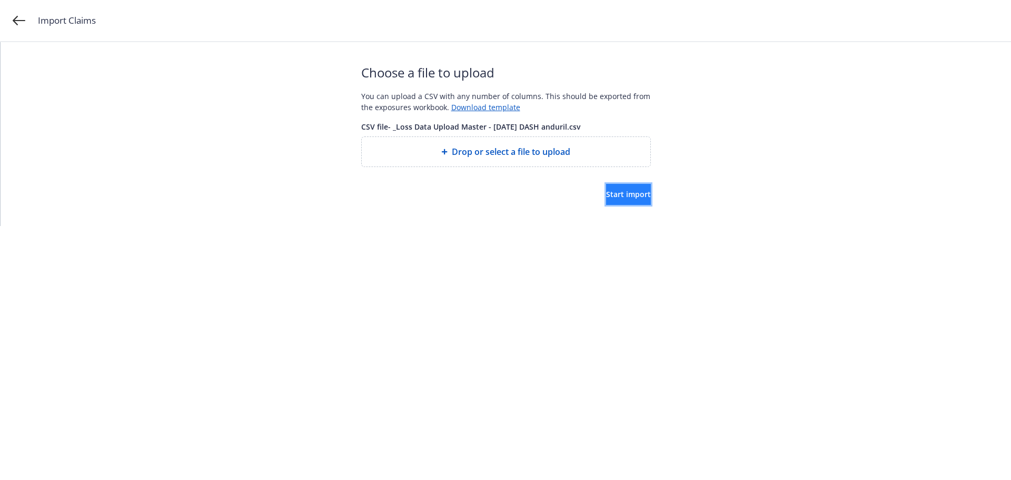
click at [606, 196] on span "Start import" at bounding box center [628, 194] width 45 height 10
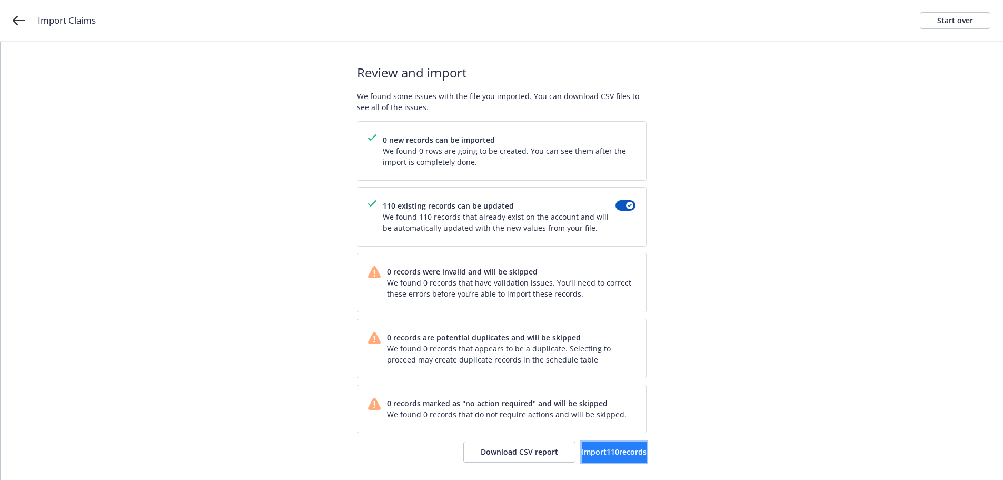
click at [586, 446] on button "Import 110 records" at bounding box center [614, 451] width 65 height 21
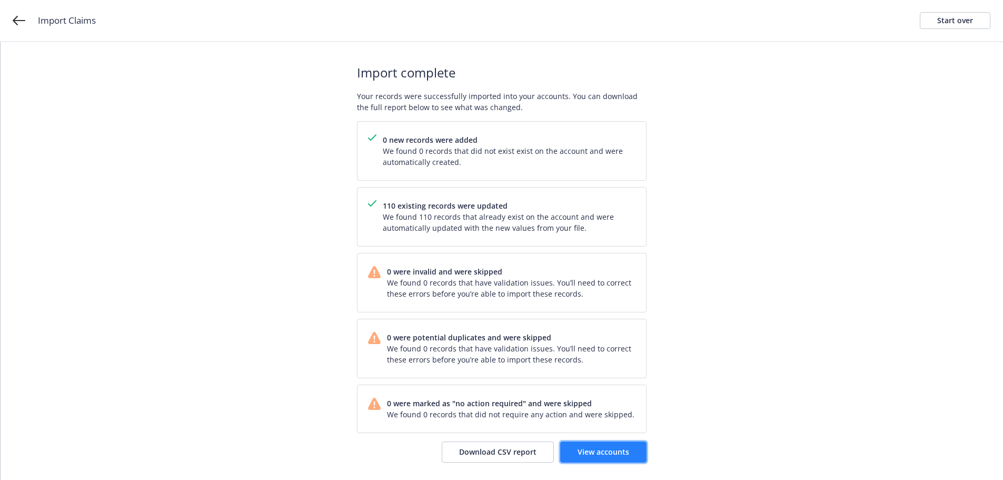
click at [598, 446] on link "View accounts" at bounding box center [603, 451] width 86 height 21
